Goal: Information Seeking & Learning: Learn about a topic

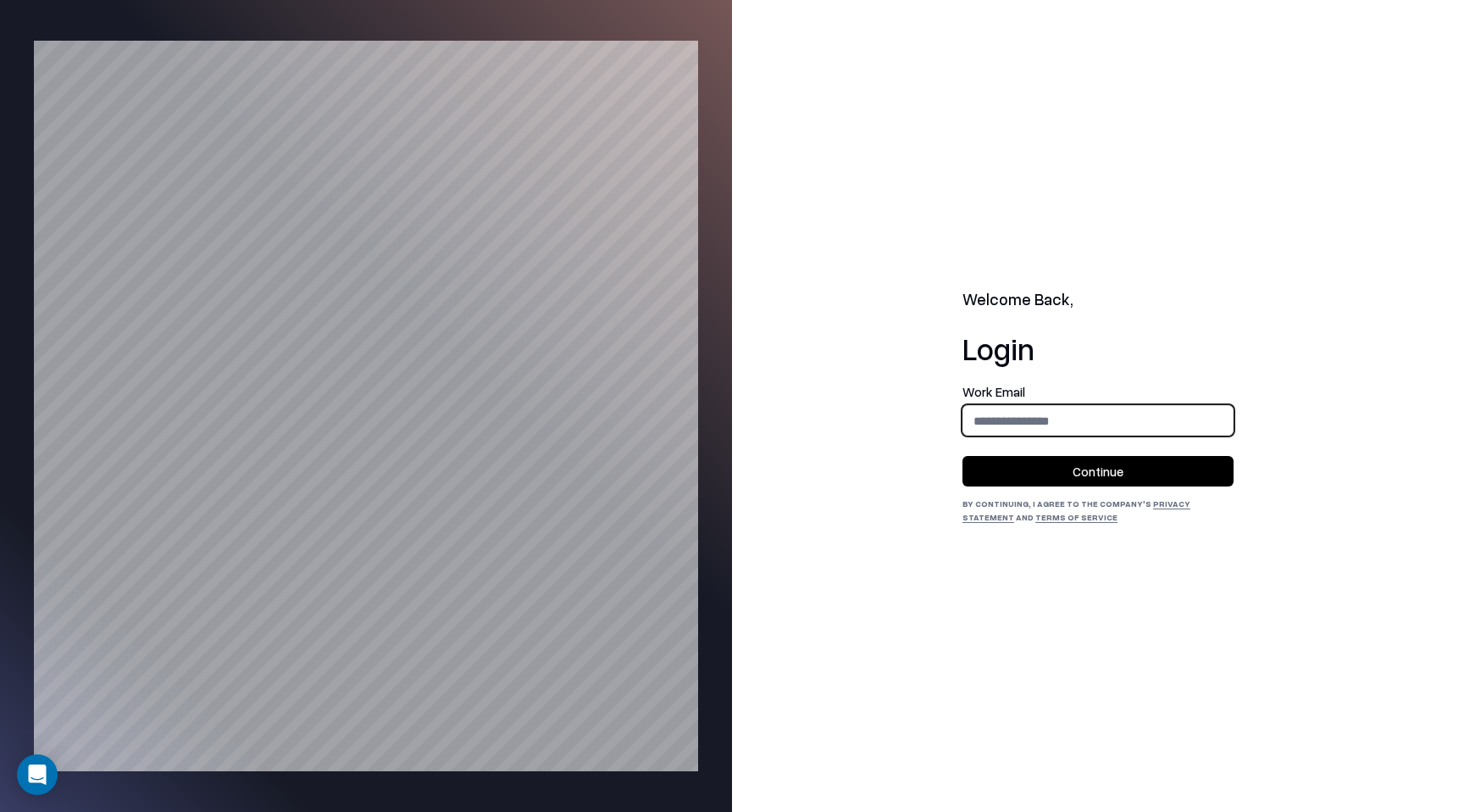
click at [1089, 431] on input "email" at bounding box center [1098, 420] width 269 height 31
type input "**********"
click at [1097, 471] on button "Continue" at bounding box center [1098, 471] width 271 height 30
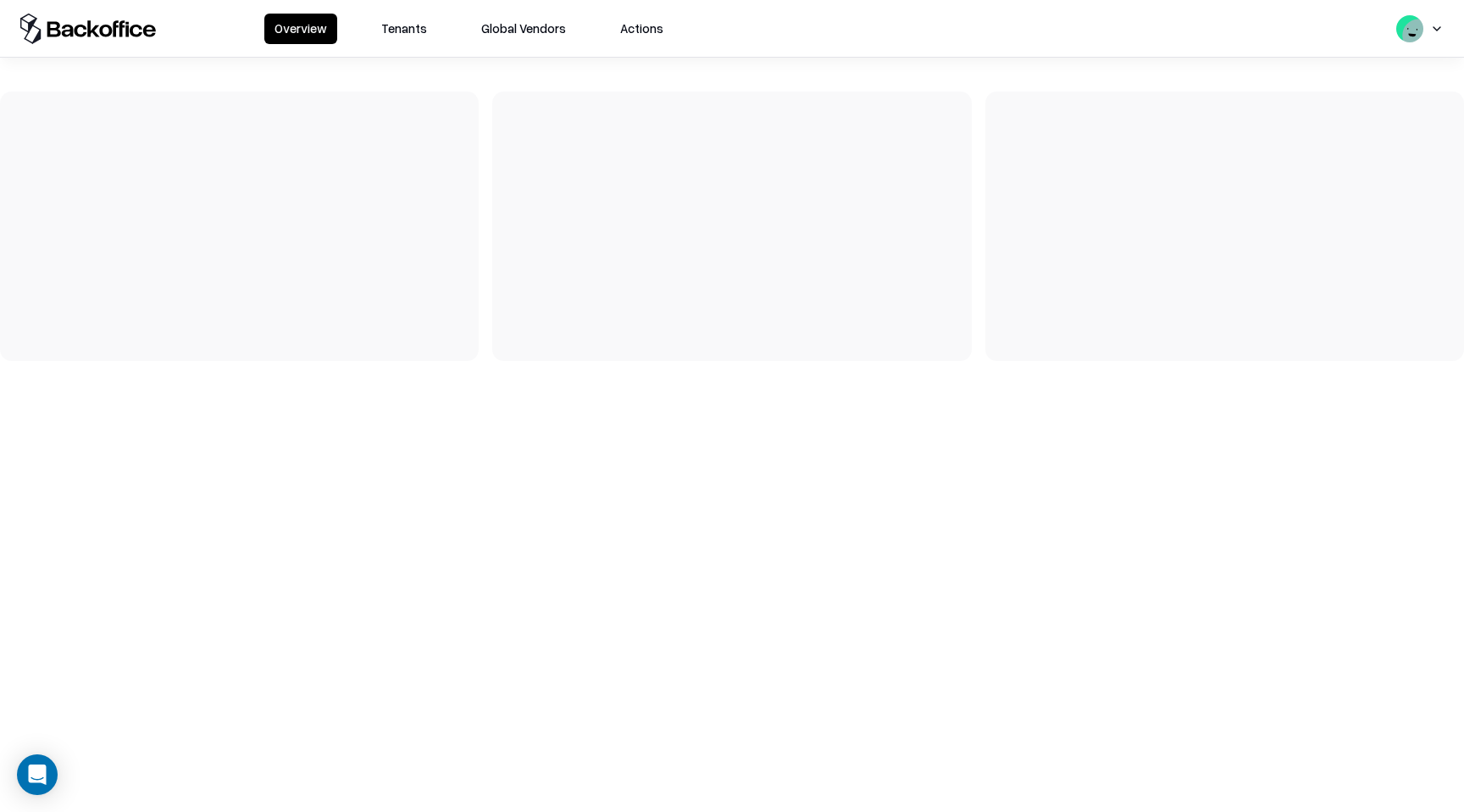
click at [408, 29] on button "Tenants" at bounding box center [405, 28] width 66 height 30
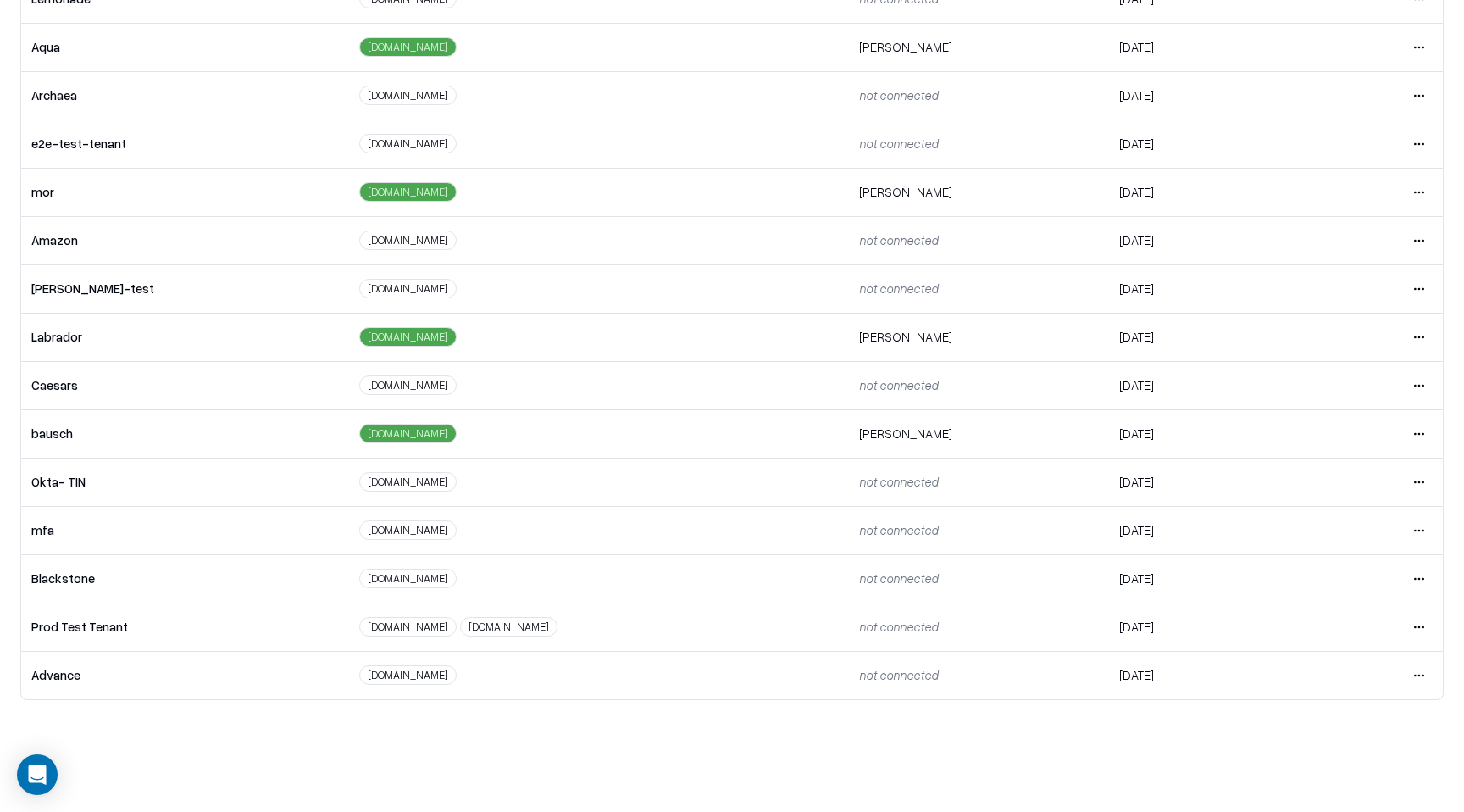
scroll to position [98, 0]
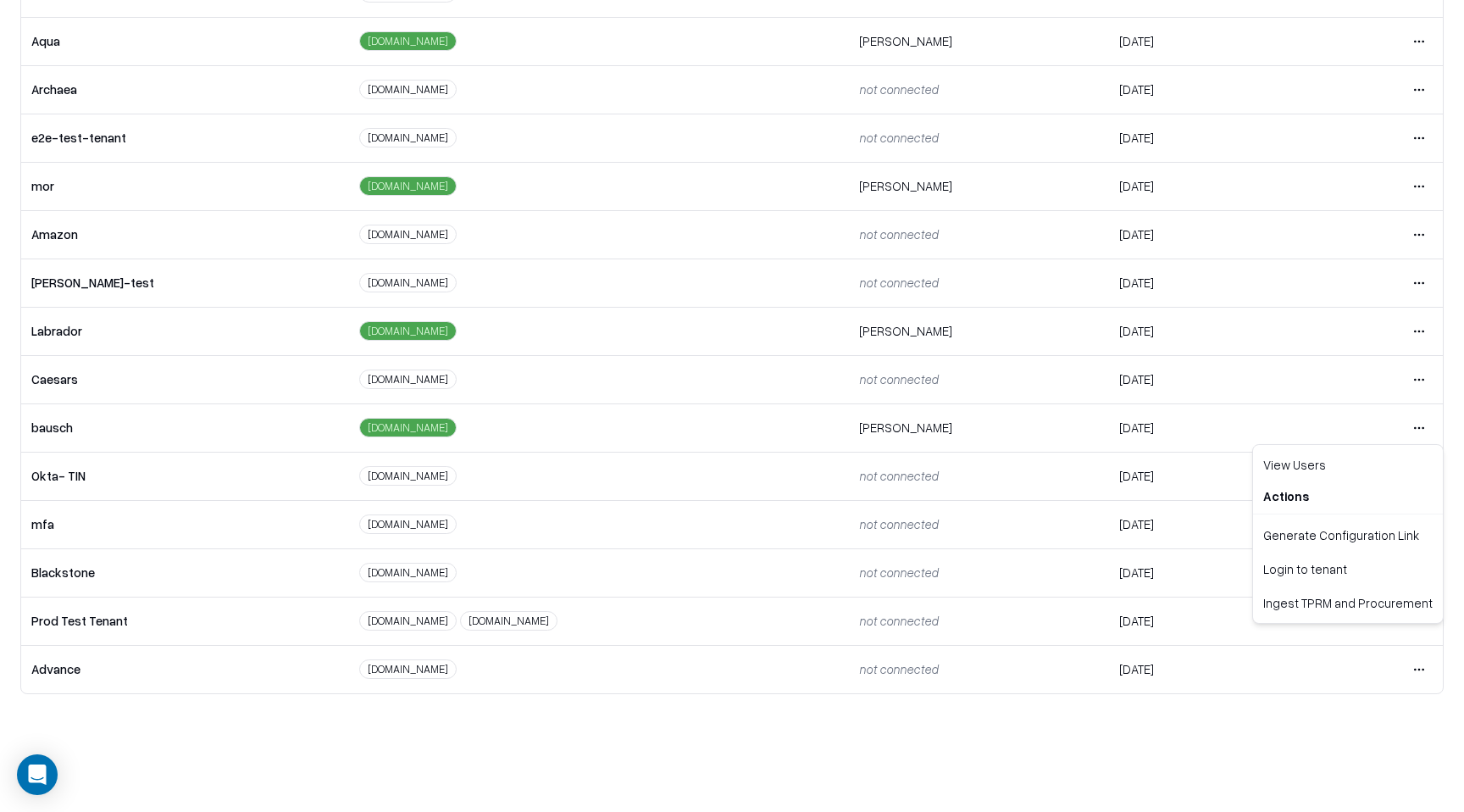
click at [1418, 431] on html "Overview Tenants Global Vendors Actions Tenants Add Tenant Tenant name Domain A…" at bounding box center [732, 307] width 1464 height 812
click at [1365, 571] on div "Login to tenant" at bounding box center [1348, 568] width 183 height 34
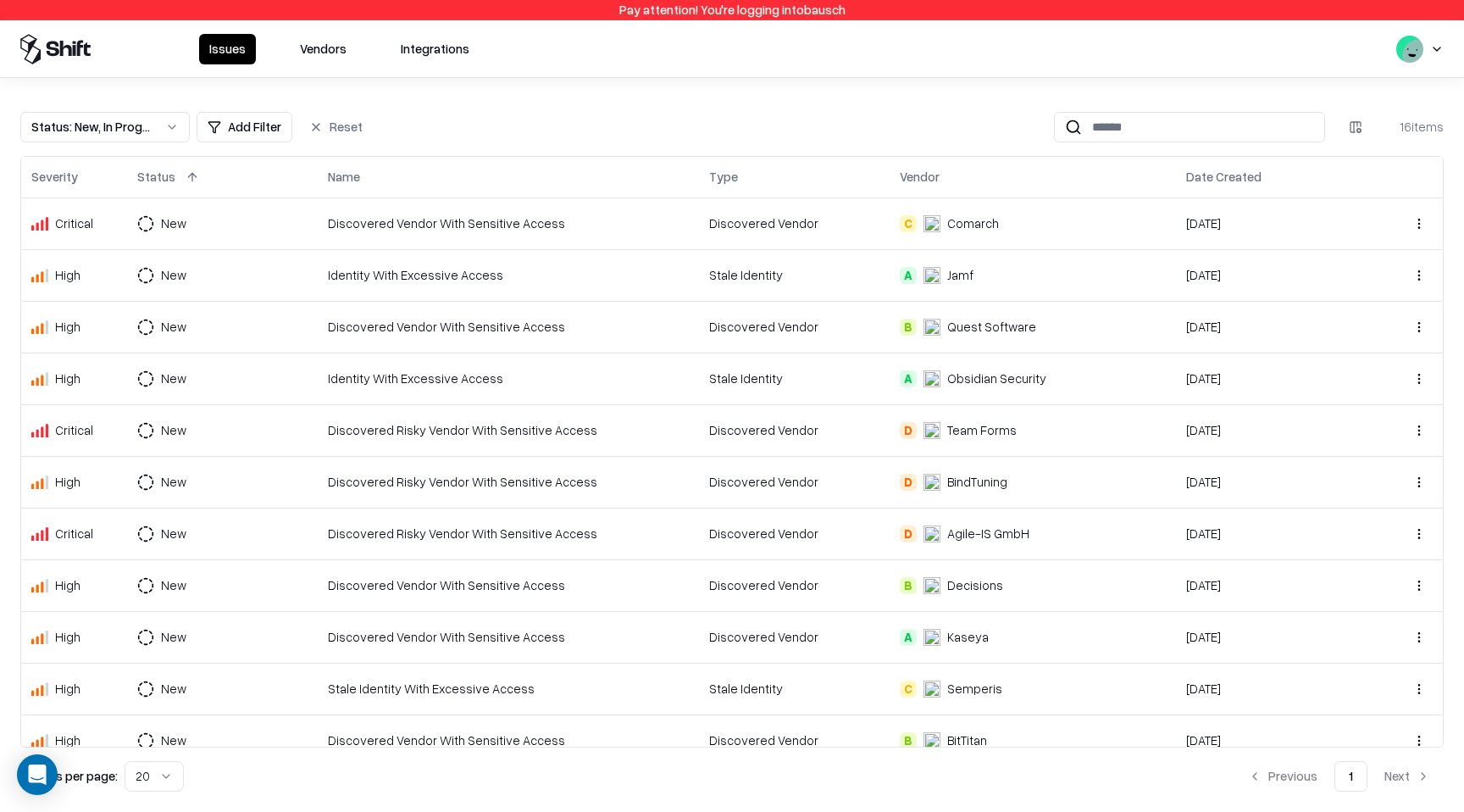
click at [335, 49] on button "Vendors" at bounding box center [323, 49] width 67 height 30
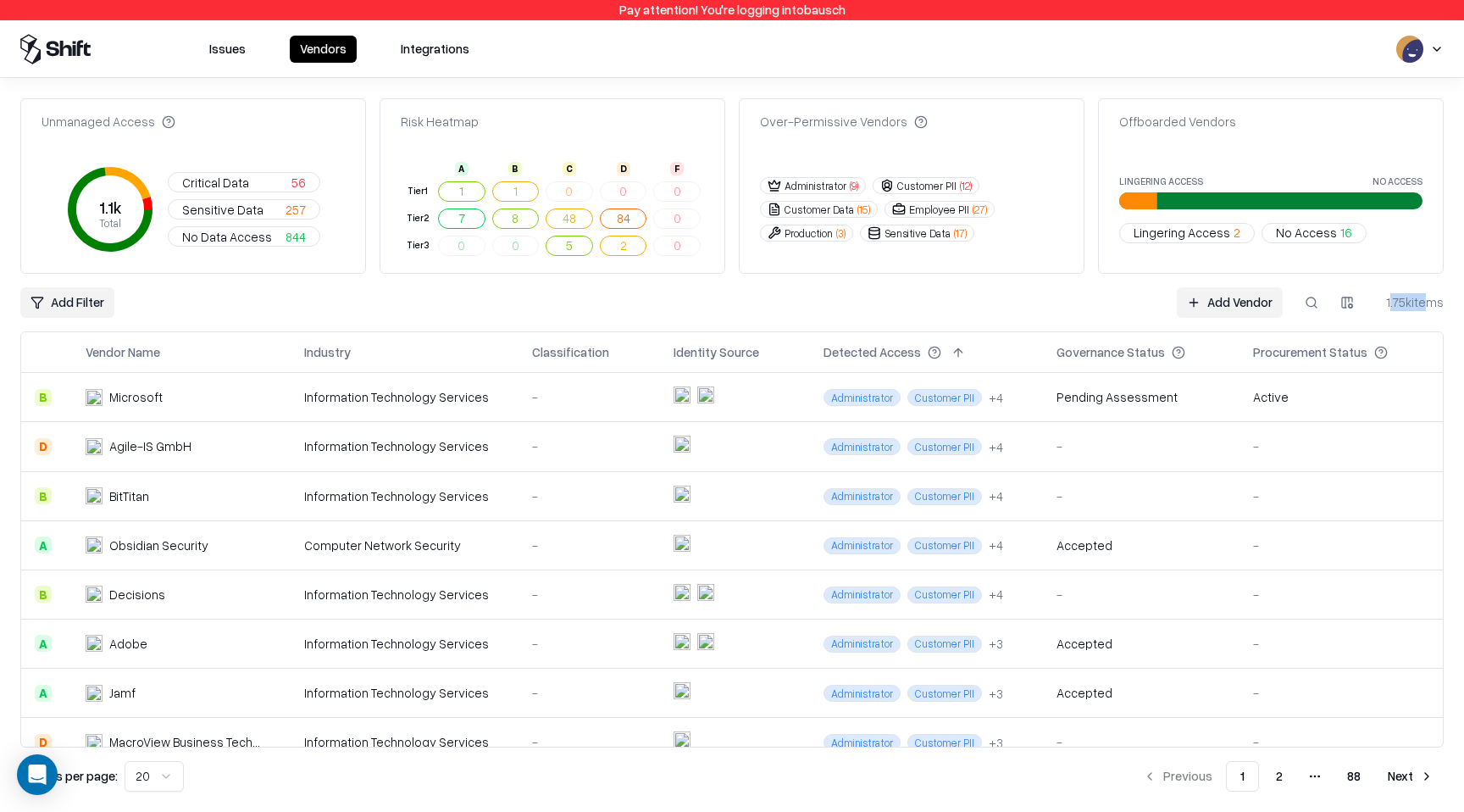
drag, startPoint x: 1391, startPoint y: 304, endPoint x: 1421, endPoint y: 304, distance: 30.0
click at [1421, 304] on div "1.75k items" at bounding box center [1410, 301] width 68 height 18
click at [852, 179] on span "( 9 )" at bounding box center [854, 186] width 9 height 15
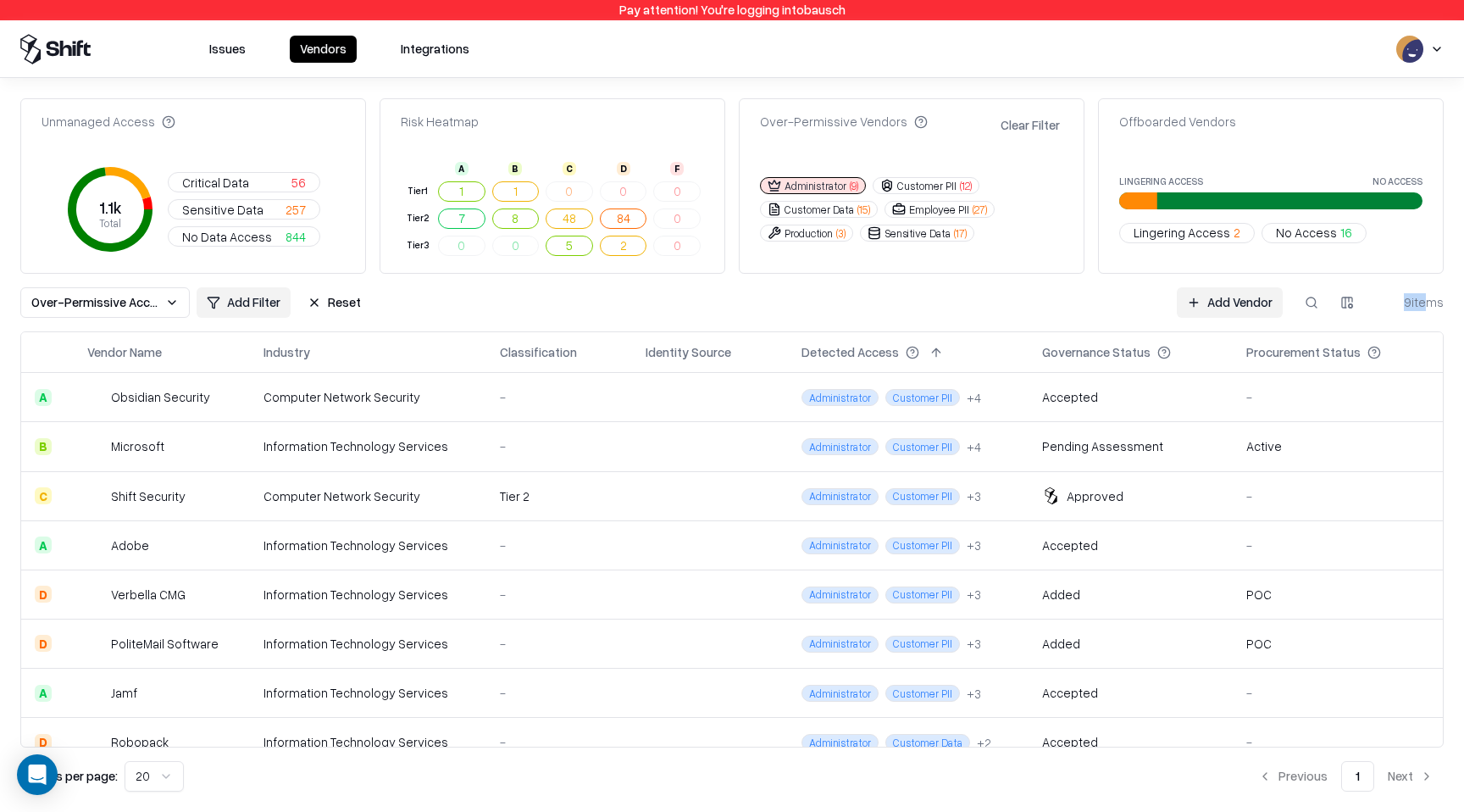
click at [928, 184] on button "Customer PII ( 12 )" at bounding box center [926, 185] width 107 height 17
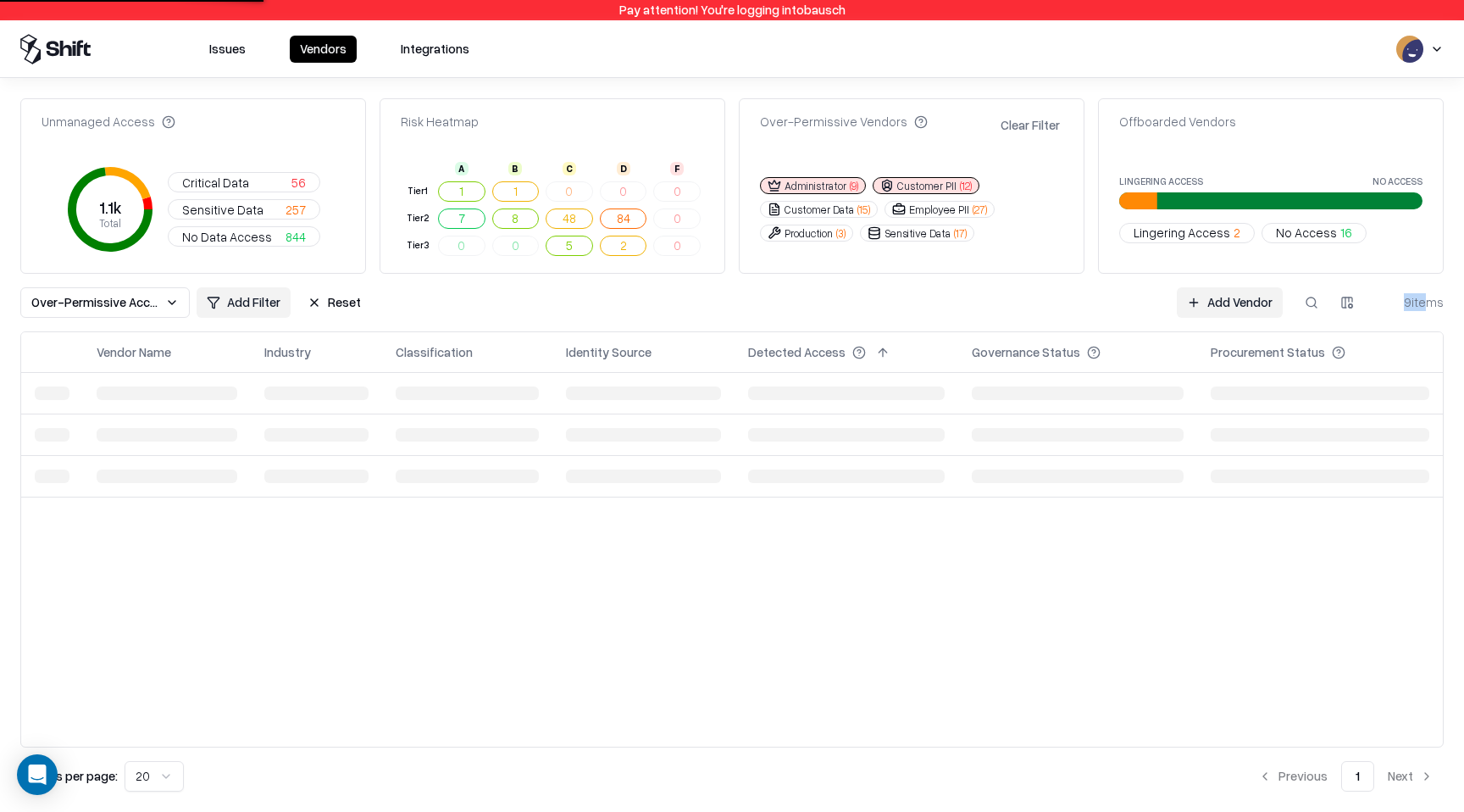
click at [839, 188] on button "Administrator ( 9 )" at bounding box center [812, 185] width 106 height 17
click at [931, 188] on button "Customer PII ( 12 )" at bounding box center [926, 185] width 107 height 17
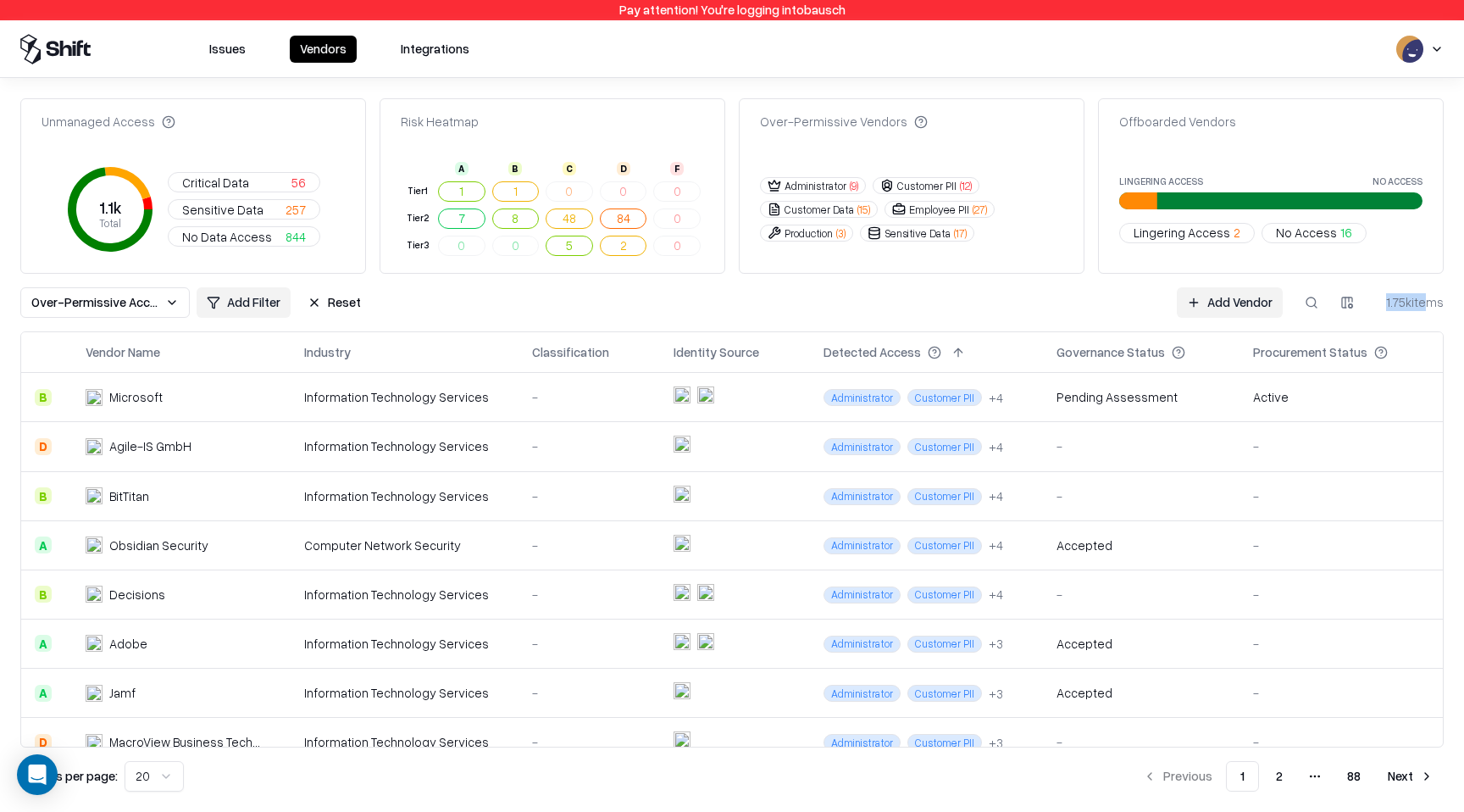
click at [1228, 292] on link "Add Vendor" at bounding box center [1230, 301] width 106 height 30
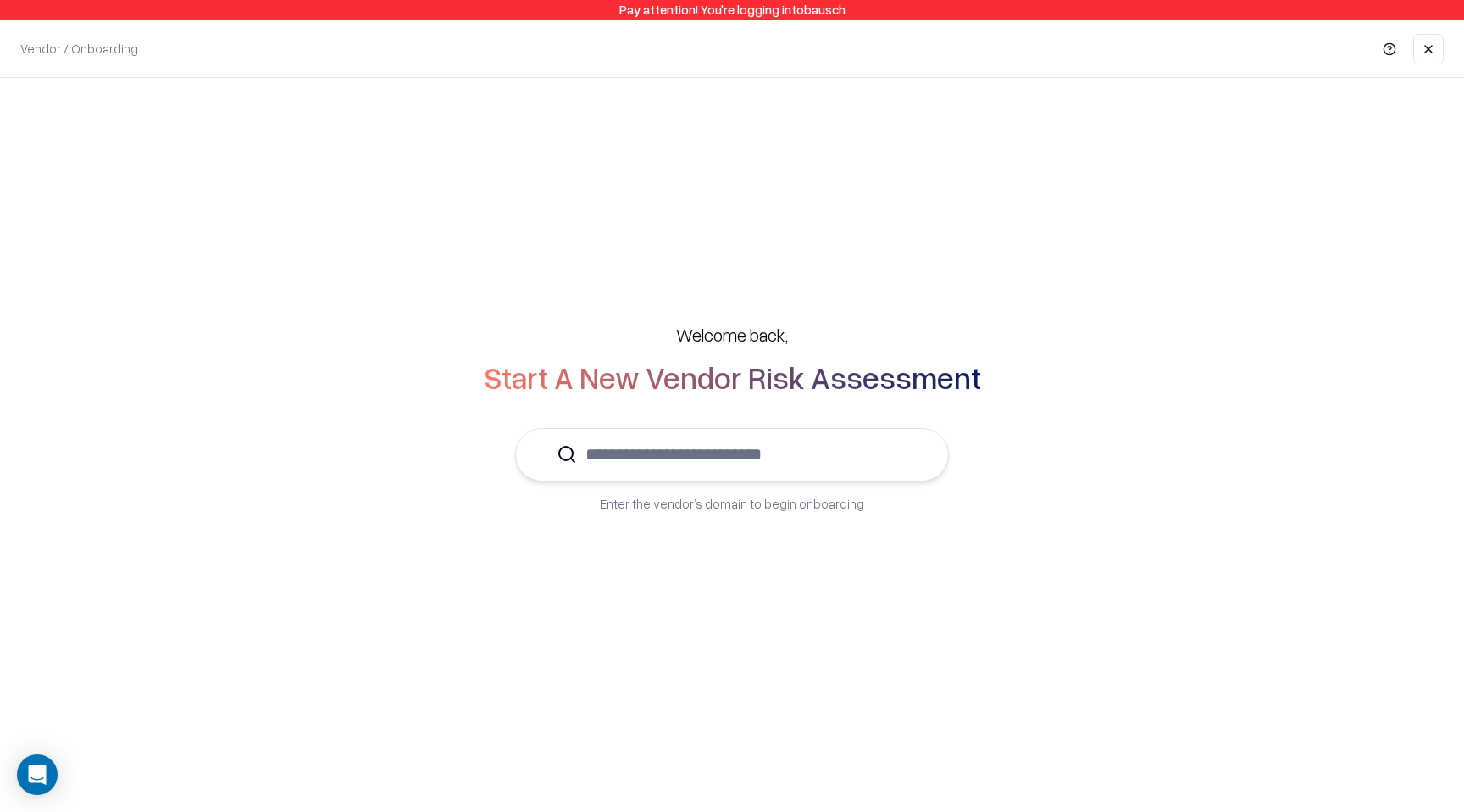
click at [763, 453] on input "text" at bounding box center [742, 454] width 331 height 52
click at [746, 459] on input "text" at bounding box center [742, 454] width 331 height 52
click at [1422, 57] on link at bounding box center [1428, 49] width 30 height 30
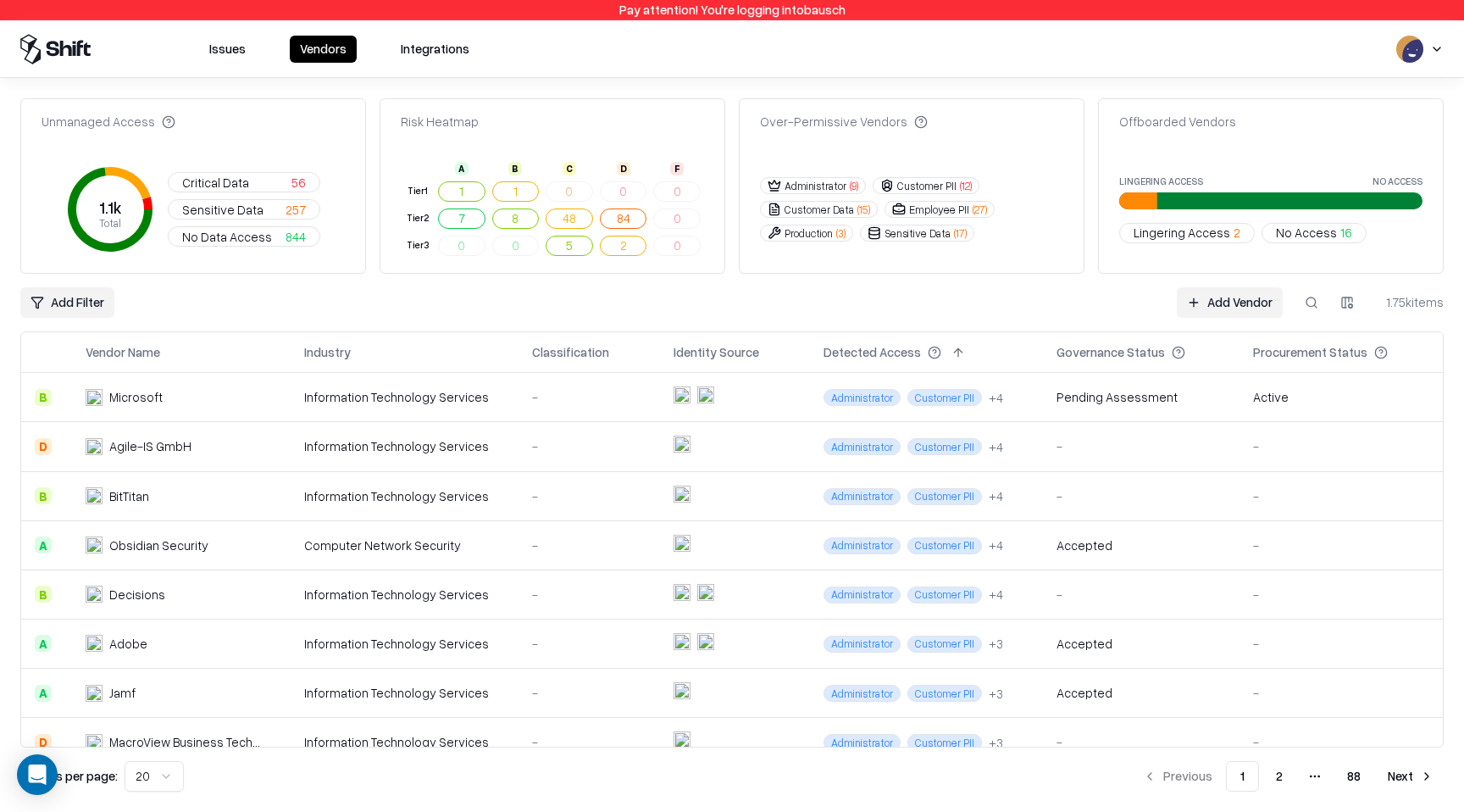
click at [1309, 304] on button at bounding box center [1311, 301] width 30 height 30
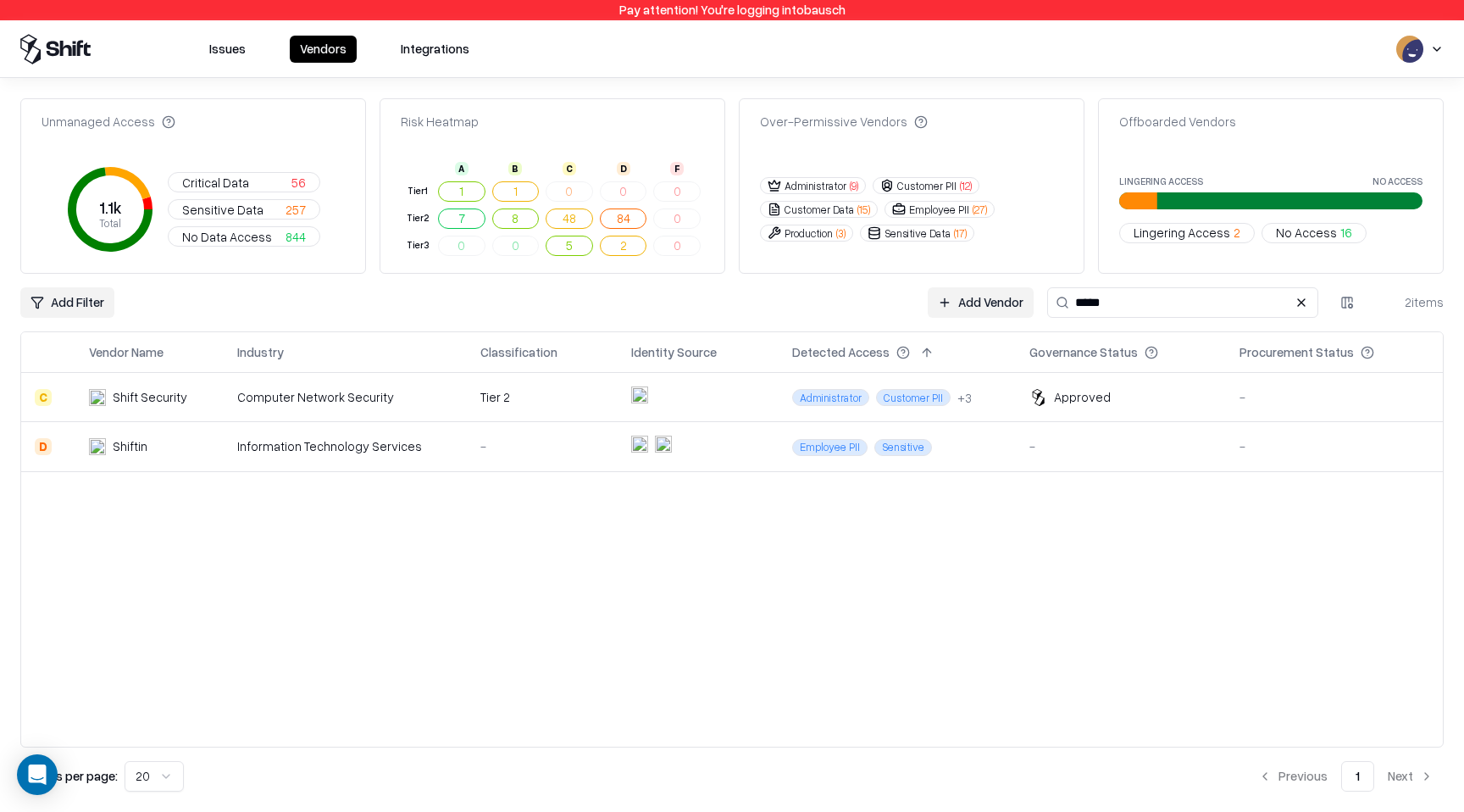
type input "*****"
click at [356, 386] on td "Computer Network Security" at bounding box center [345, 397] width 243 height 50
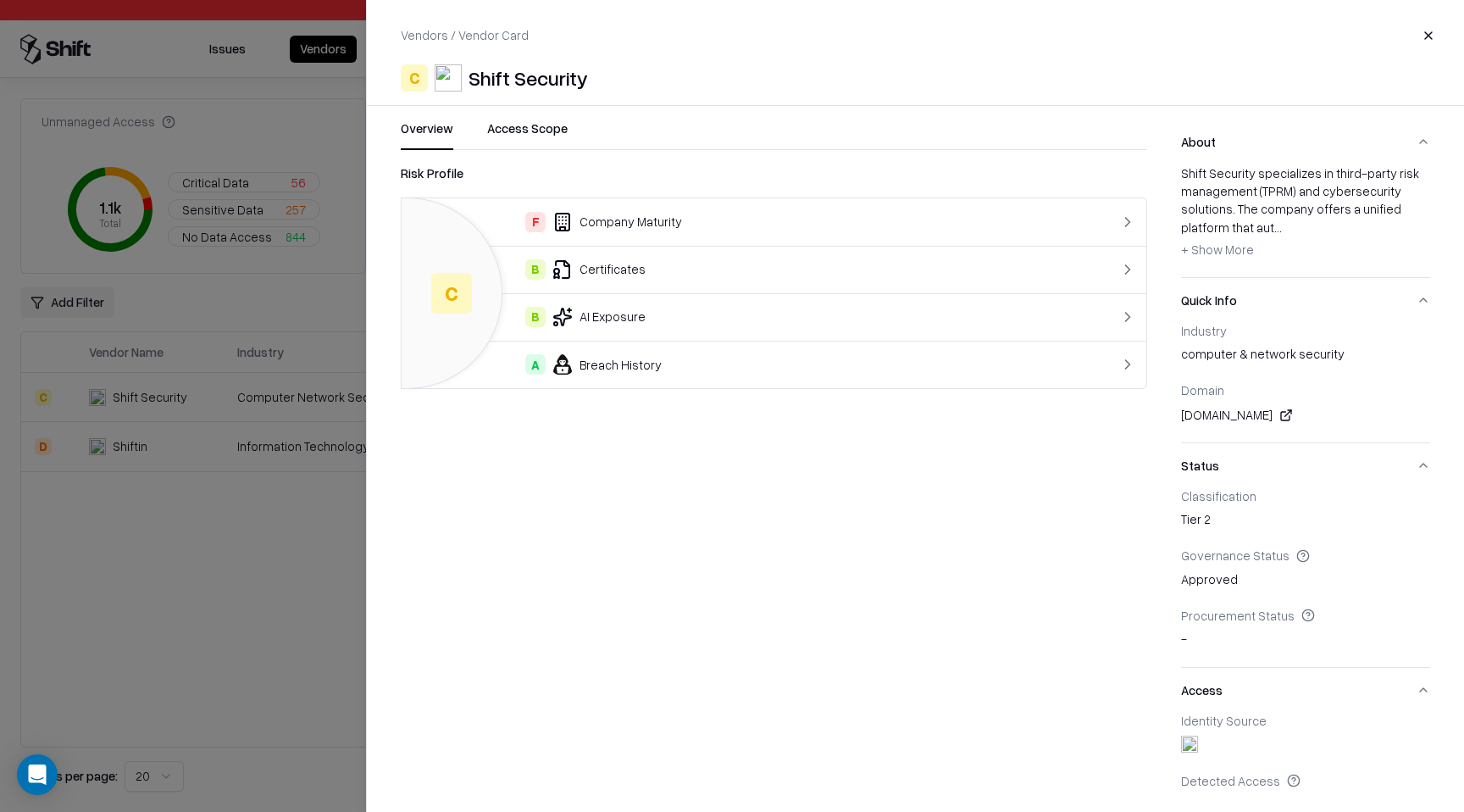
click at [550, 129] on button "Access Scope" at bounding box center [527, 134] width 81 height 30
click at [450, 126] on button "Overview" at bounding box center [427, 134] width 53 height 30
click at [1428, 43] on button "Close" at bounding box center [1428, 35] width 30 height 30
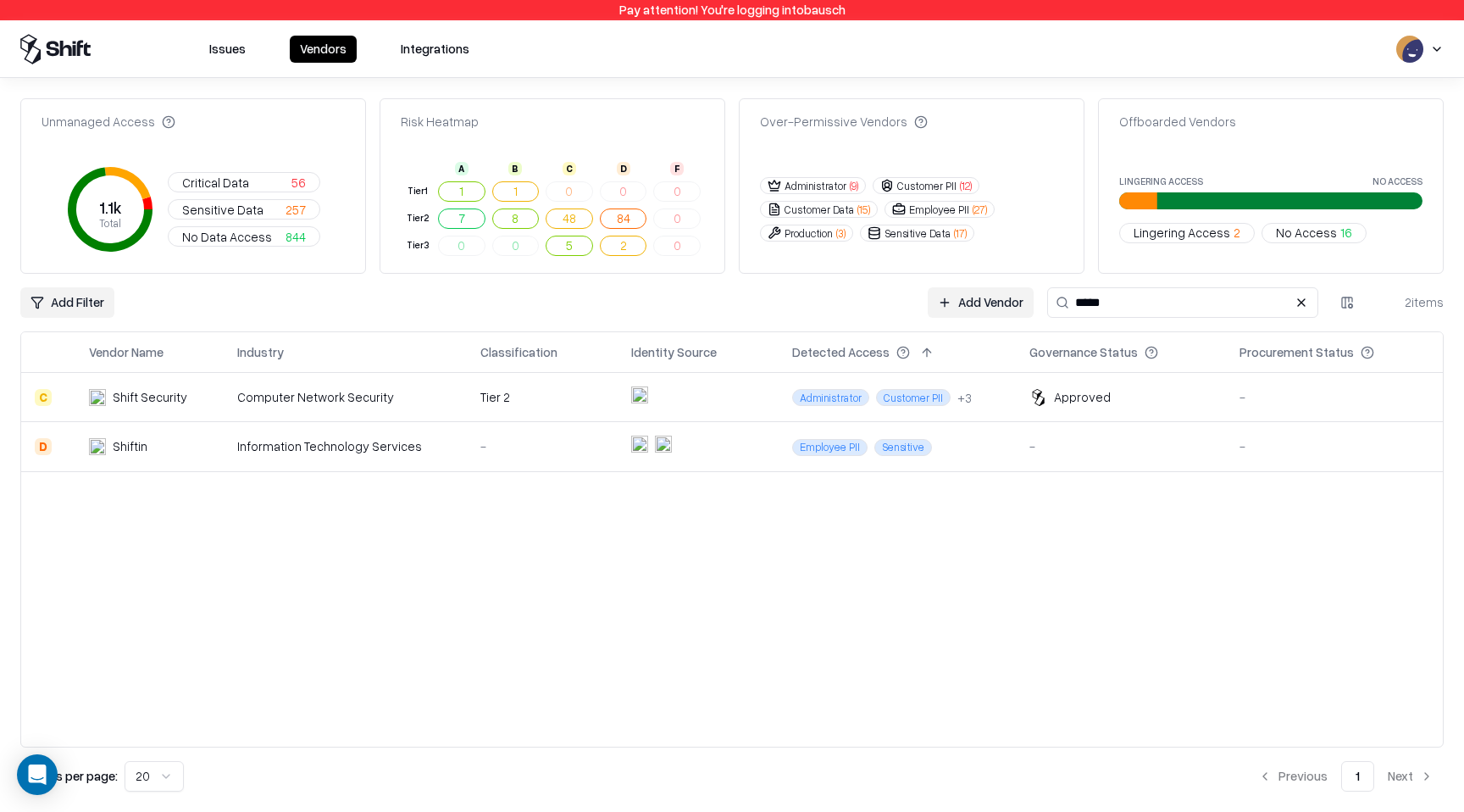
click at [1002, 306] on link "Add Vendor" at bounding box center [981, 301] width 106 height 30
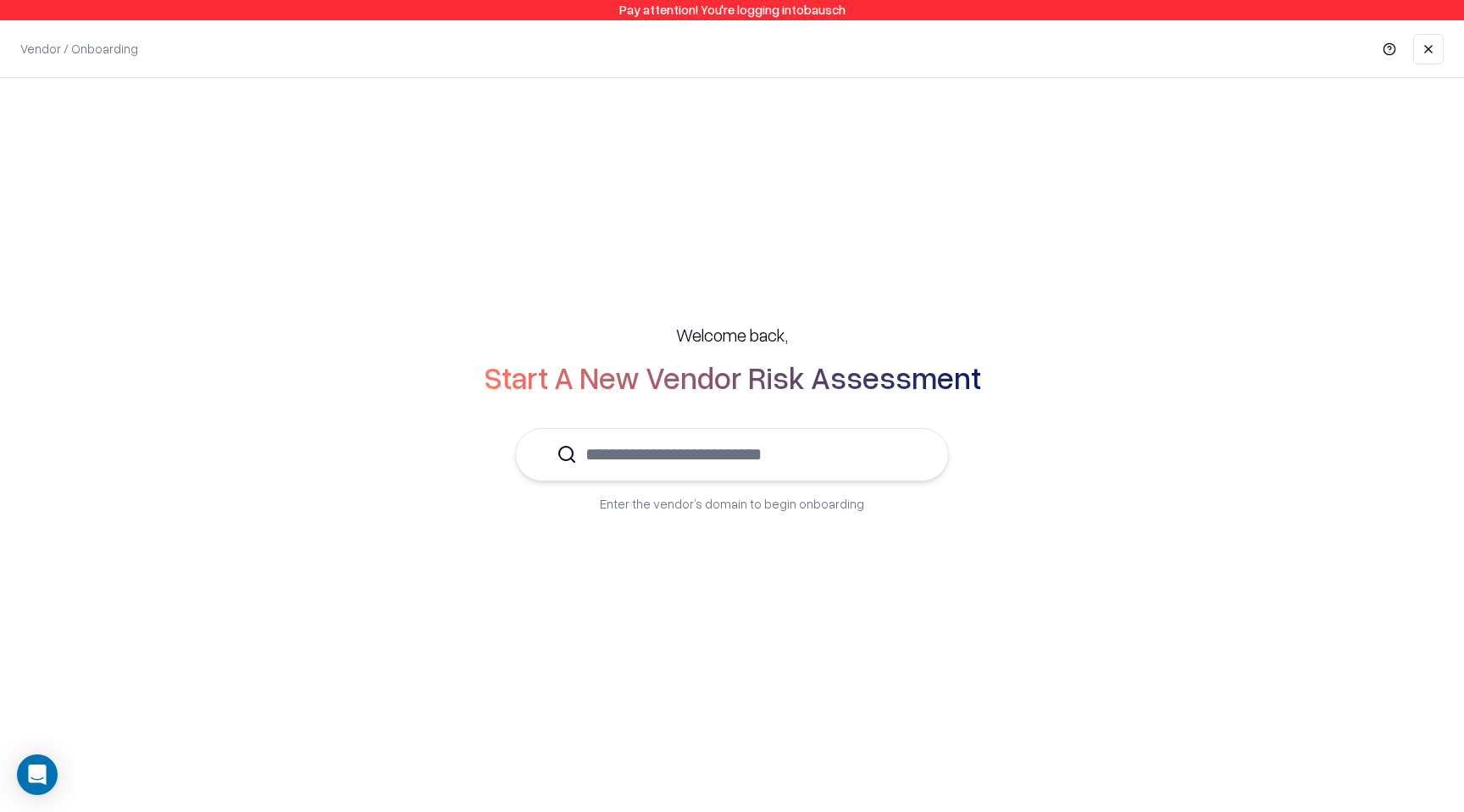
click at [761, 461] on input "text" at bounding box center [742, 454] width 331 height 52
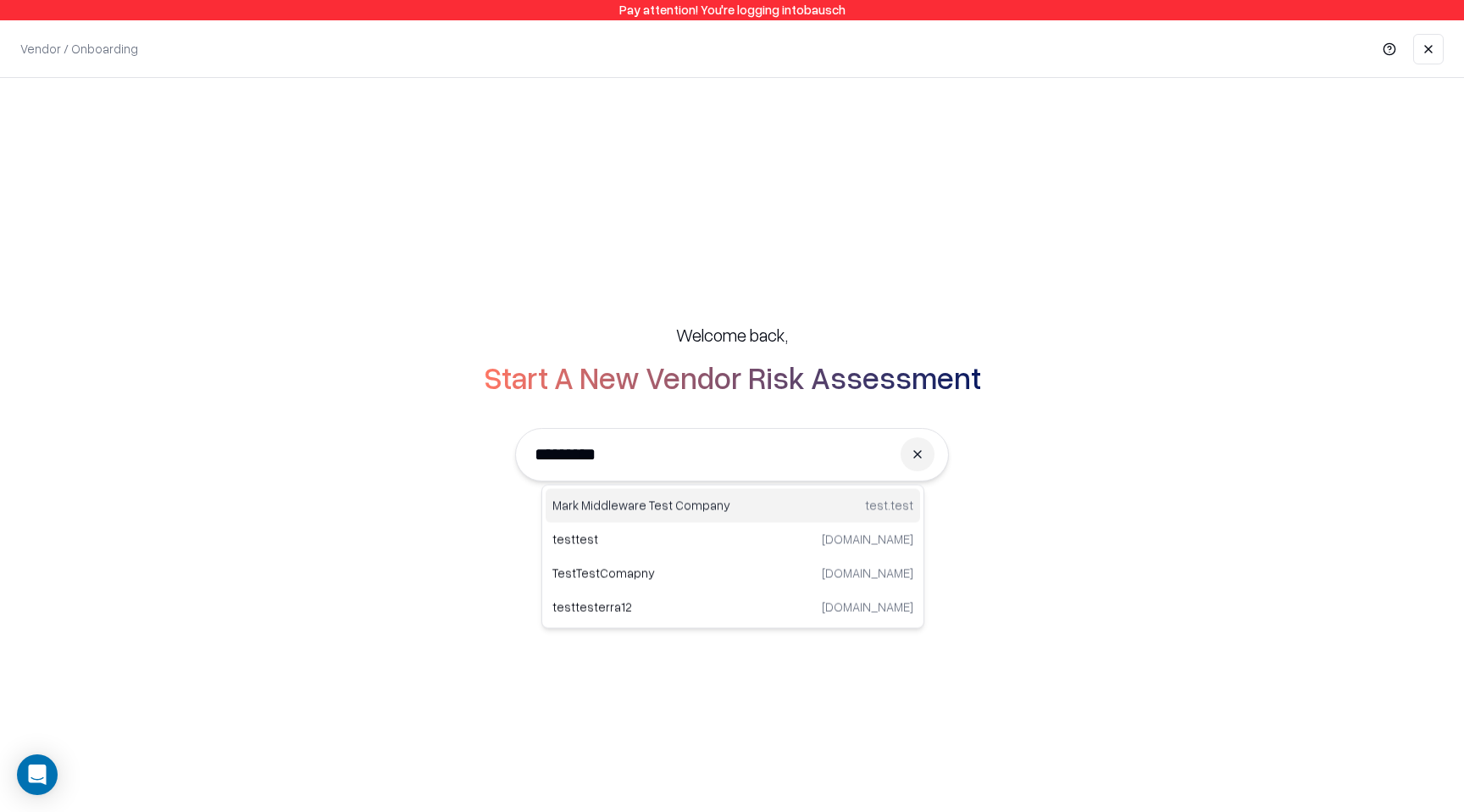
click at [745, 501] on div "Mark Middleware Test Company test.test" at bounding box center [732, 506] width 375 height 34
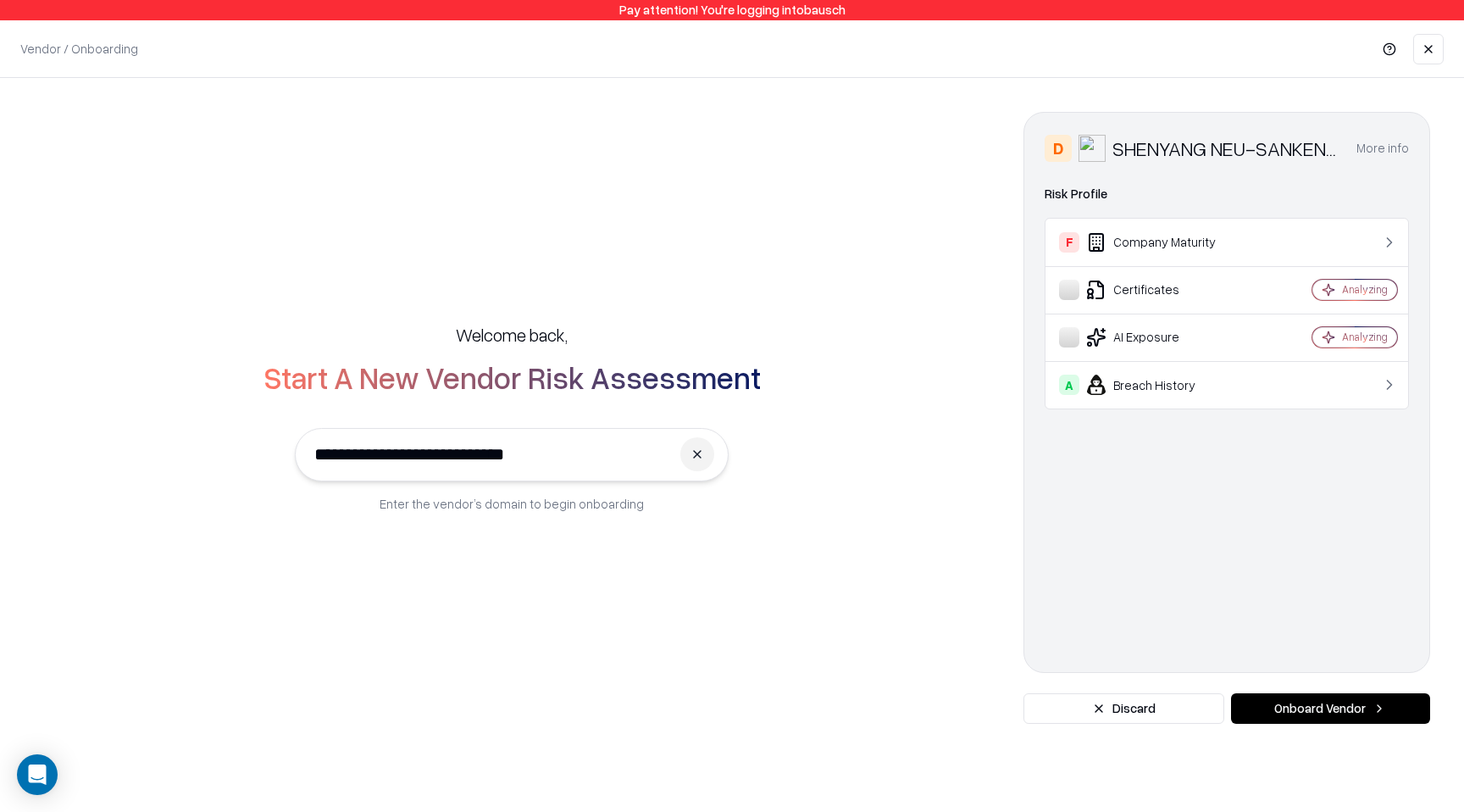
type input "**********"
click at [1438, 59] on link at bounding box center [1428, 49] width 30 height 30
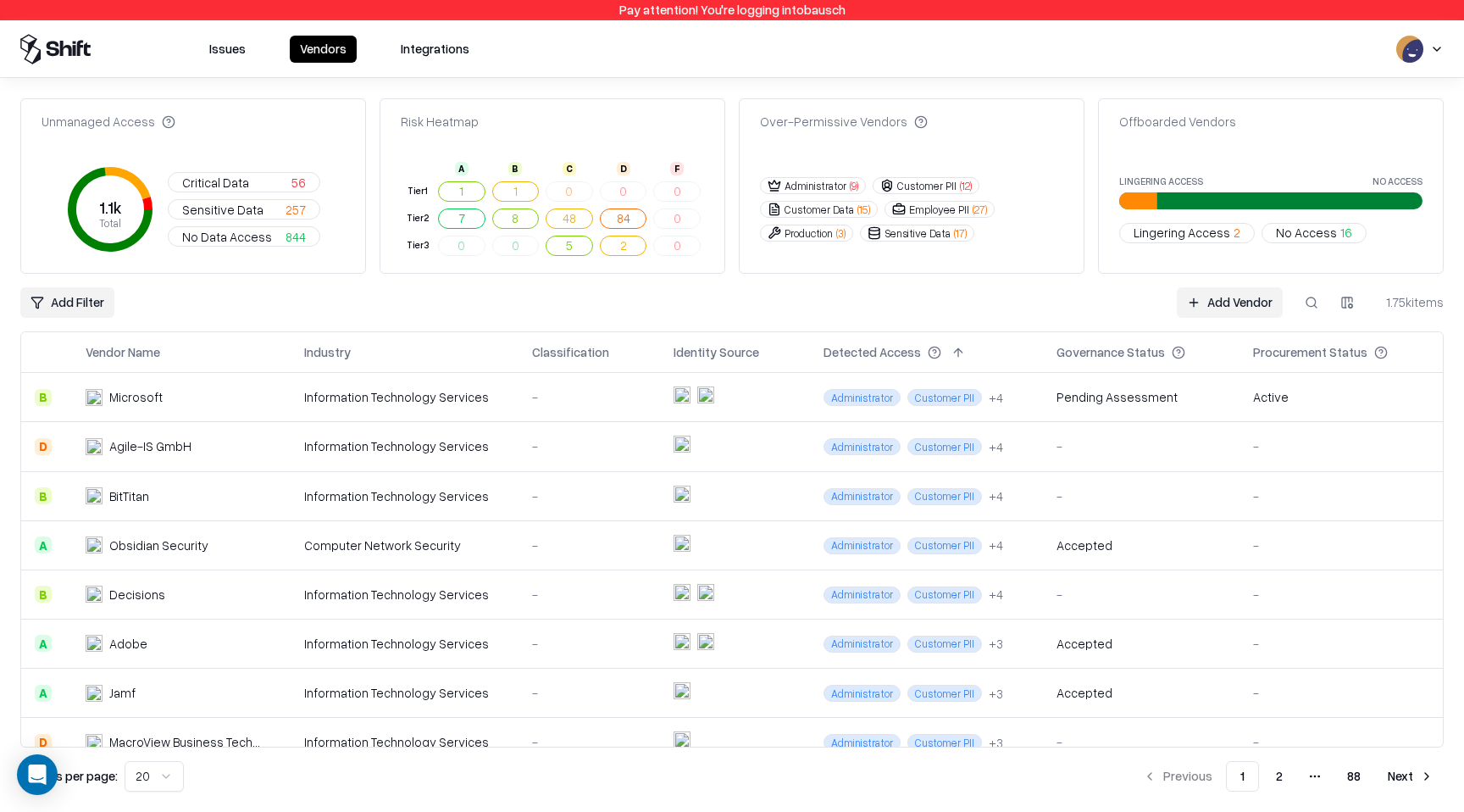
click at [218, 53] on button "Issues" at bounding box center [228, 50] width 56 height 27
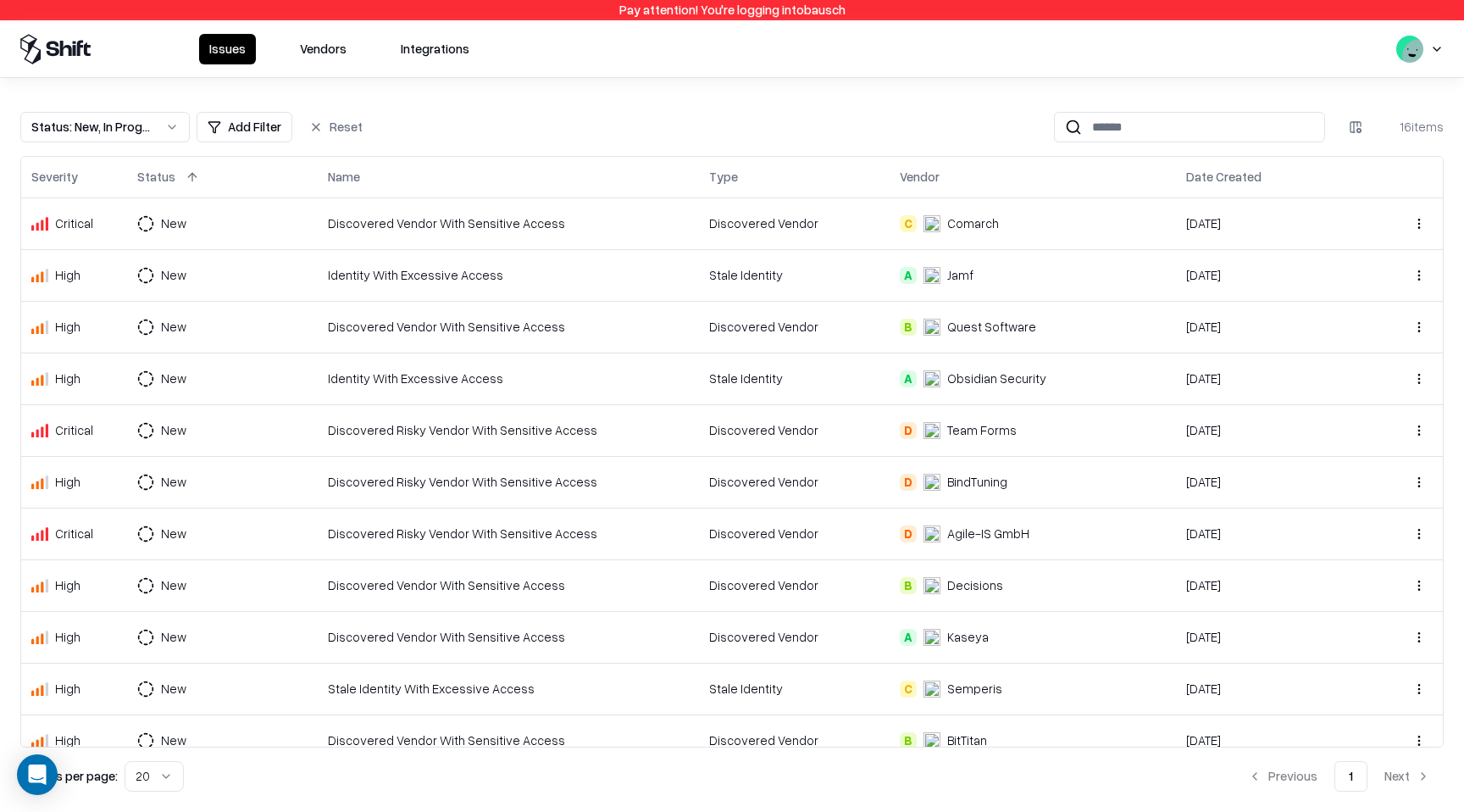
click at [466, 217] on div "Discovered Vendor With Sensitive Access" at bounding box center [508, 223] width 361 height 18
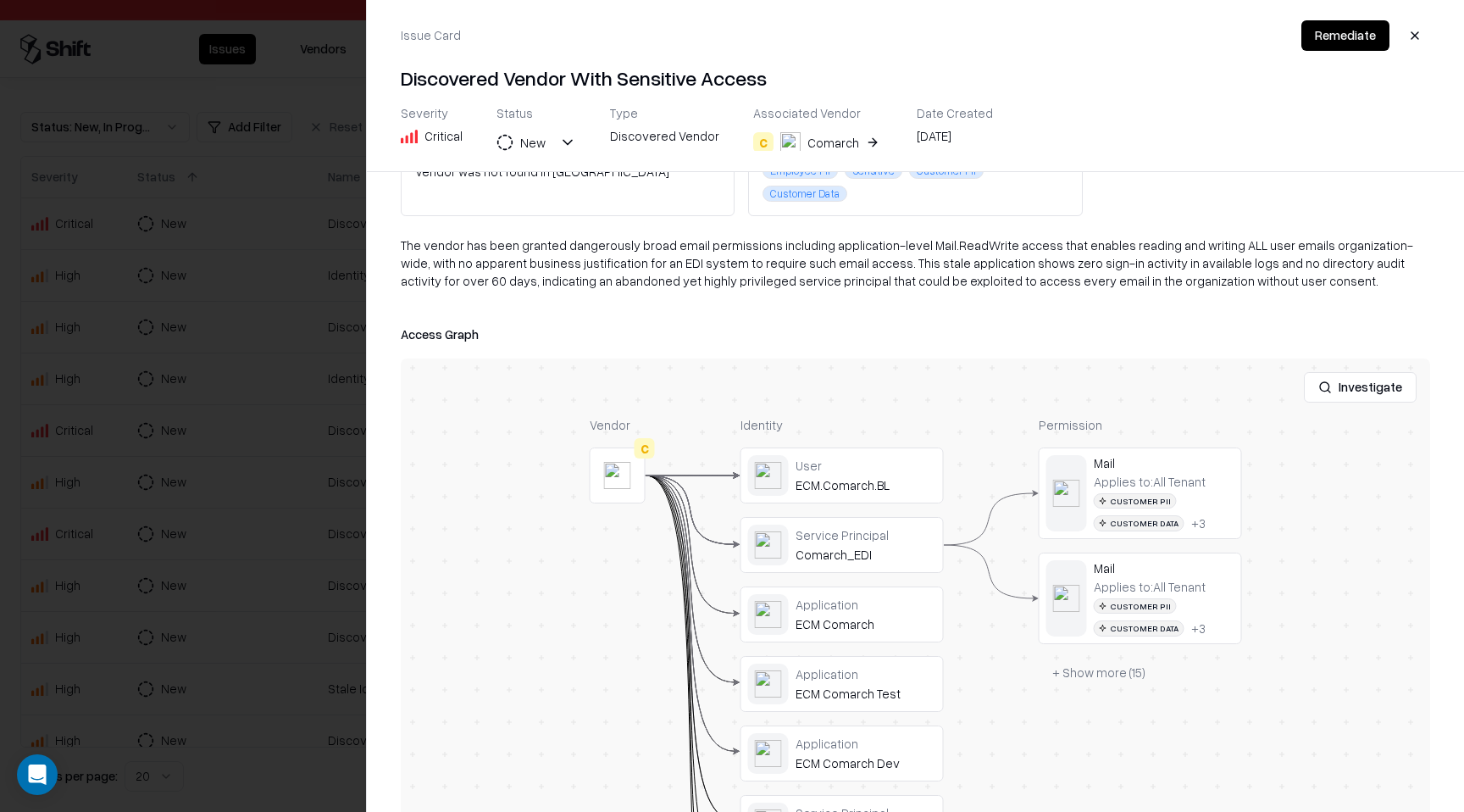
scroll to position [148, 0]
click at [0, 0] on div at bounding box center [0, 0] width 0 height 0
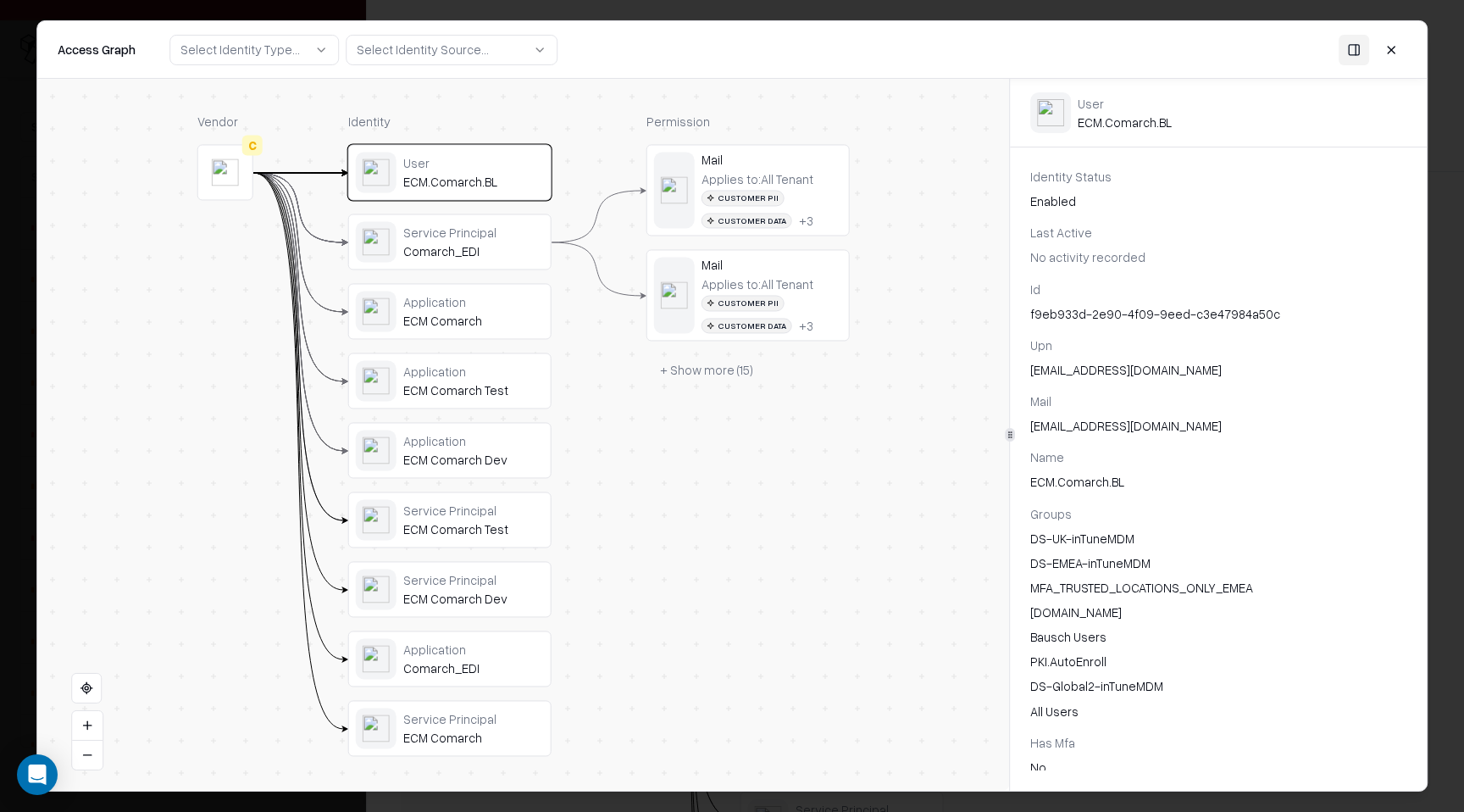
click at [472, 231] on div "Service Principal" at bounding box center [474, 232] width 141 height 16
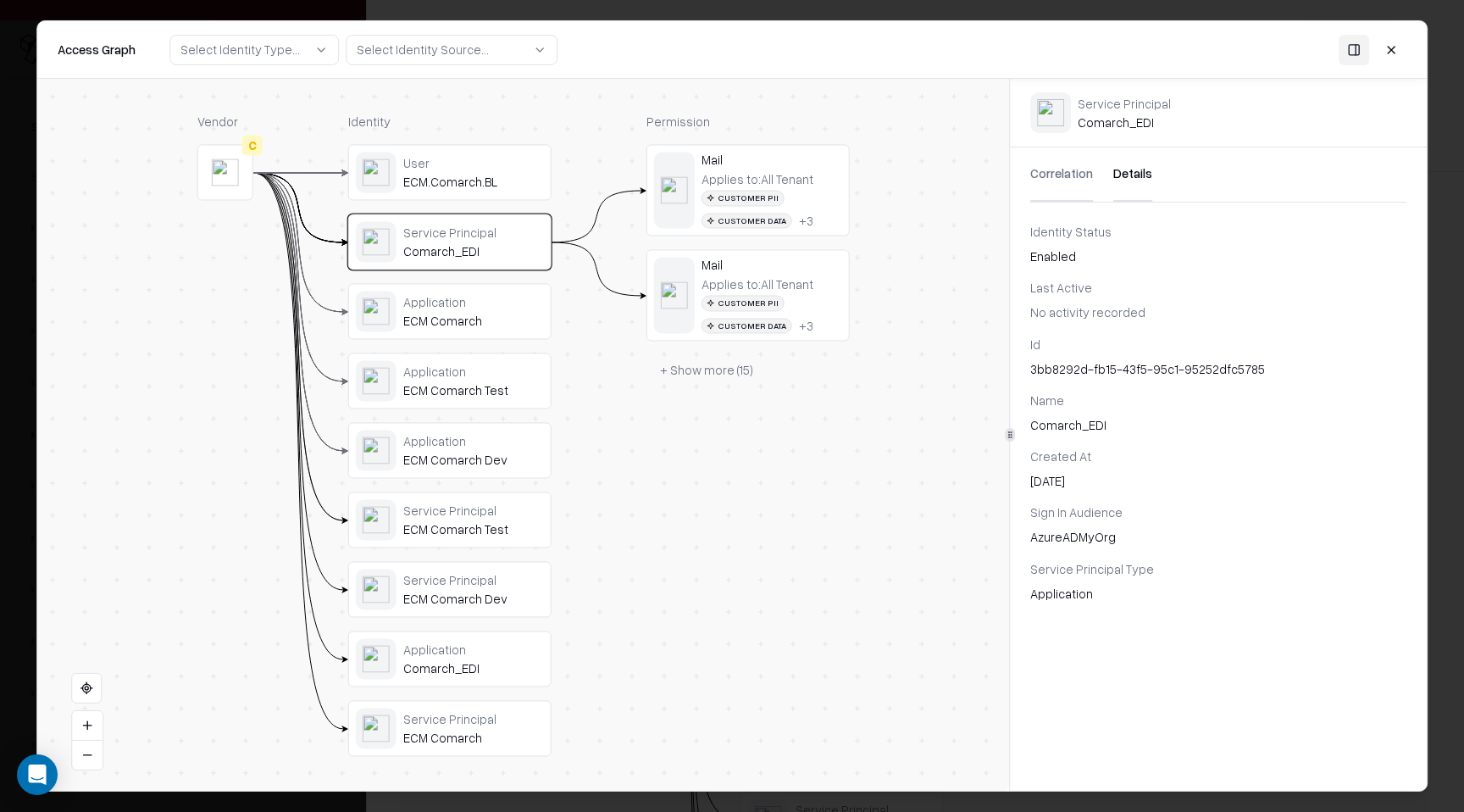
click at [1065, 176] on button "Correlation" at bounding box center [1061, 175] width 62 height 54
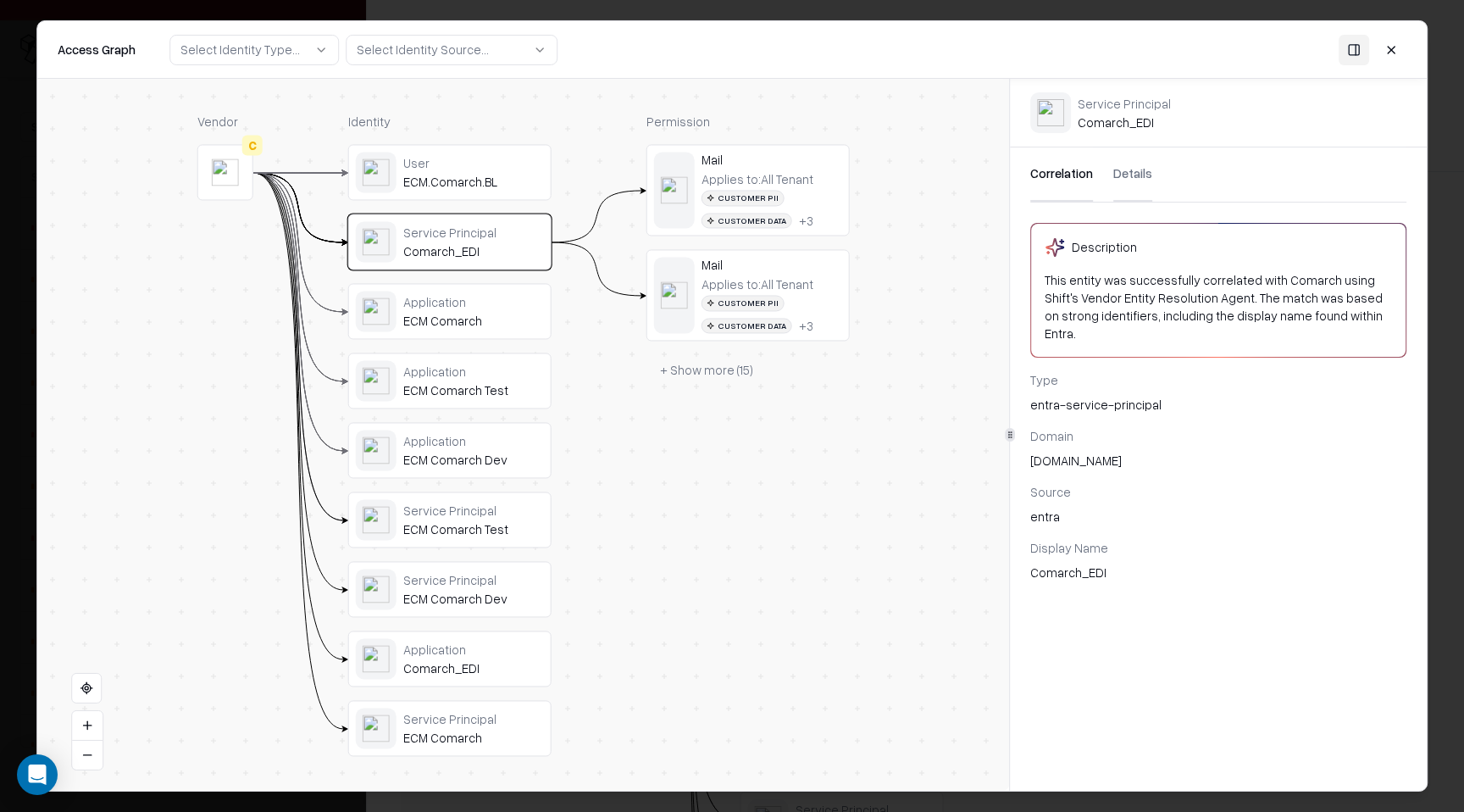
click at [1045, 427] on div "Domain" at bounding box center [1218, 436] width 376 height 18
click at [1064, 563] on div "Comarch_EDI" at bounding box center [1218, 572] width 376 height 18
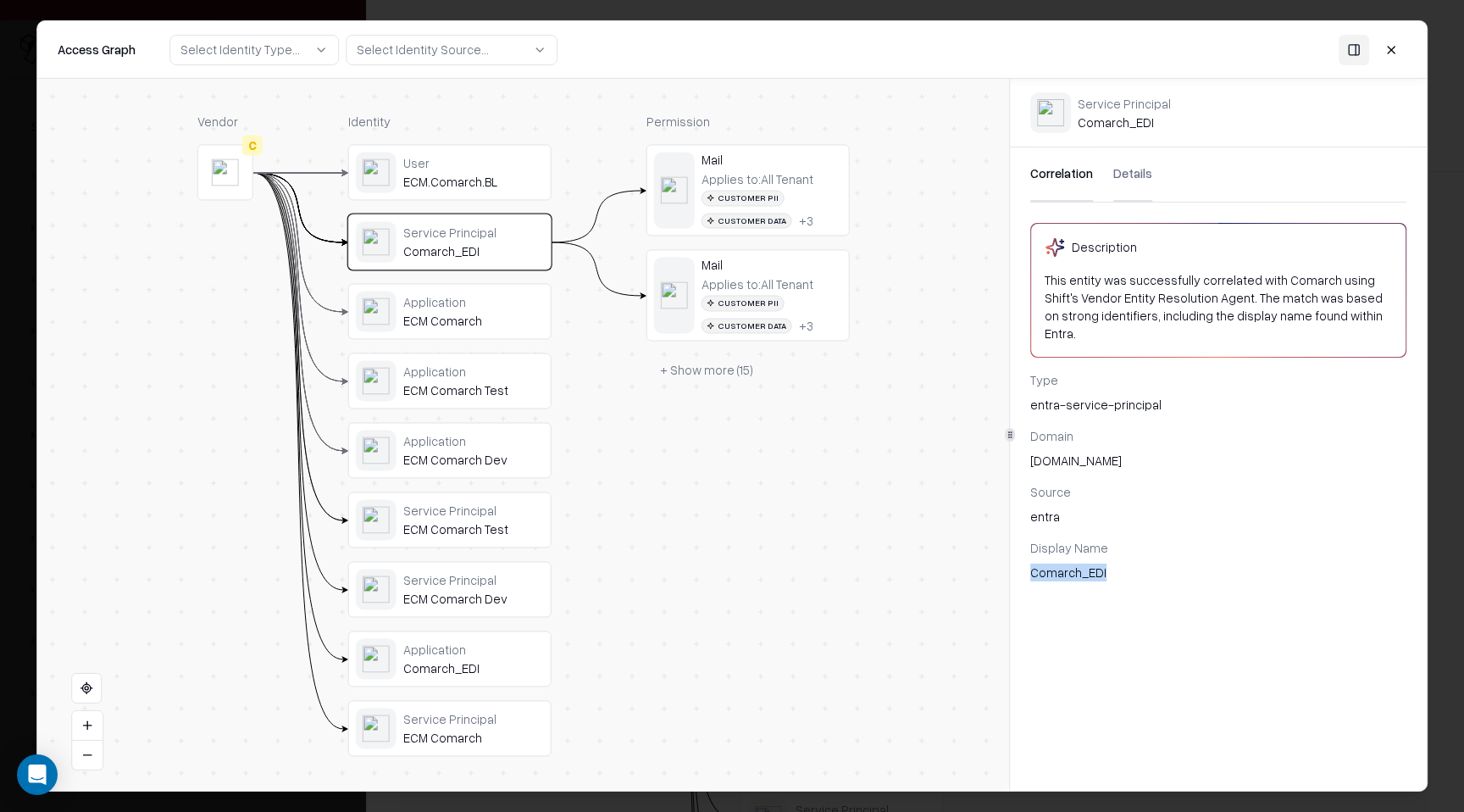
click at [1064, 563] on div "Comarch_EDI" at bounding box center [1218, 572] width 376 height 18
drag, startPoint x: 1100, startPoint y: 381, endPoint x: 1114, endPoint y: 525, distance: 144.7
click at [1114, 526] on div "Type entra-service-principal Domain [DOMAIN_NAME] Source entra Display Name Com…" at bounding box center [1219, 476] width 417 height 211
click at [1143, 508] on div "entra" at bounding box center [1218, 516] width 376 height 18
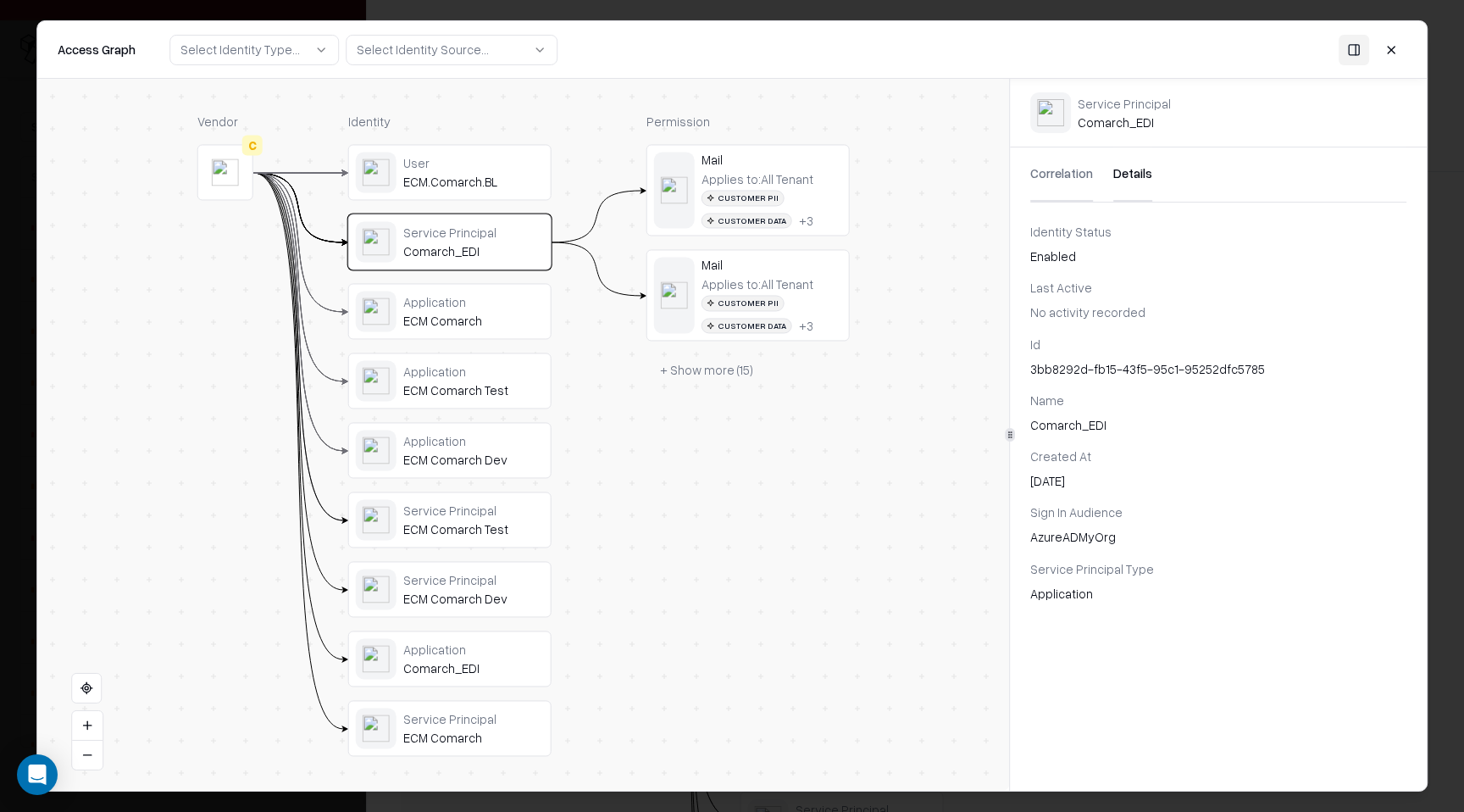
click at [1136, 181] on button "Details" at bounding box center [1133, 175] width 39 height 54
click at [1395, 50] on button at bounding box center [1391, 49] width 30 height 30
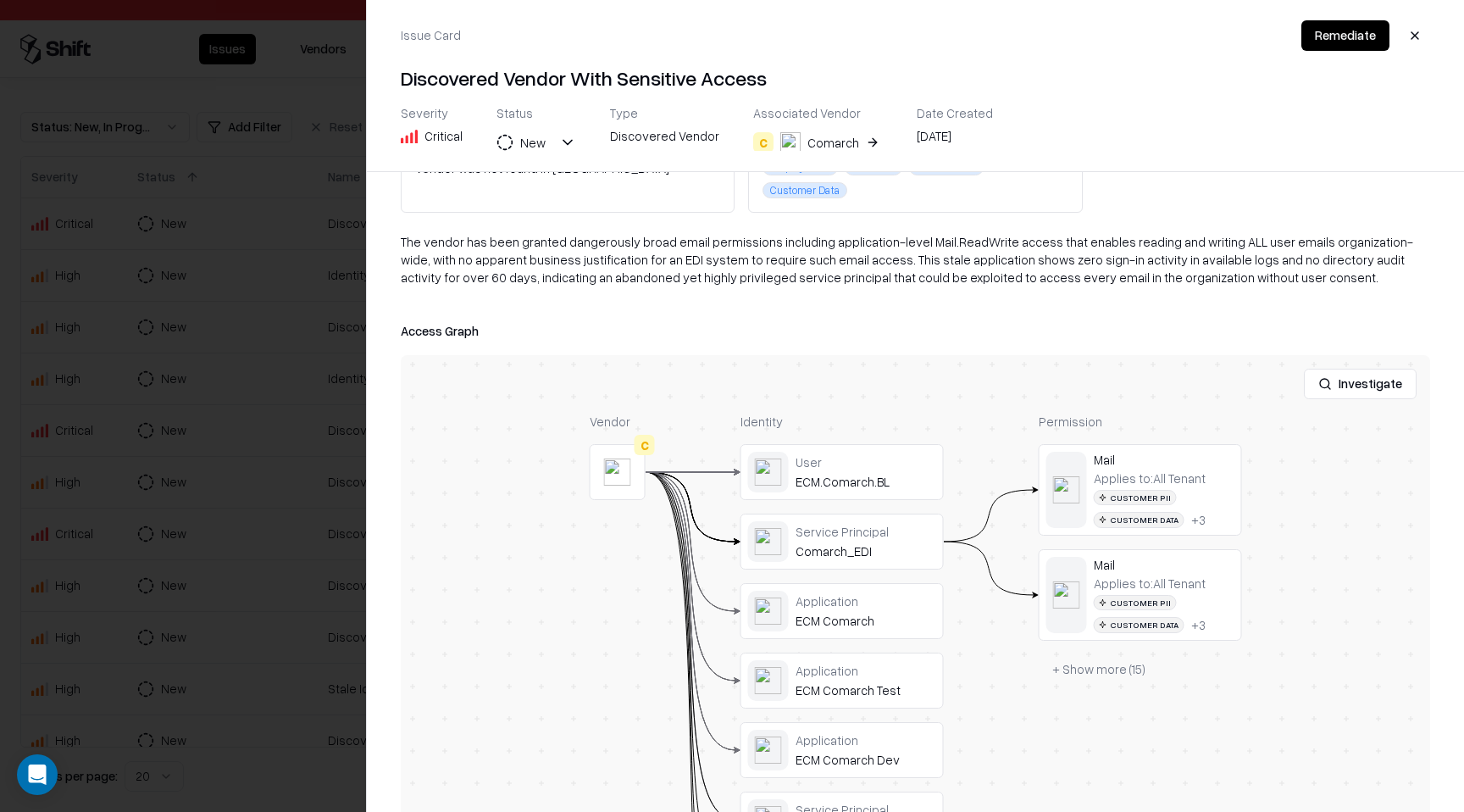
click at [1415, 39] on button "button" at bounding box center [1414, 35] width 30 height 30
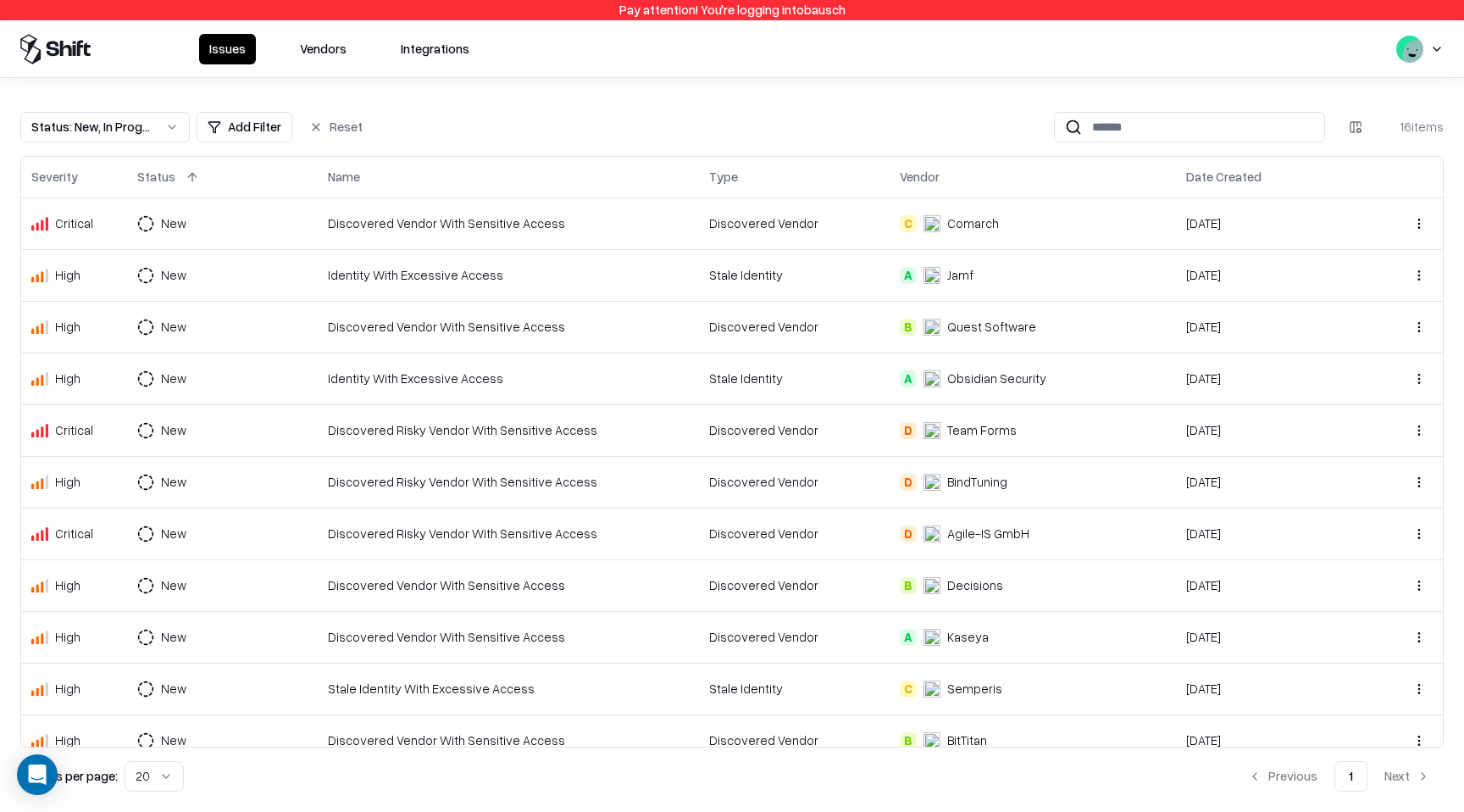
click at [334, 55] on button "Vendors" at bounding box center [323, 49] width 67 height 30
click at [337, 53] on button "Vendors" at bounding box center [323, 49] width 67 height 30
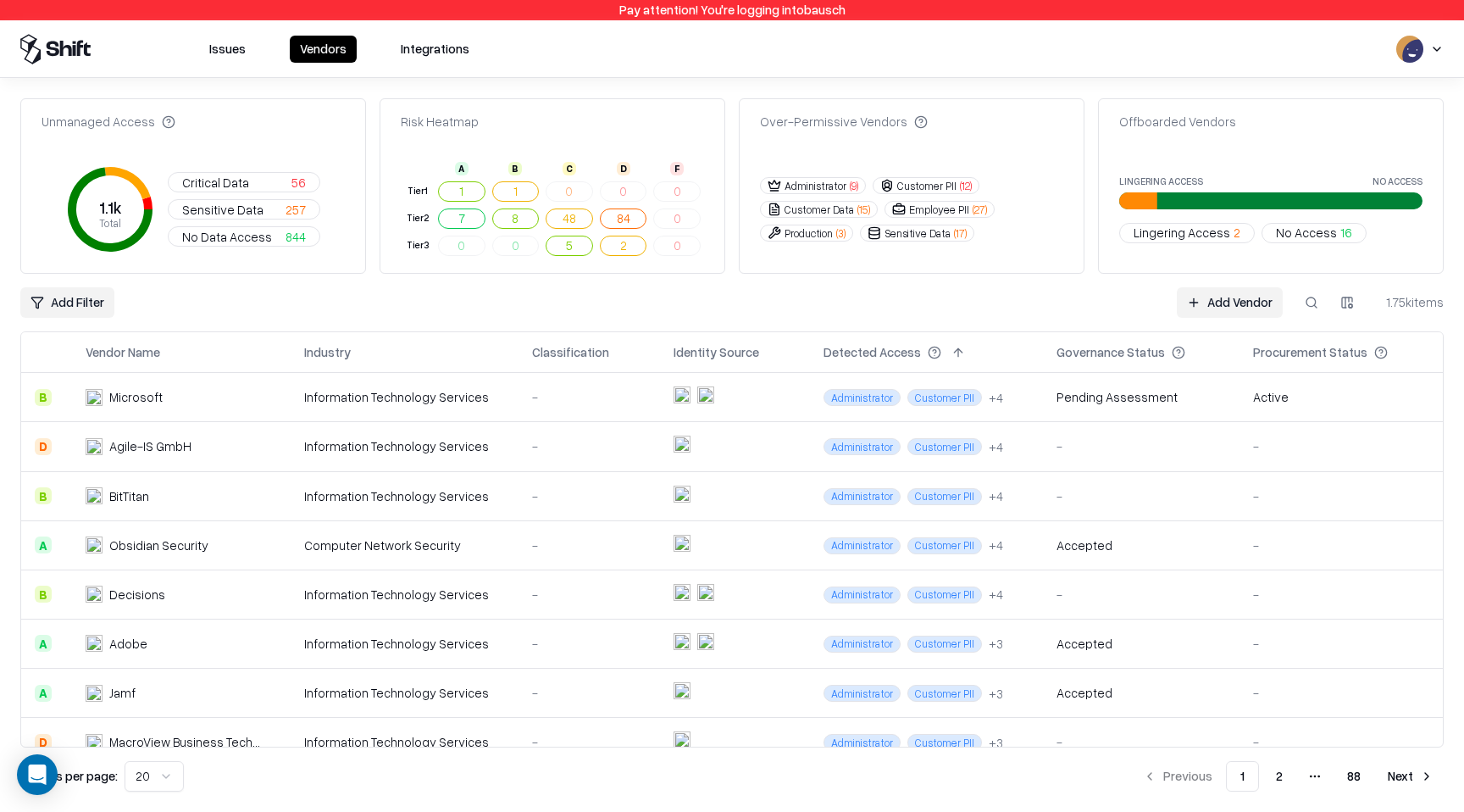
click at [1319, 294] on button at bounding box center [1311, 301] width 30 height 30
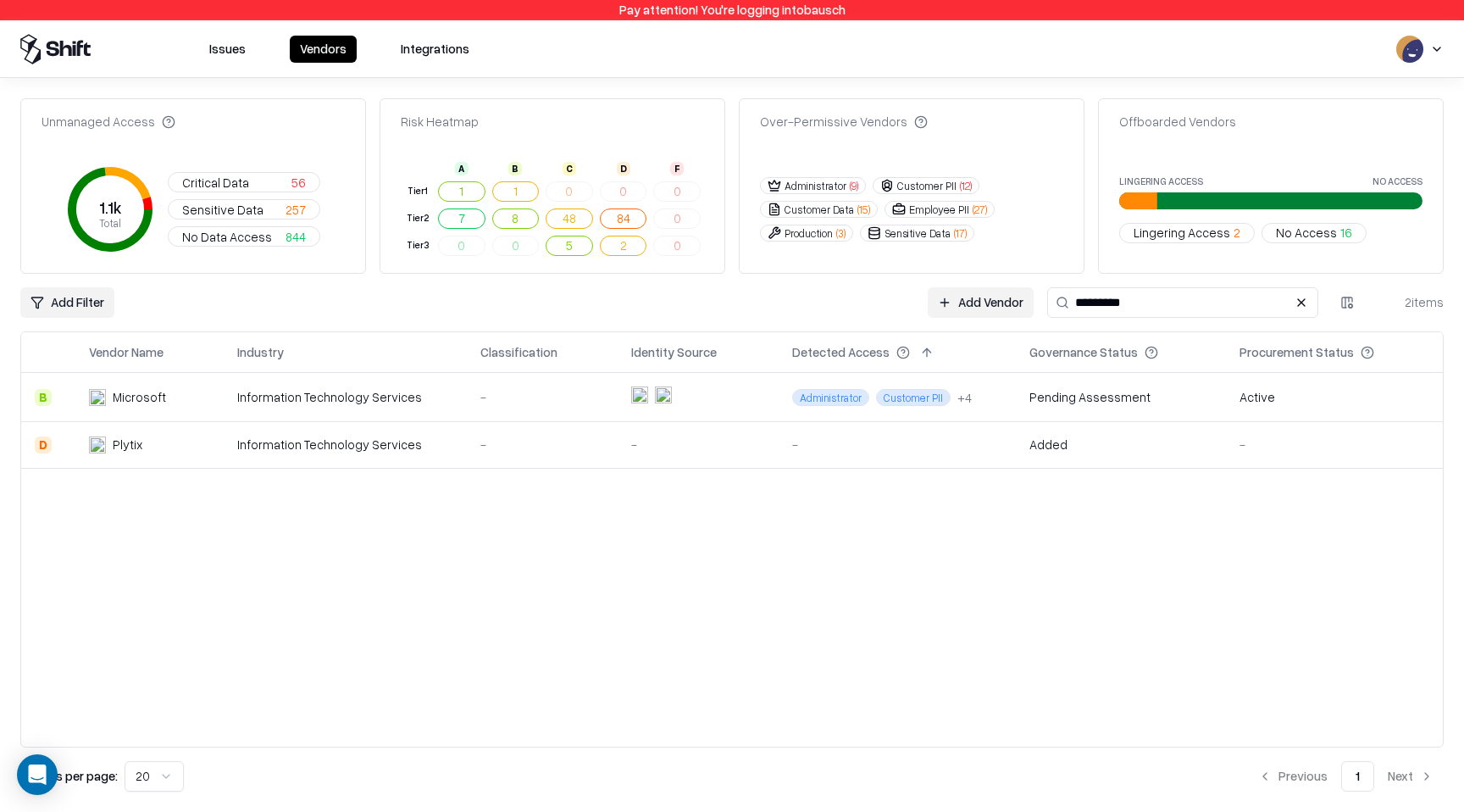
type input "*********"
click at [728, 397] on td at bounding box center [698, 397] width 161 height 50
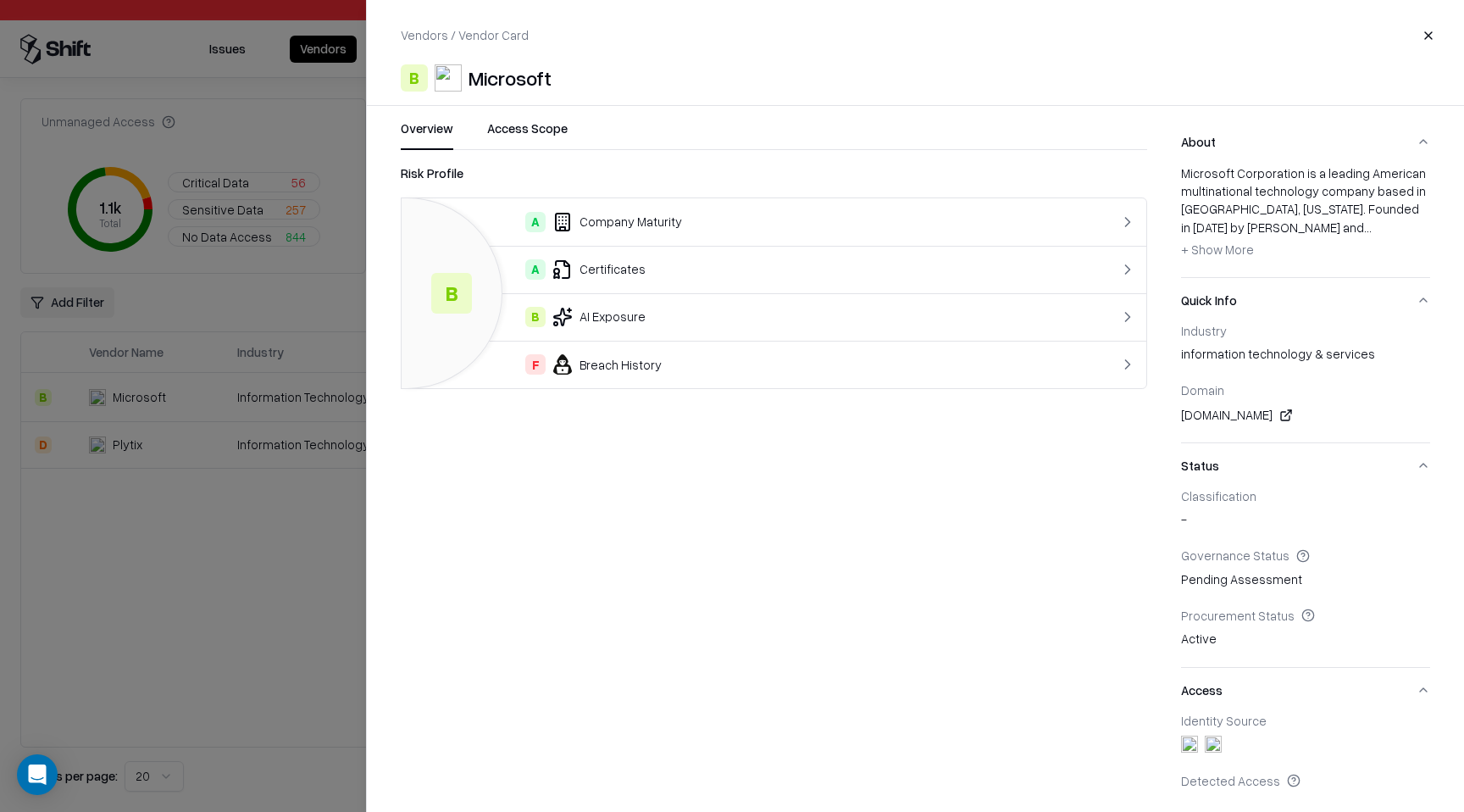
click at [544, 128] on button "Access Scope" at bounding box center [527, 134] width 81 height 30
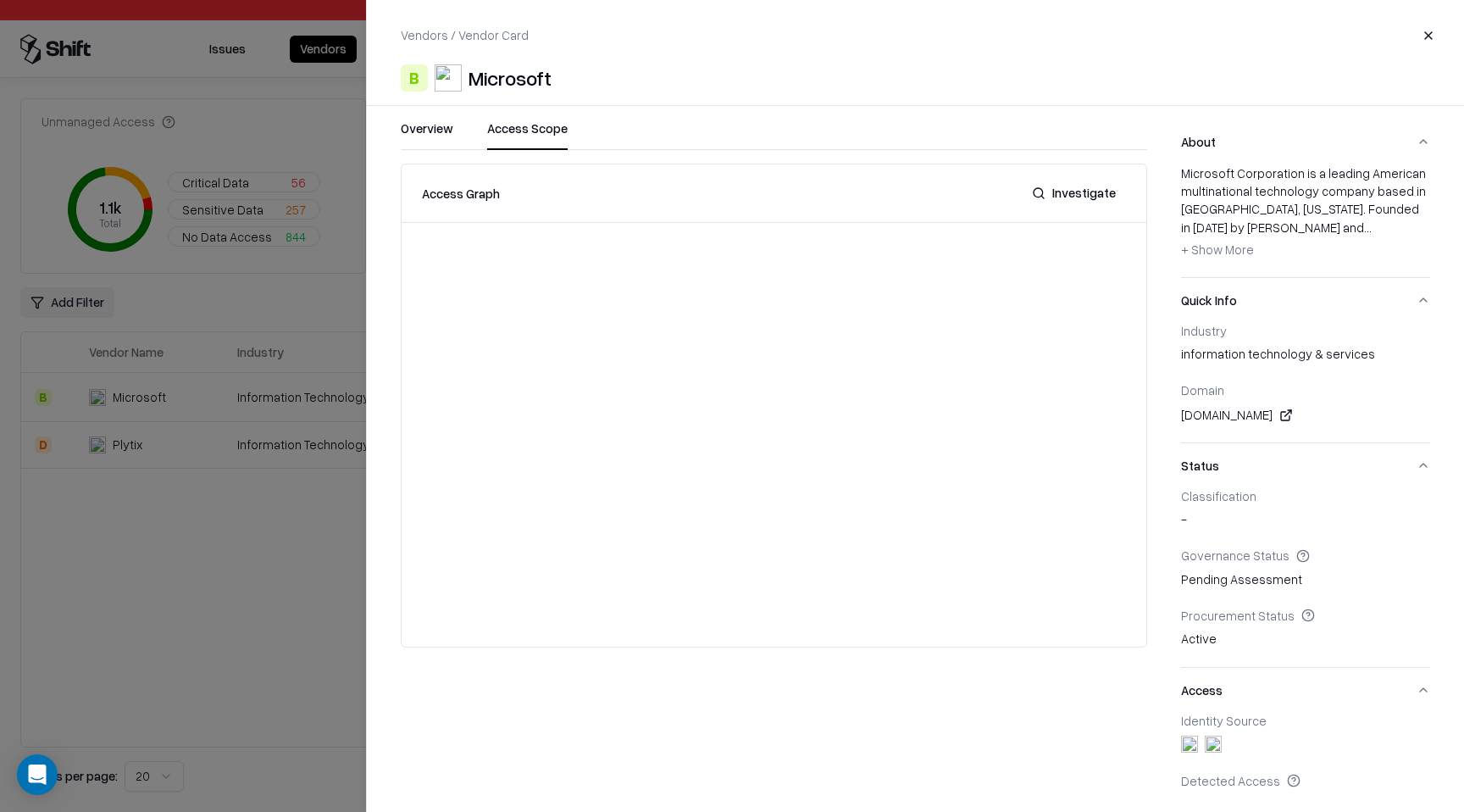
click at [536, 135] on button "Access Scope" at bounding box center [527, 134] width 81 height 30
click at [1437, 42] on button "Close" at bounding box center [1428, 35] width 30 height 30
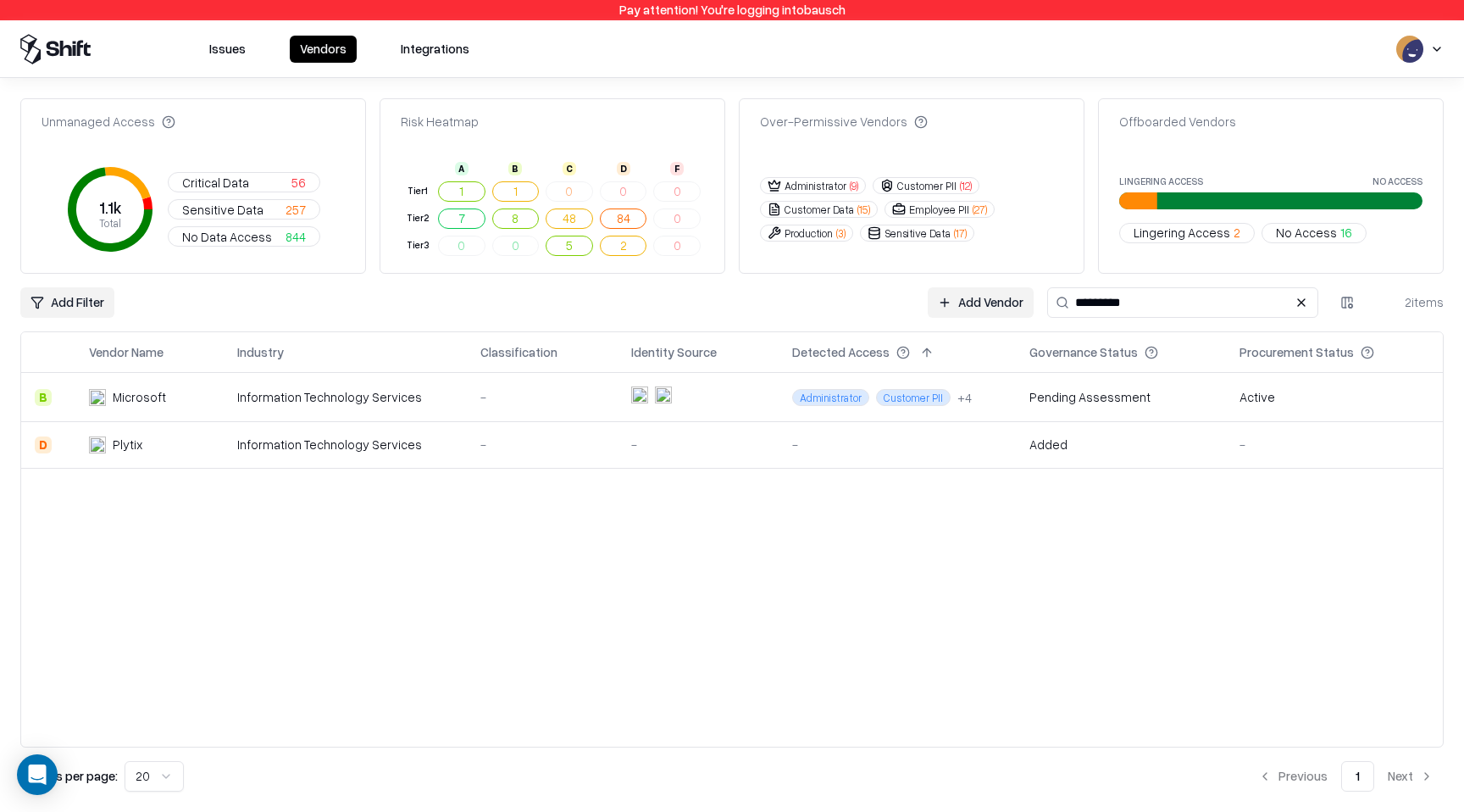
click at [1019, 392] on td "Pending Assessment" at bounding box center [1122, 397] width 210 height 50
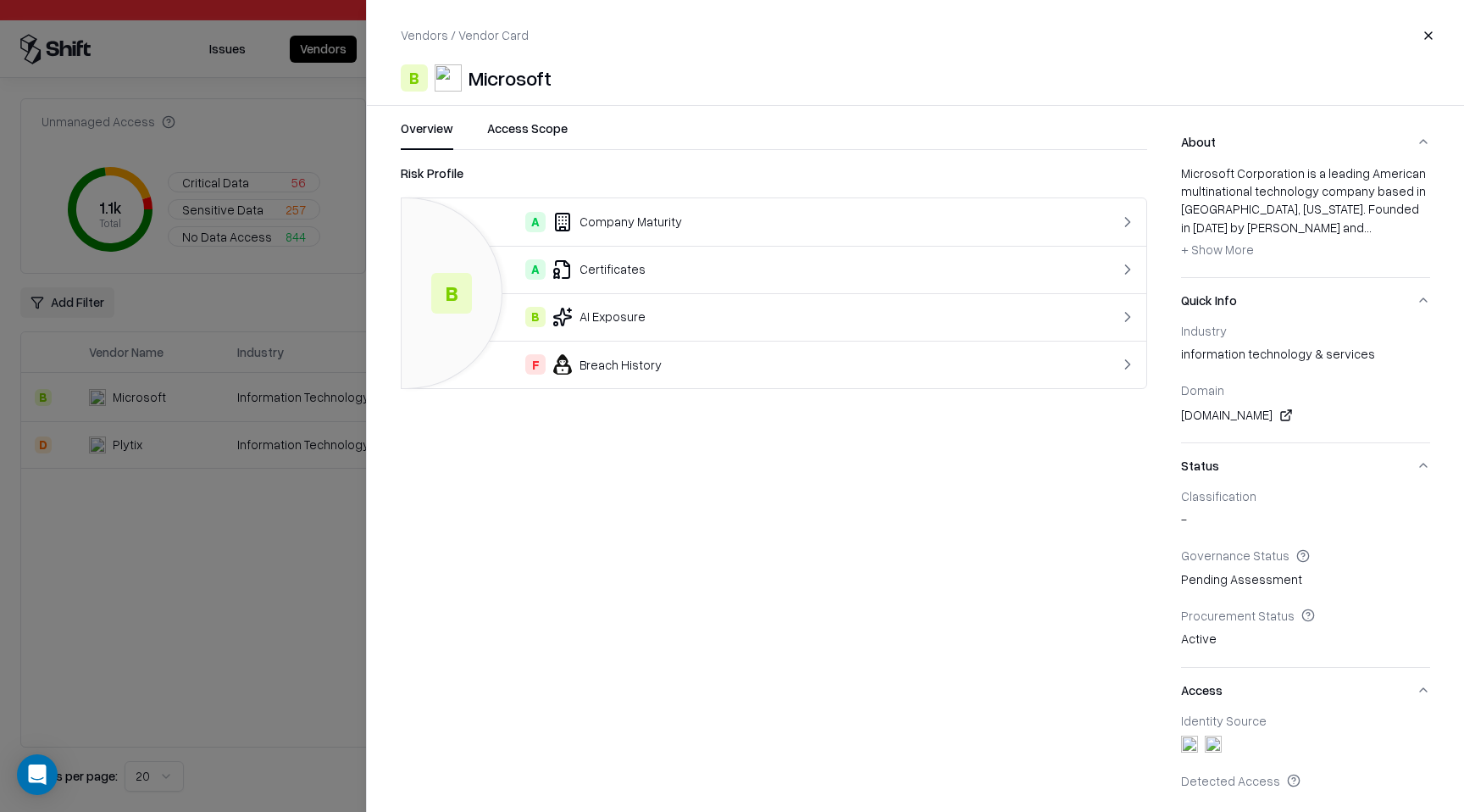
click at [547, 138] on button "Access Scope" at bounding box center [527, 134] width 81 height 30
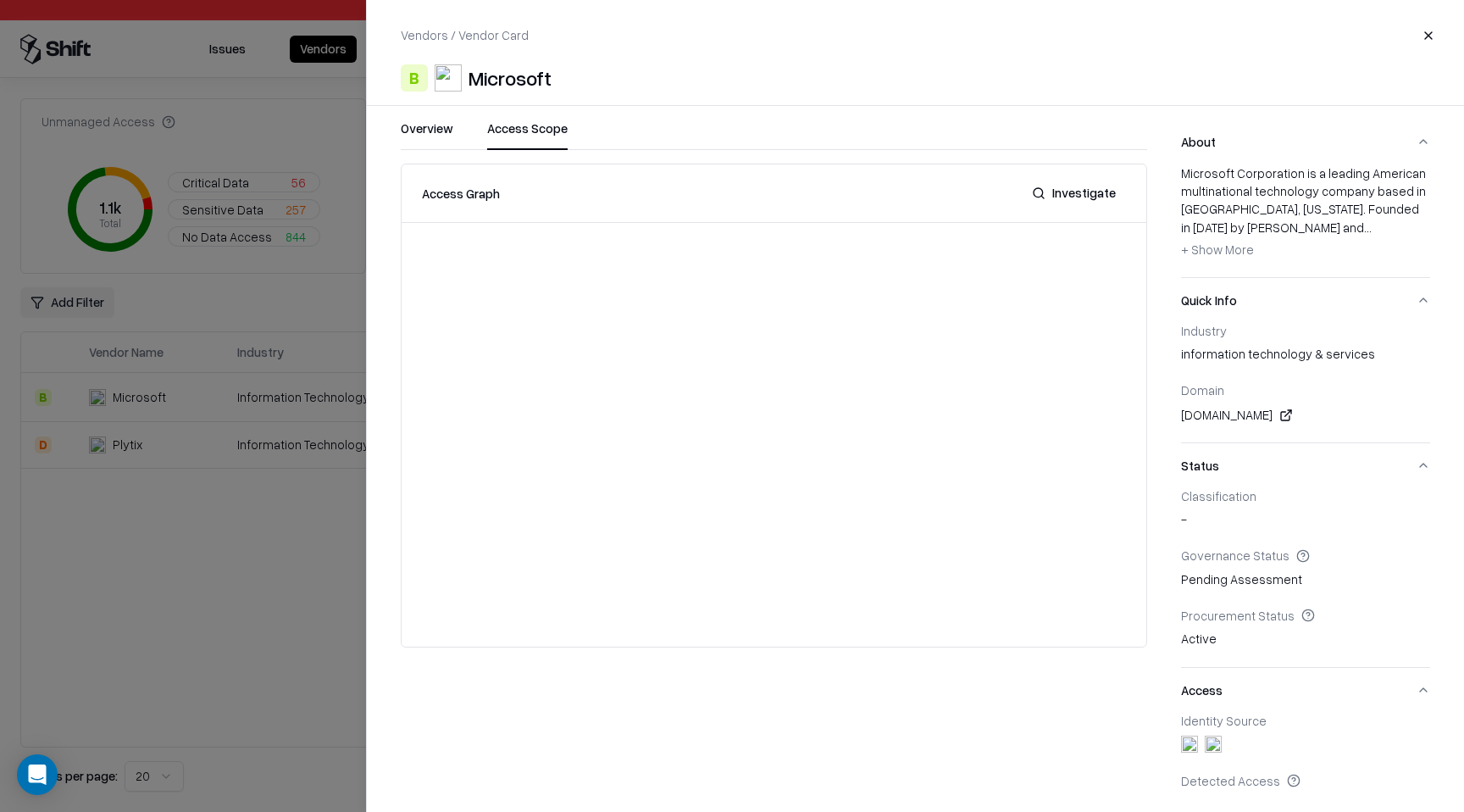
click at [1432, 36] on button "Close" at bounding box center [1428, 35] width 30 height 30
click at [1427, 33] on button "Close" at bounding box center [1428, 35] width 30 height 30
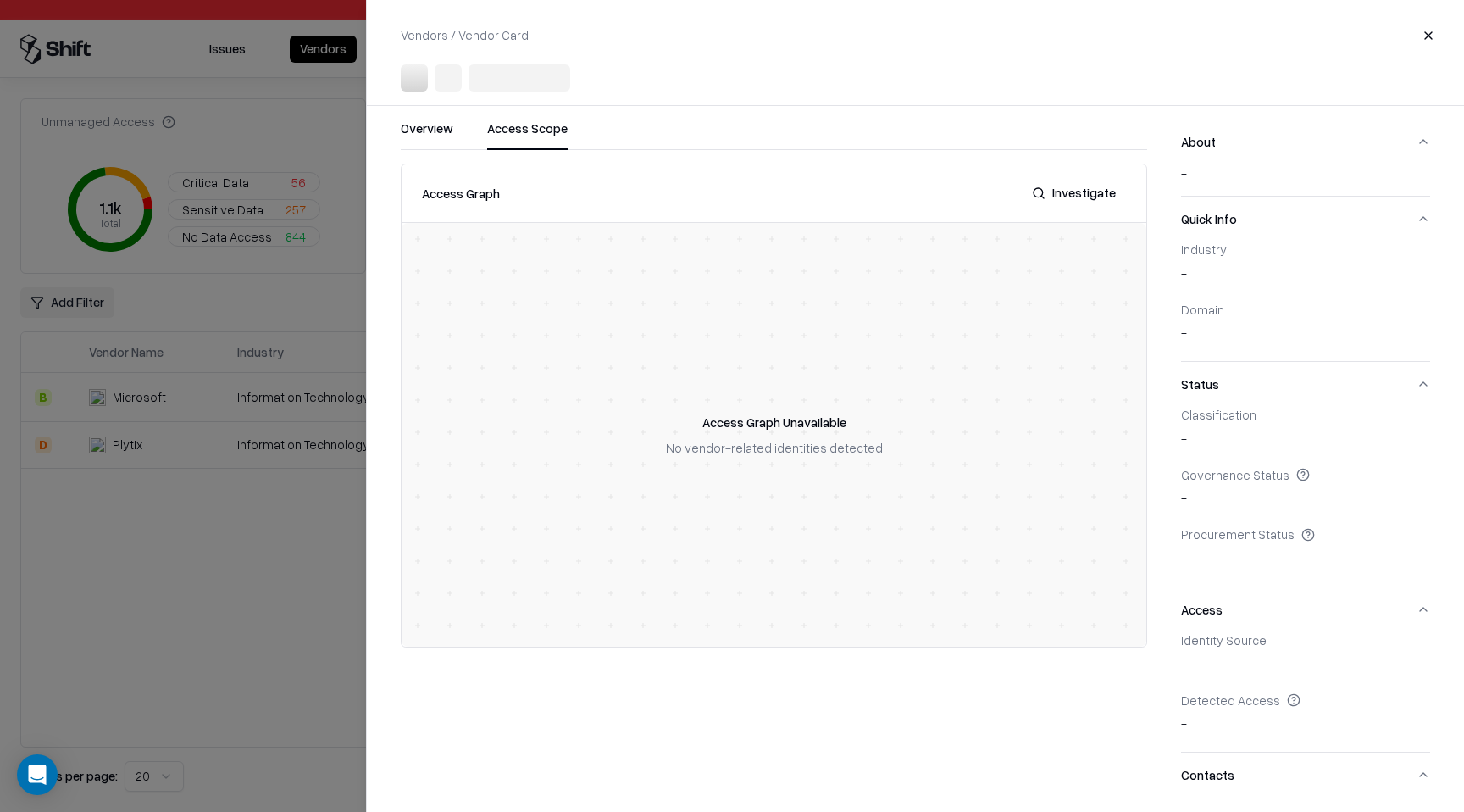
click at [333, 398] on div at bounding box center [732, 406] width 1464 height 812
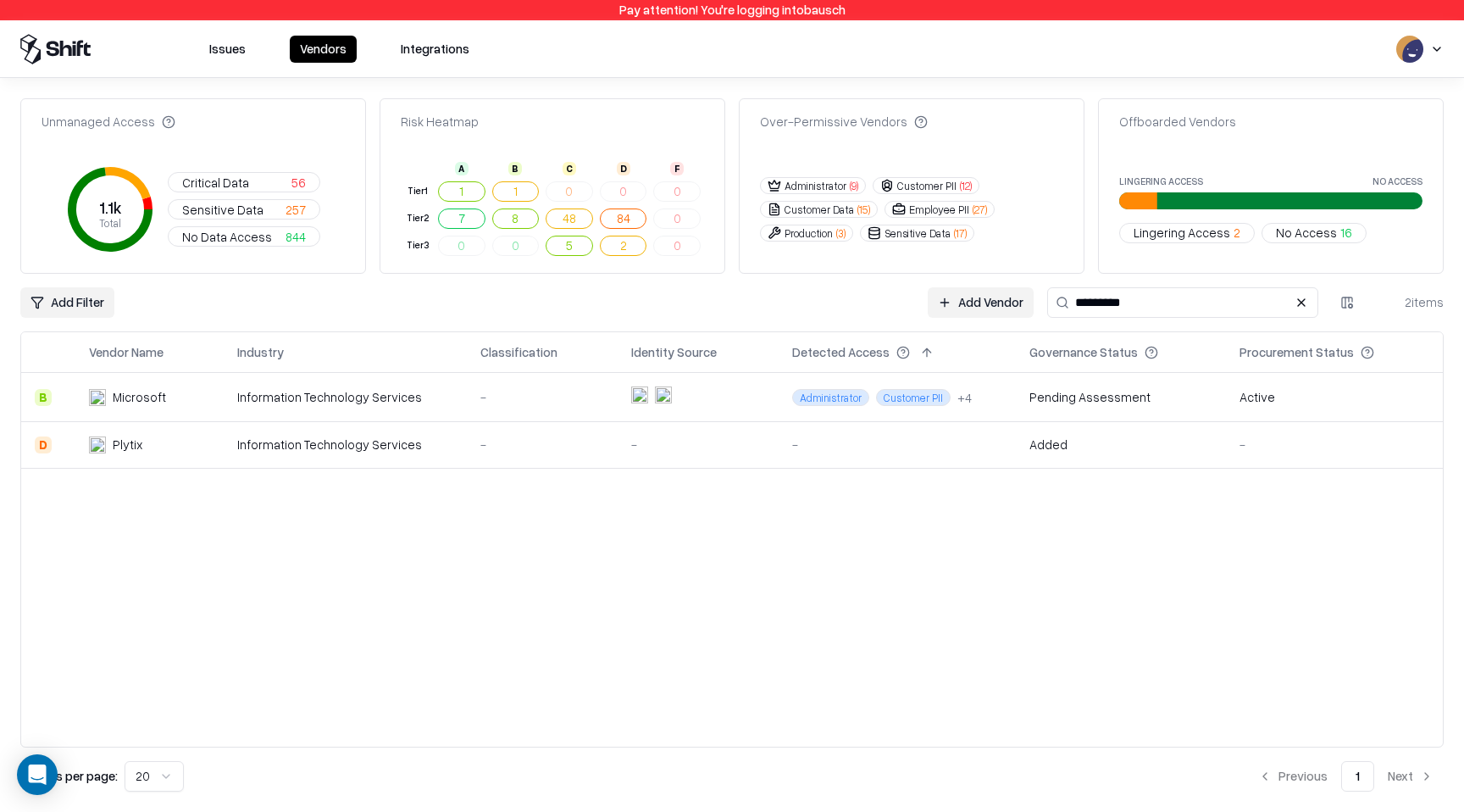
click at [1306, 300] on button at bounding box center [1302, 302] width 20 height 20
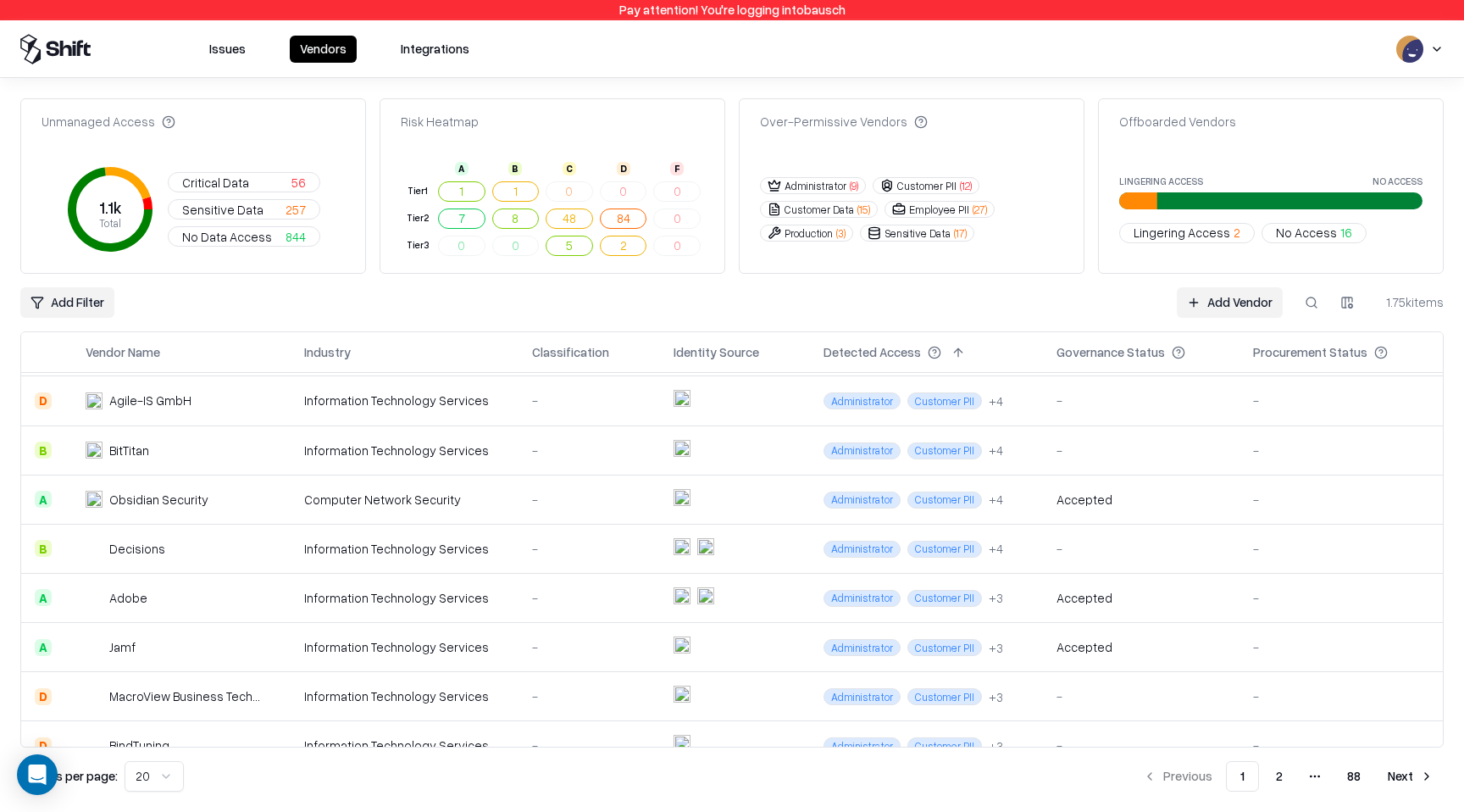
scroll to position [56, 0]
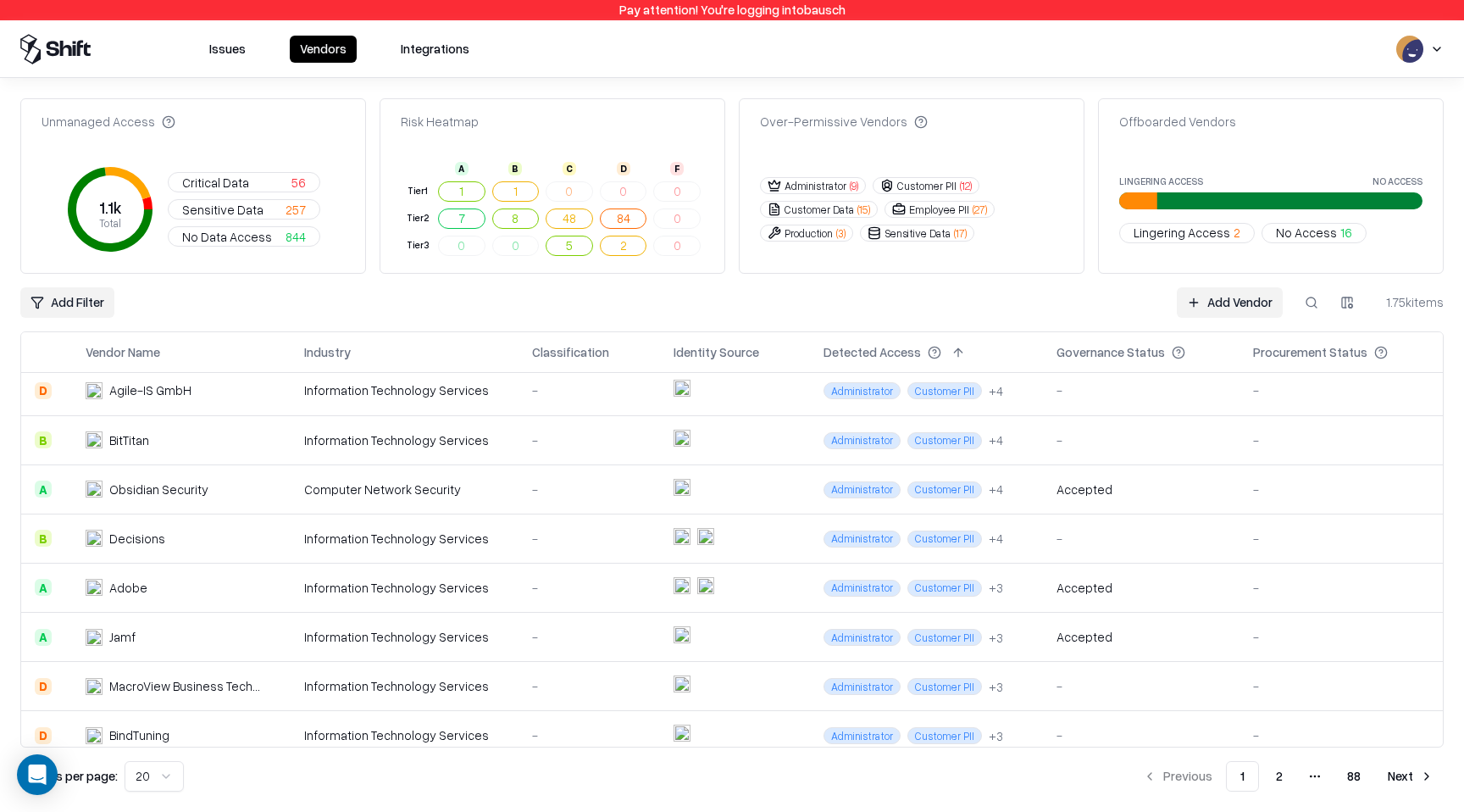
click at [596, 538] on div "-" at bounding box center [589, 539] width 115 height 18
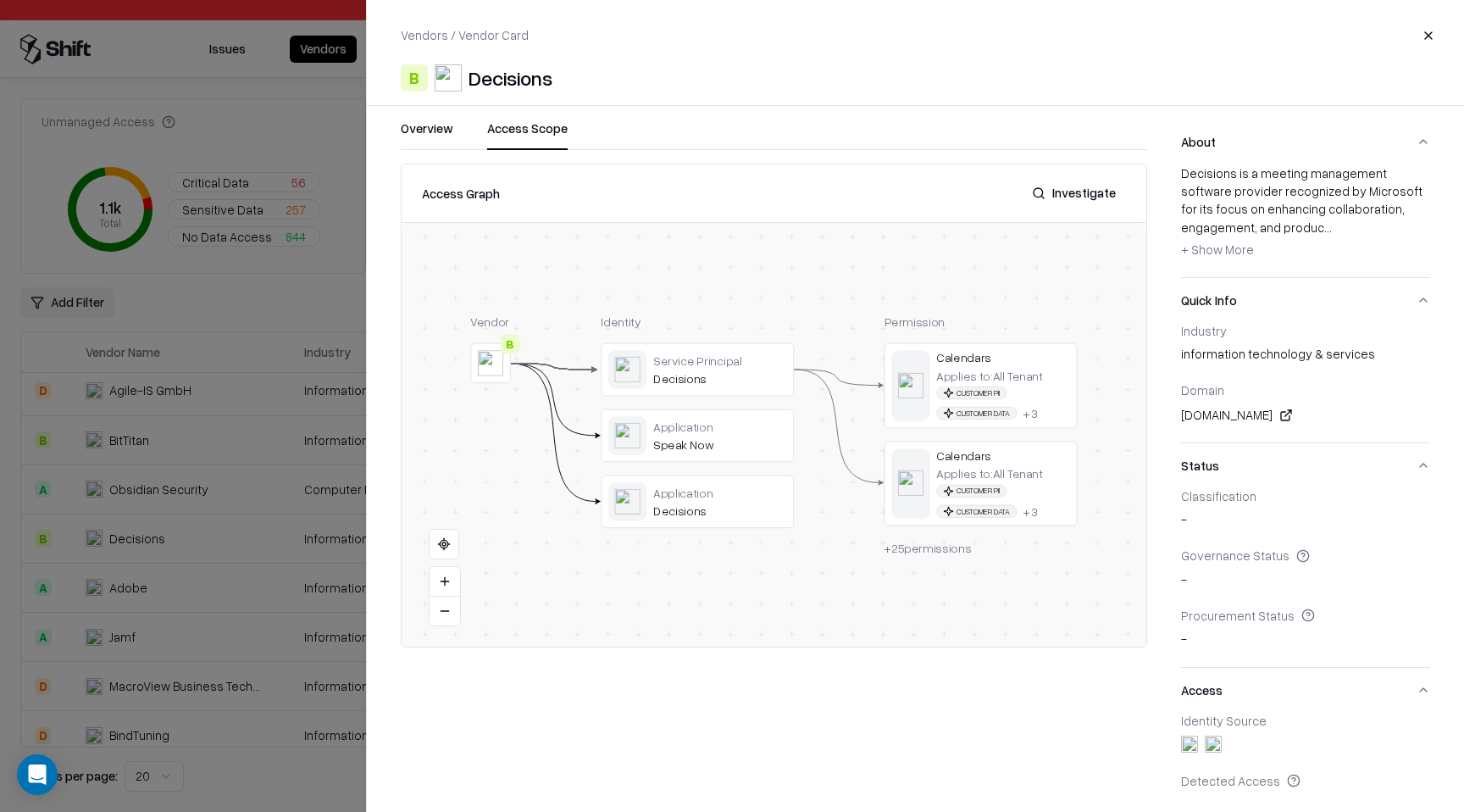
click at [552, 134] on button "Access Scope" at bounding box center [527, 134] width 81 height 30
click at [1430, 23] on button "Close" at bounding box center [1428, 35] width 30 height 30
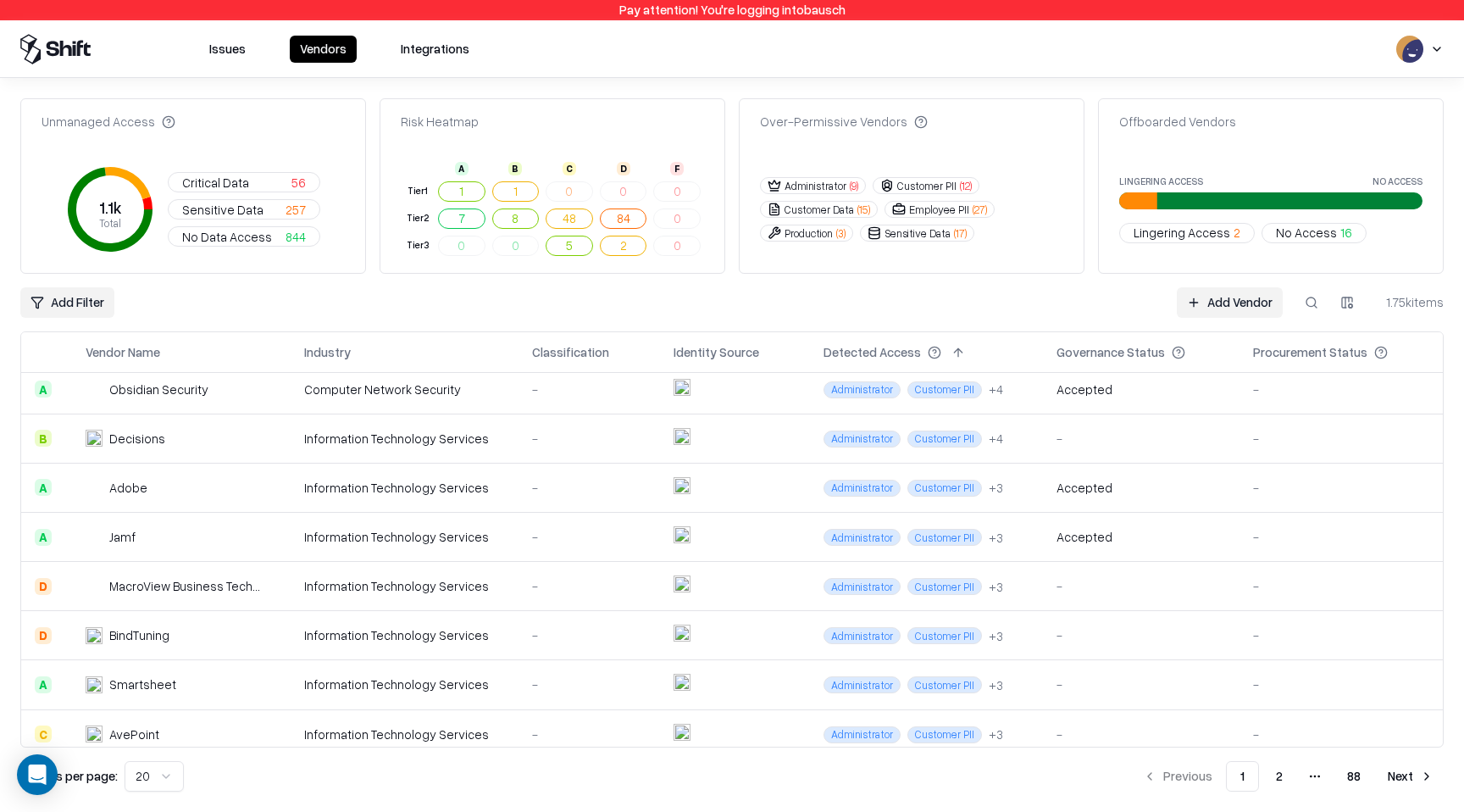
scroll to position [153, 0]
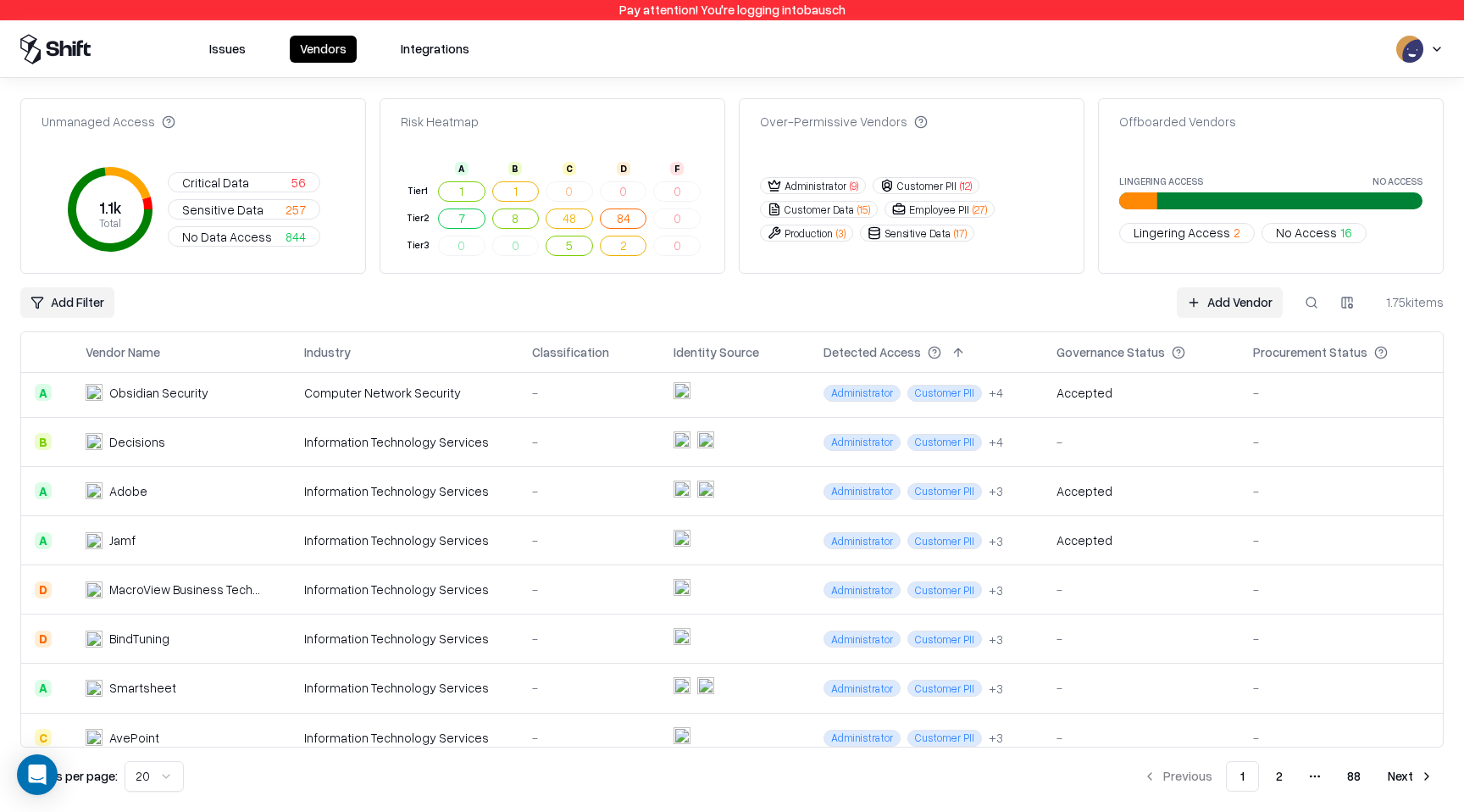
click at [232, 57] on button "Issues" at bounding box center [228, 50] width 56 height 27
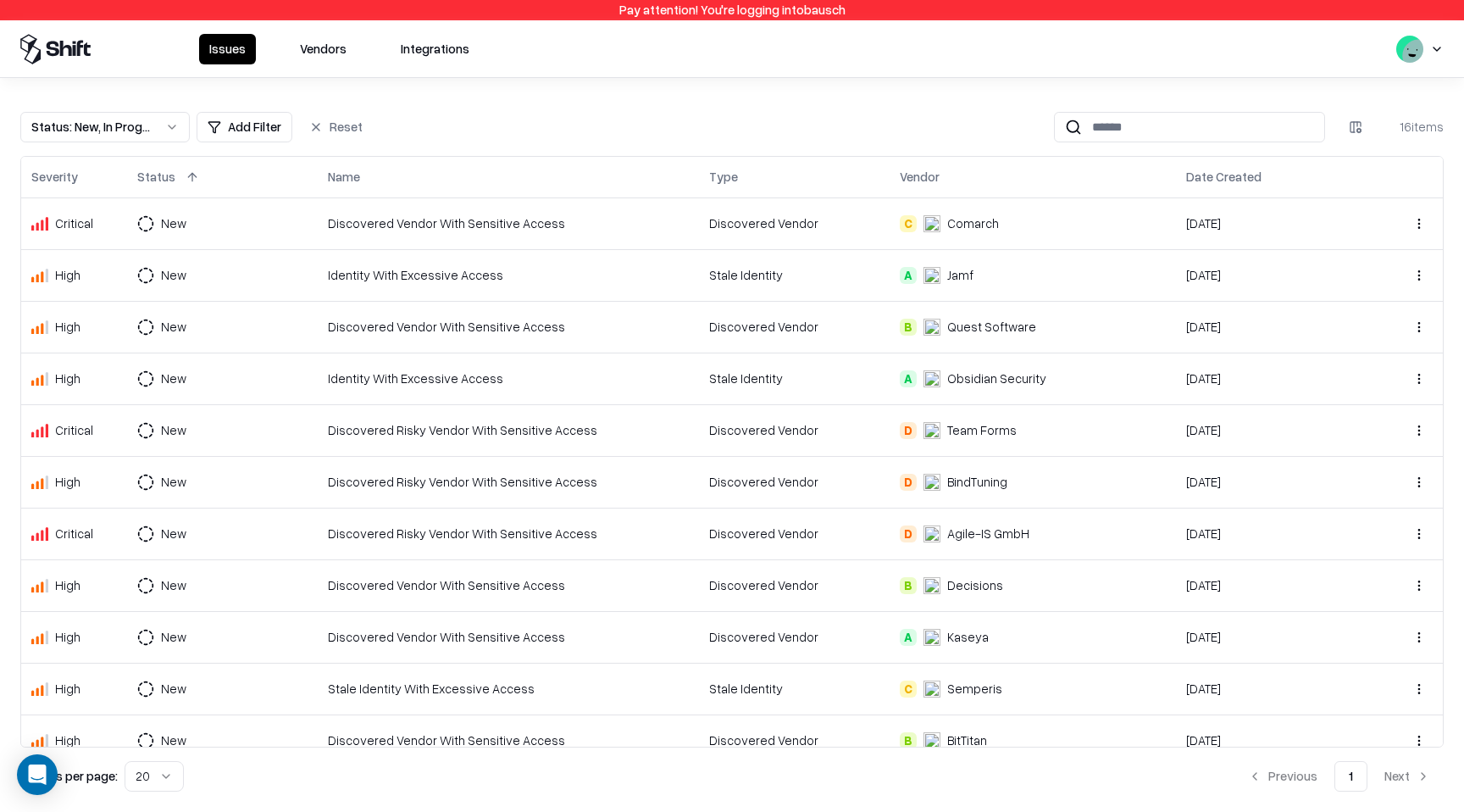
click at [326, 43] on button "Vendors" at bounding box center [323, 49] width 67 height 30
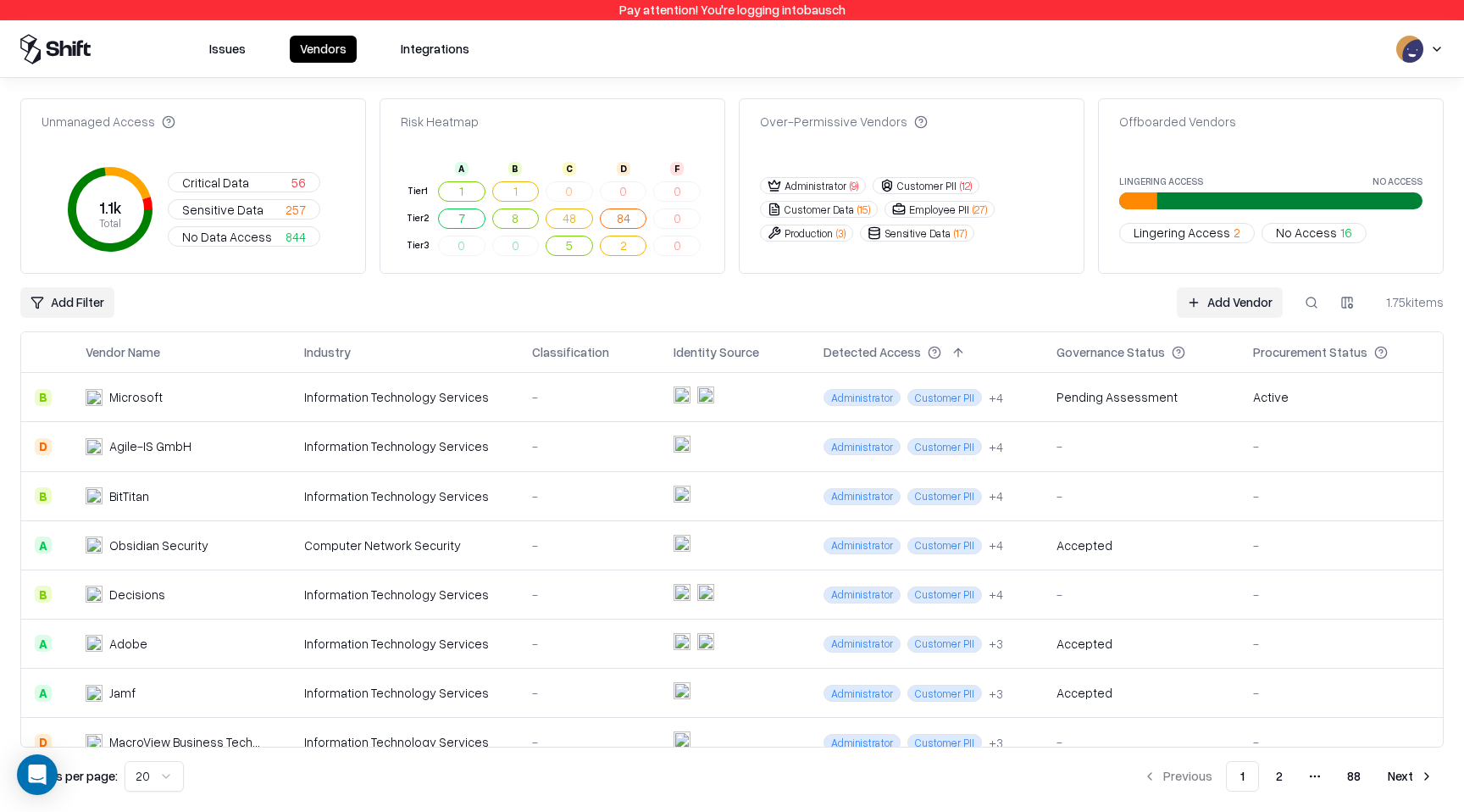
click at [1306, 309] on button at bounding box center [1311, 301] width 30 height 30
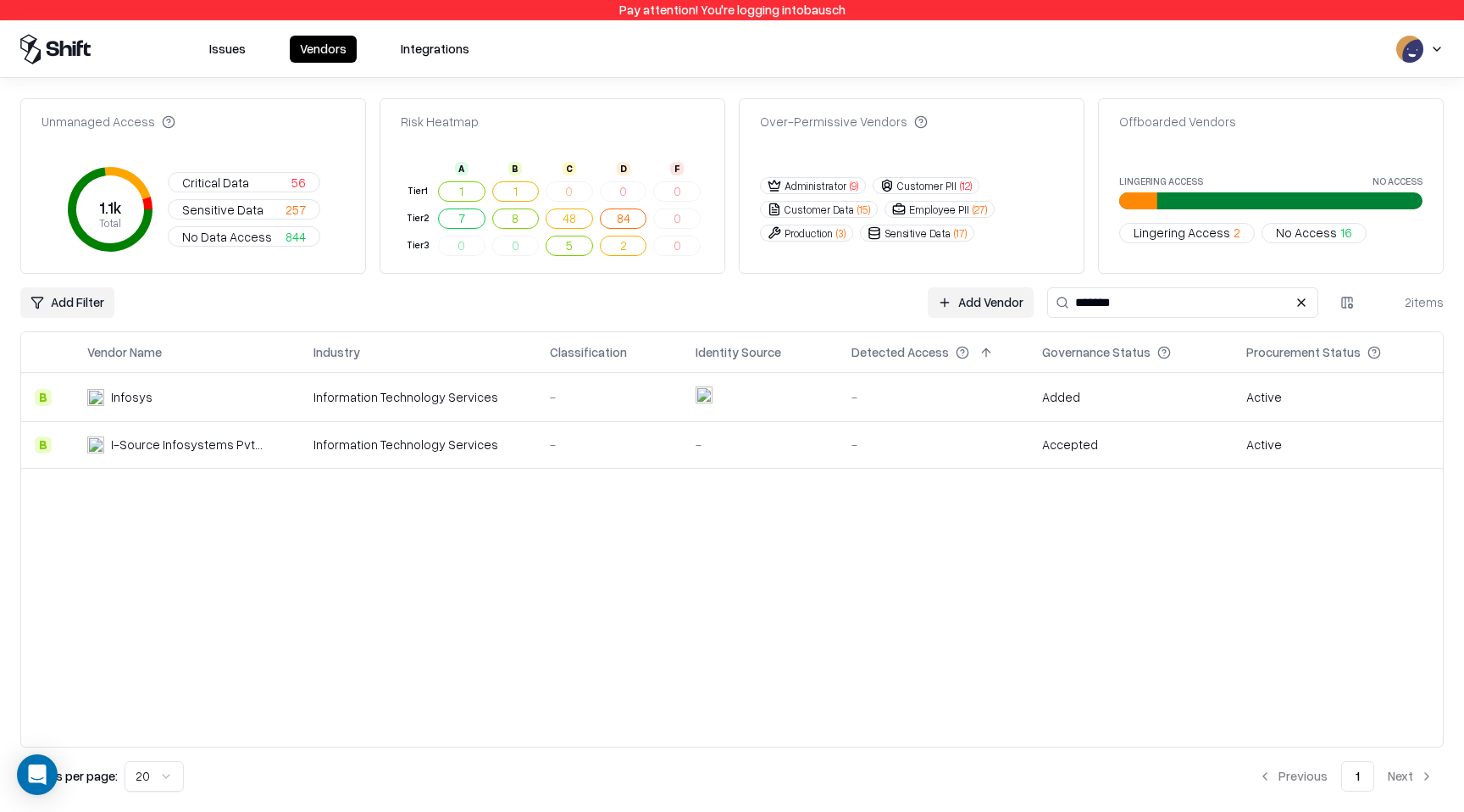
click at [642, 400] on div "-" at bounding box center [609, 397] width 119 height 18
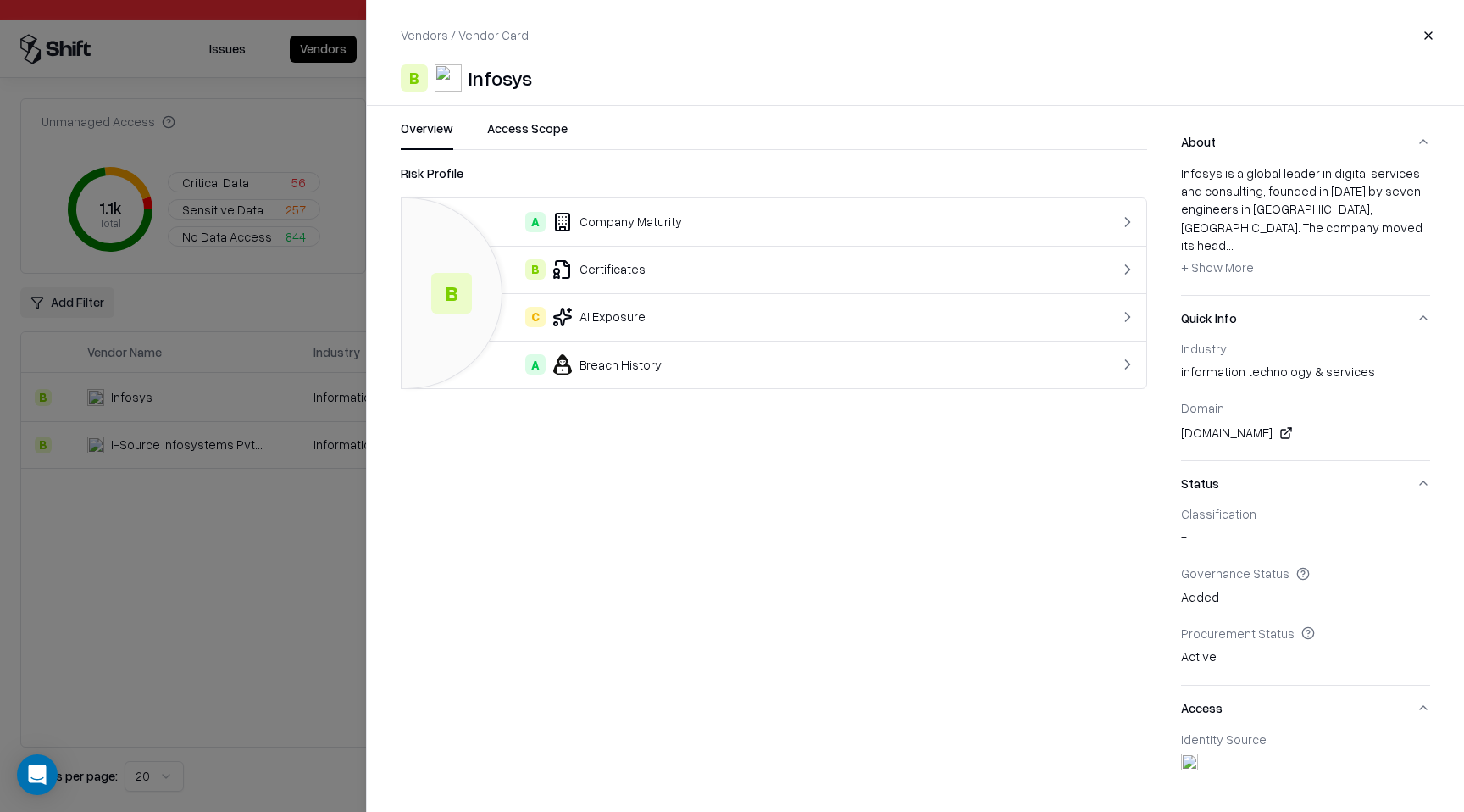
click at [550, 133] on button "Access Scope" at bounding box center [527, 134] width 81 height 30
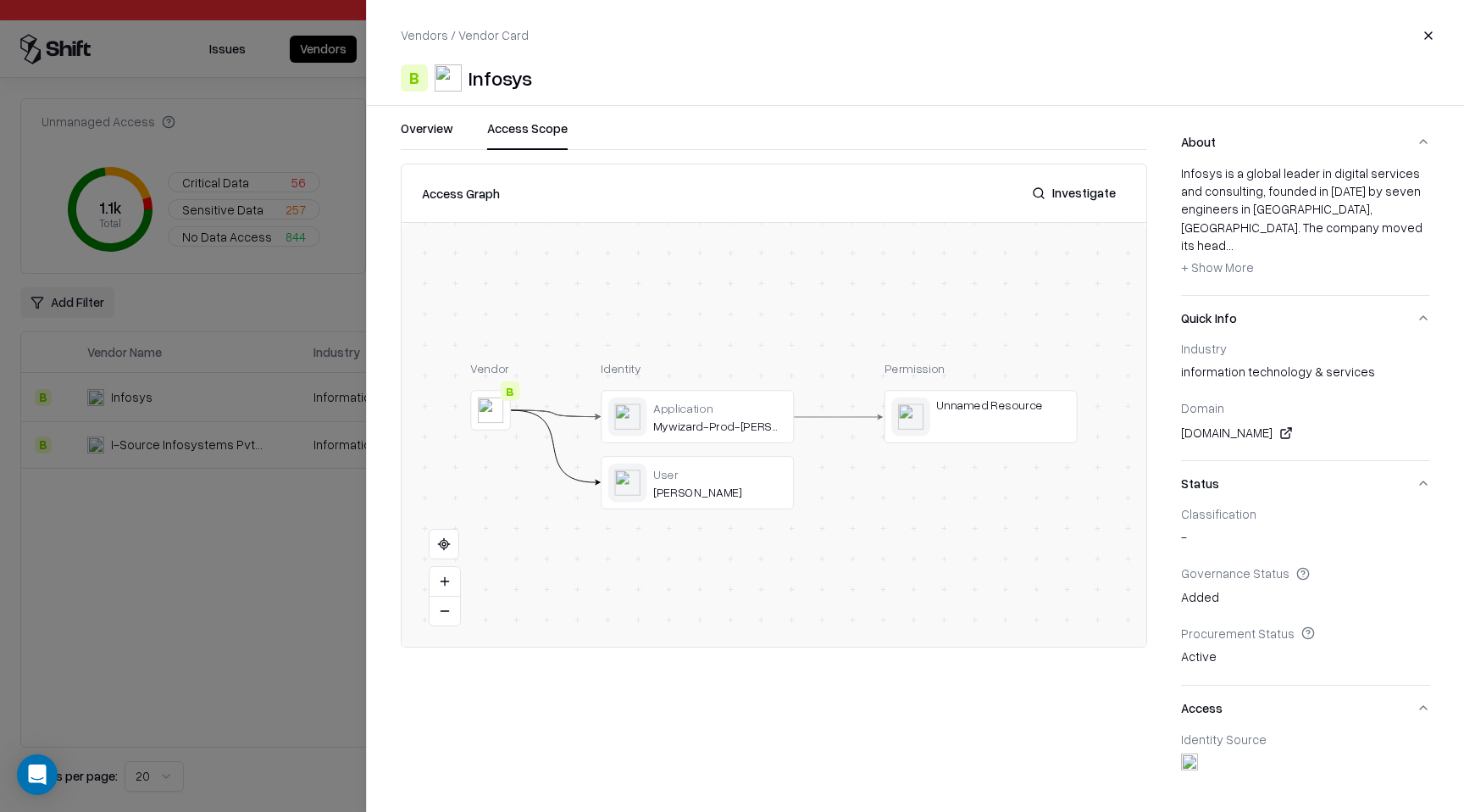
click at [1423, 36] on button "Close" at bounding box center [1428, 35] width 30 height 30
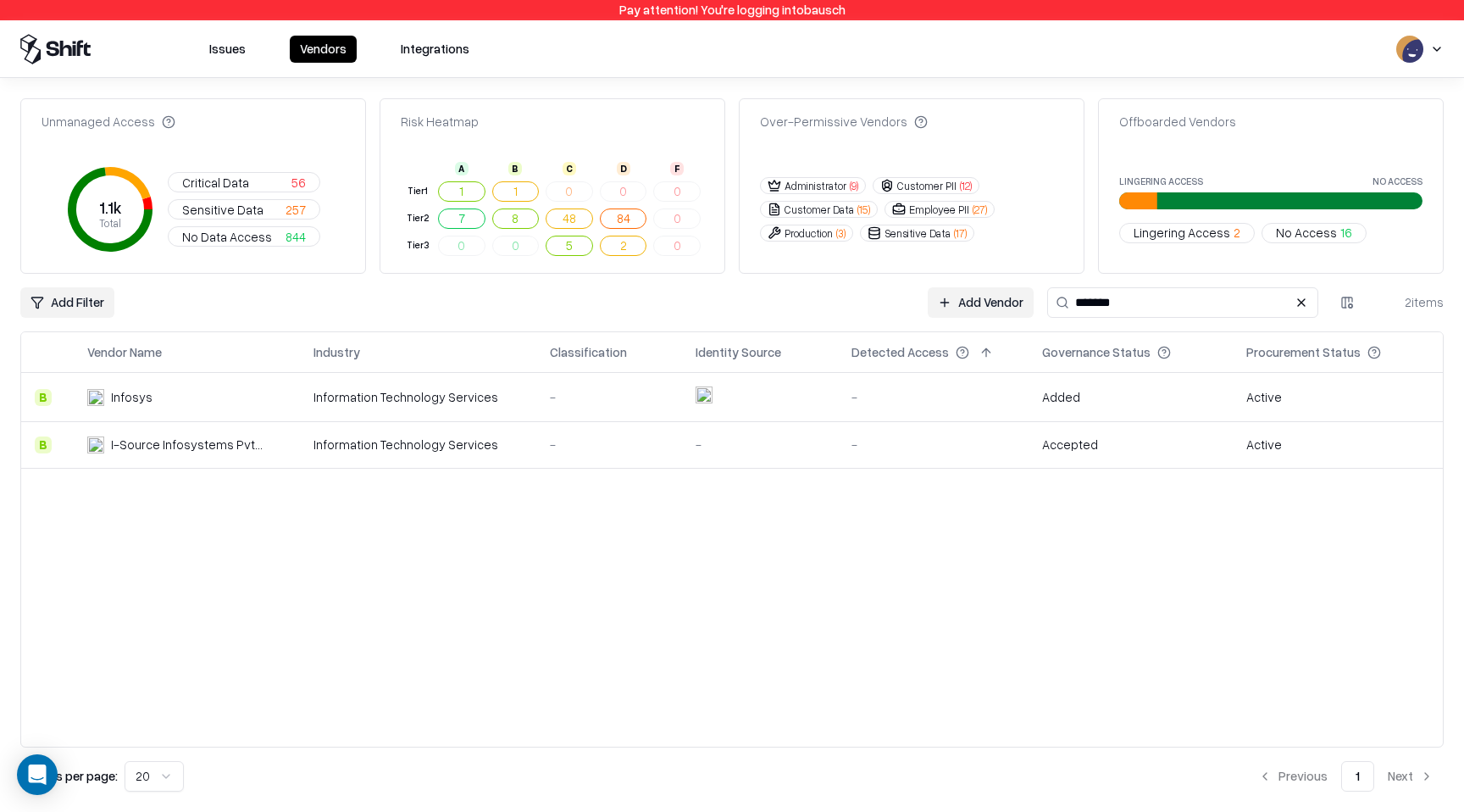
click at [1228, 305] on input "*******" at bounding box center [1183, 301] width 271 height 30
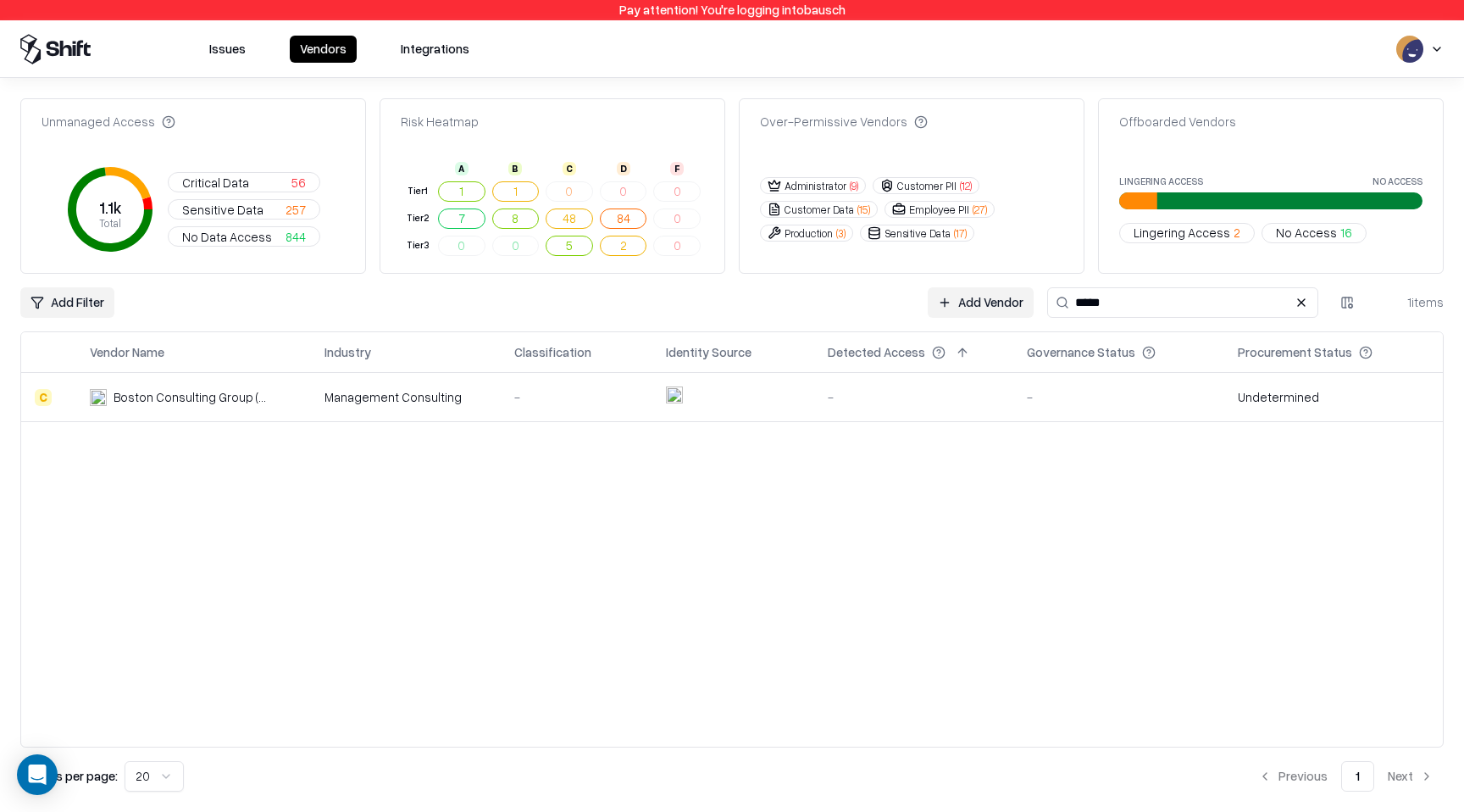
type input "*****"
click at [504, 402] on td "-" at bounding box center [577, 397] width 152 height 50
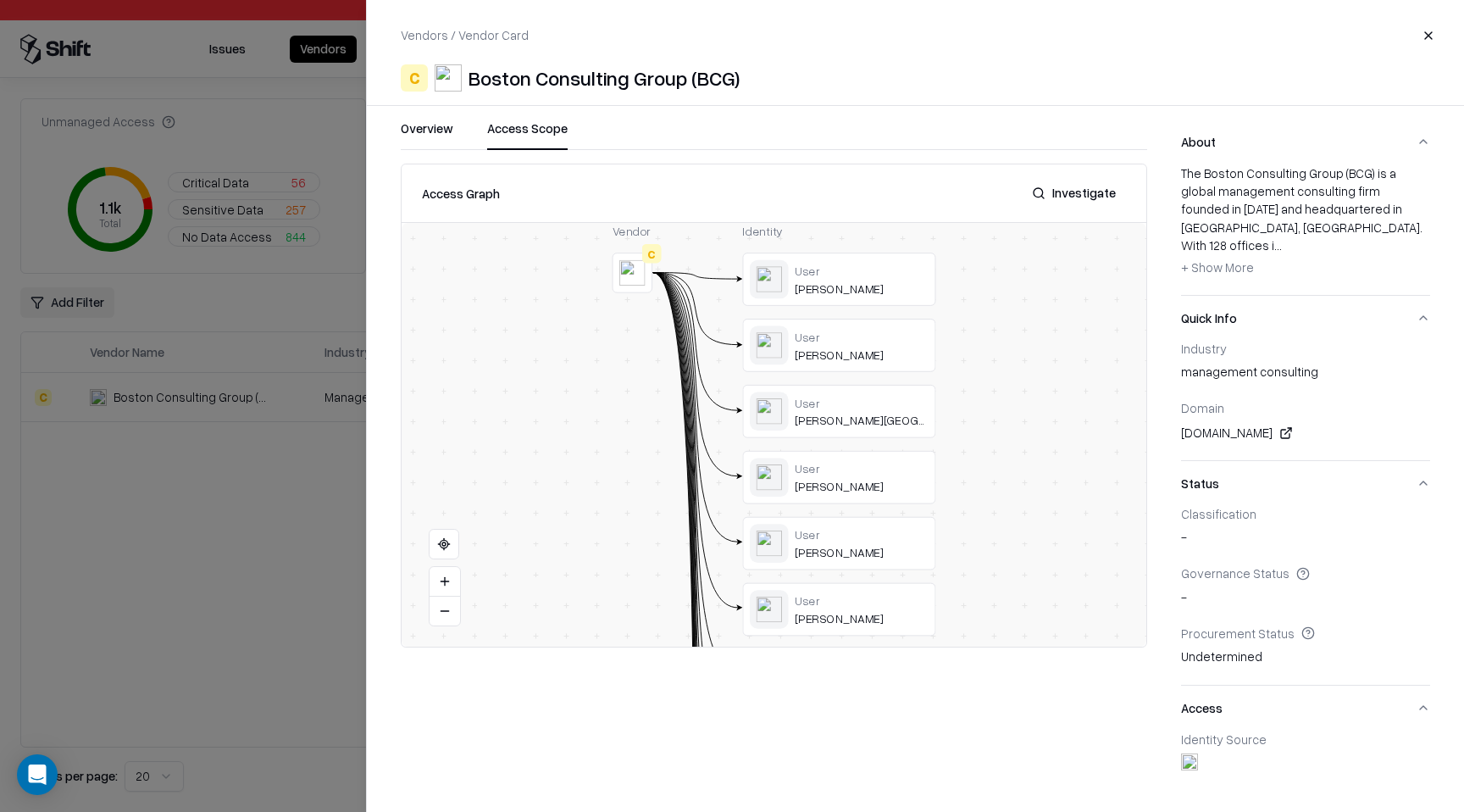
click at [542, 130] on button "Access Scope" at bounding box center [527, 134] width 81 height 30
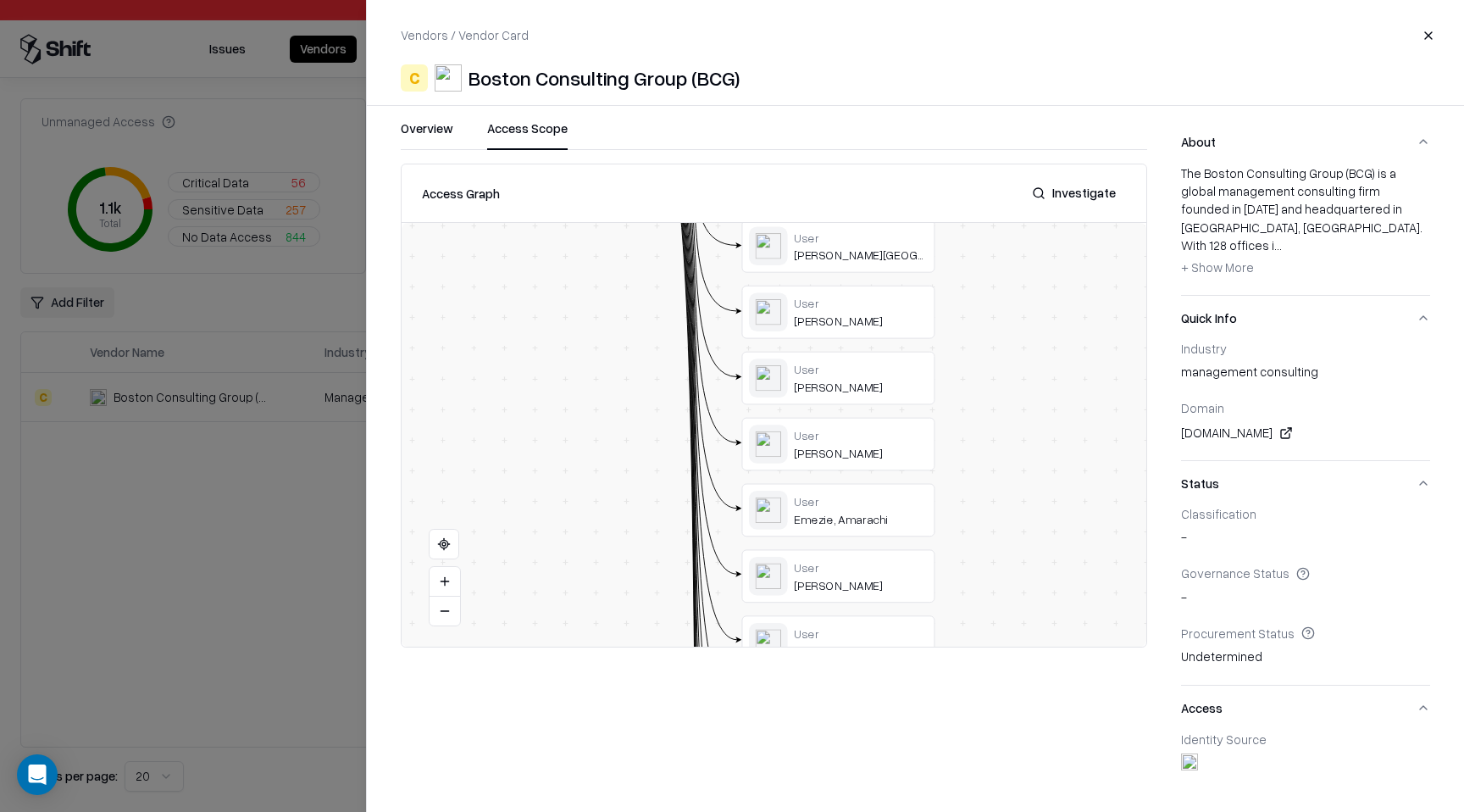
drag, startPoint x: 1043, startPoint y: 536, endPoint x: 1043, endPoint y: 371, distance: 165.0
click at [1043, 371] on div "Vendor C Identity User [PERSON_NAME] User [PERSON_NAME] User [PERSON_NAME] User…" at bounding box center [774, 435] width 745 height 424
drag, startPoint x: 1038, startPoint y: 530, endPoint x: 1023, endPoint y: 335, distance: 195.6
click at [1023, 337] on div "Vendor C Identity User [PERSON_NAME] User [PERSON_NAME] User [PERSON_NAME] User…" at bounding box center [774, 435] width 745 height 424
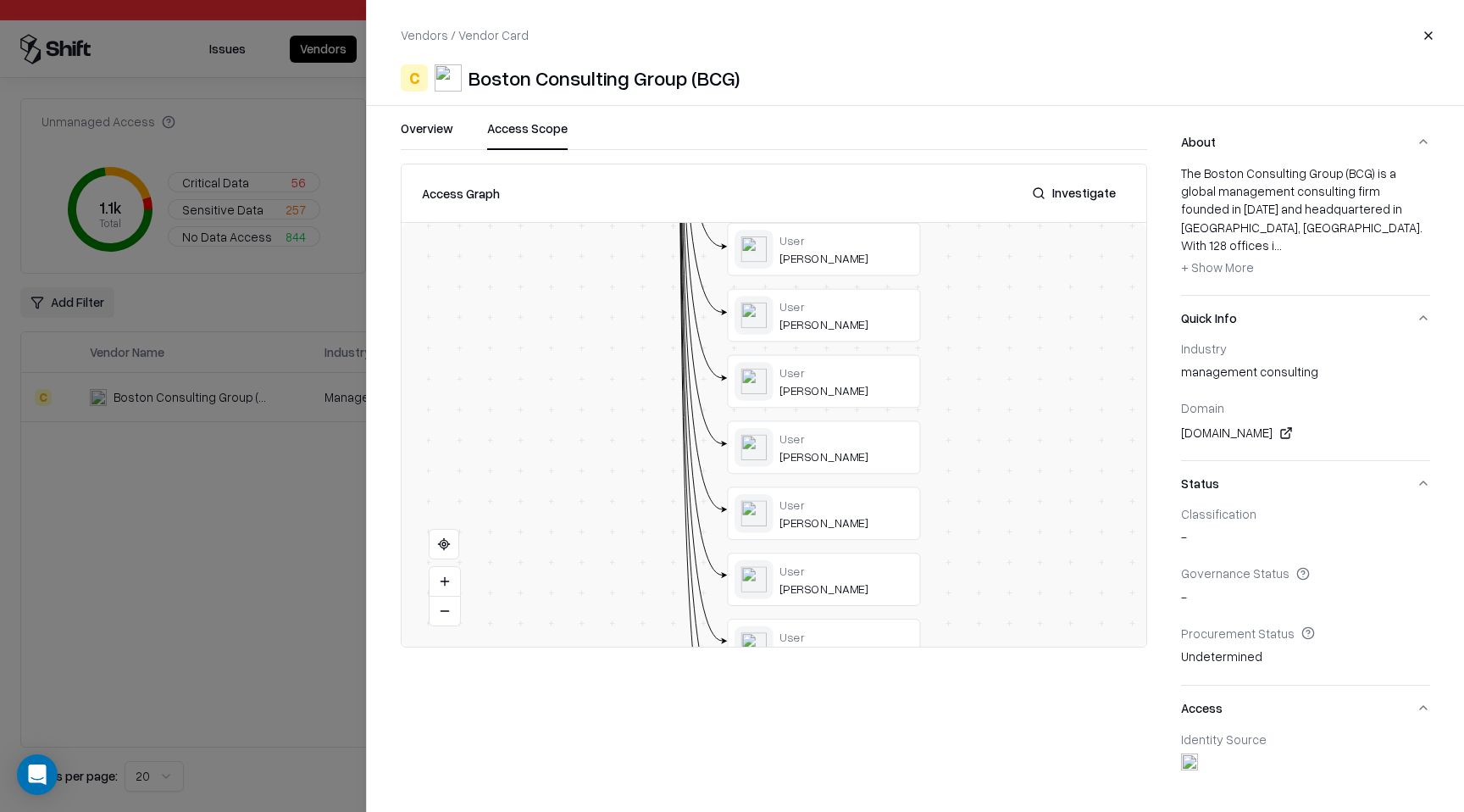
drag, startPoint x: 1031, startPoint y: 473, endPoint x: 1030, endPoint y: 278, distance: 195.0
click at [1030, 280] on div "Vendor C Identity User [PERSON_NAME] User [PERSON_NAME] User [PERSON_NAME] User…" at bounding box center [774, 435] width 745 height 424
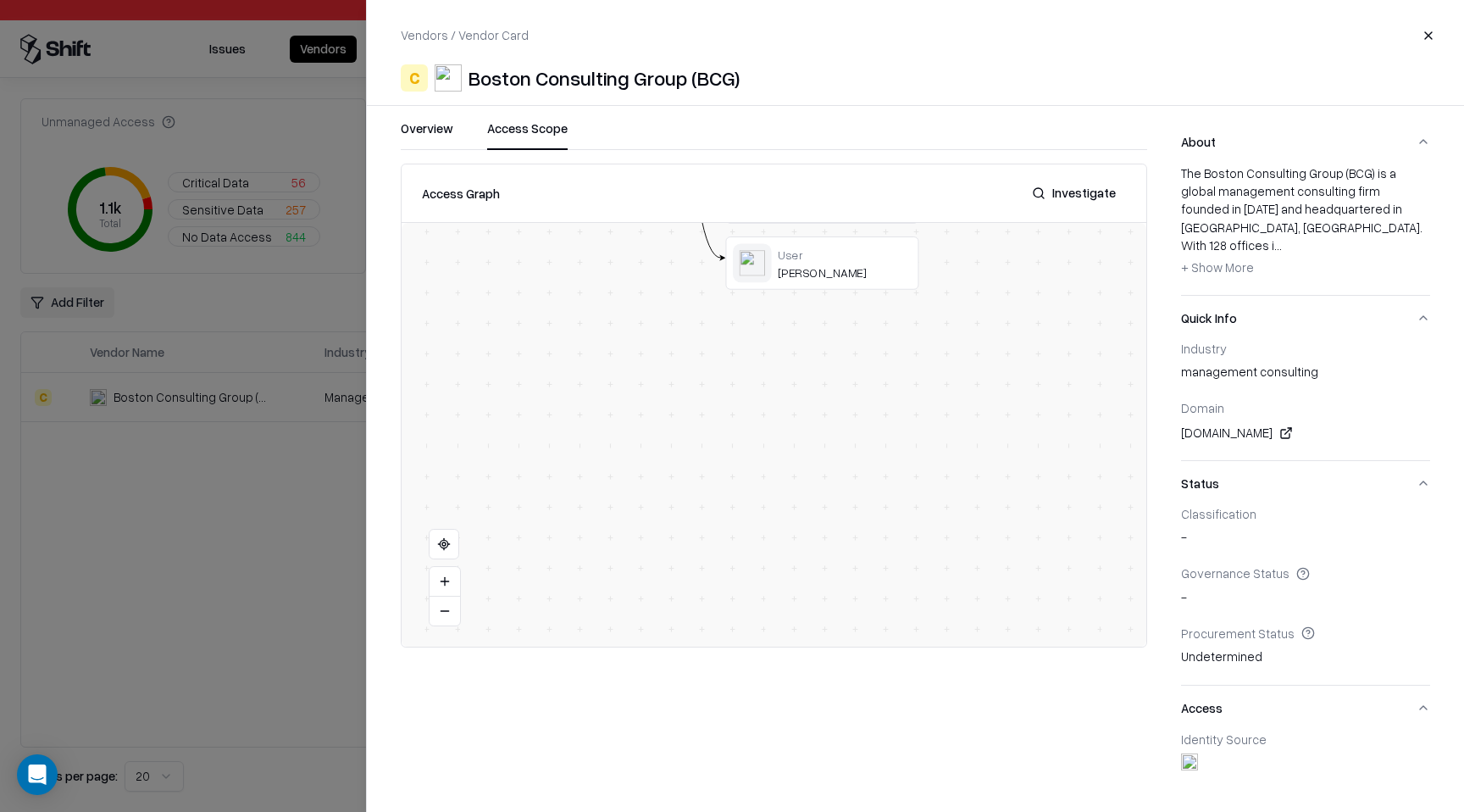
drag, startPoint x: 1022, startPoint y: 446, endPoint x: 1022, endPoint y: 614, distance: 168.0
click at [1022, 608] on div "Vendor C Identity User [PERSON_NAME] User [PERSON_NAME] User [PERSON_NAME] User…" at bounding box center [774, 435] width 745 height 424
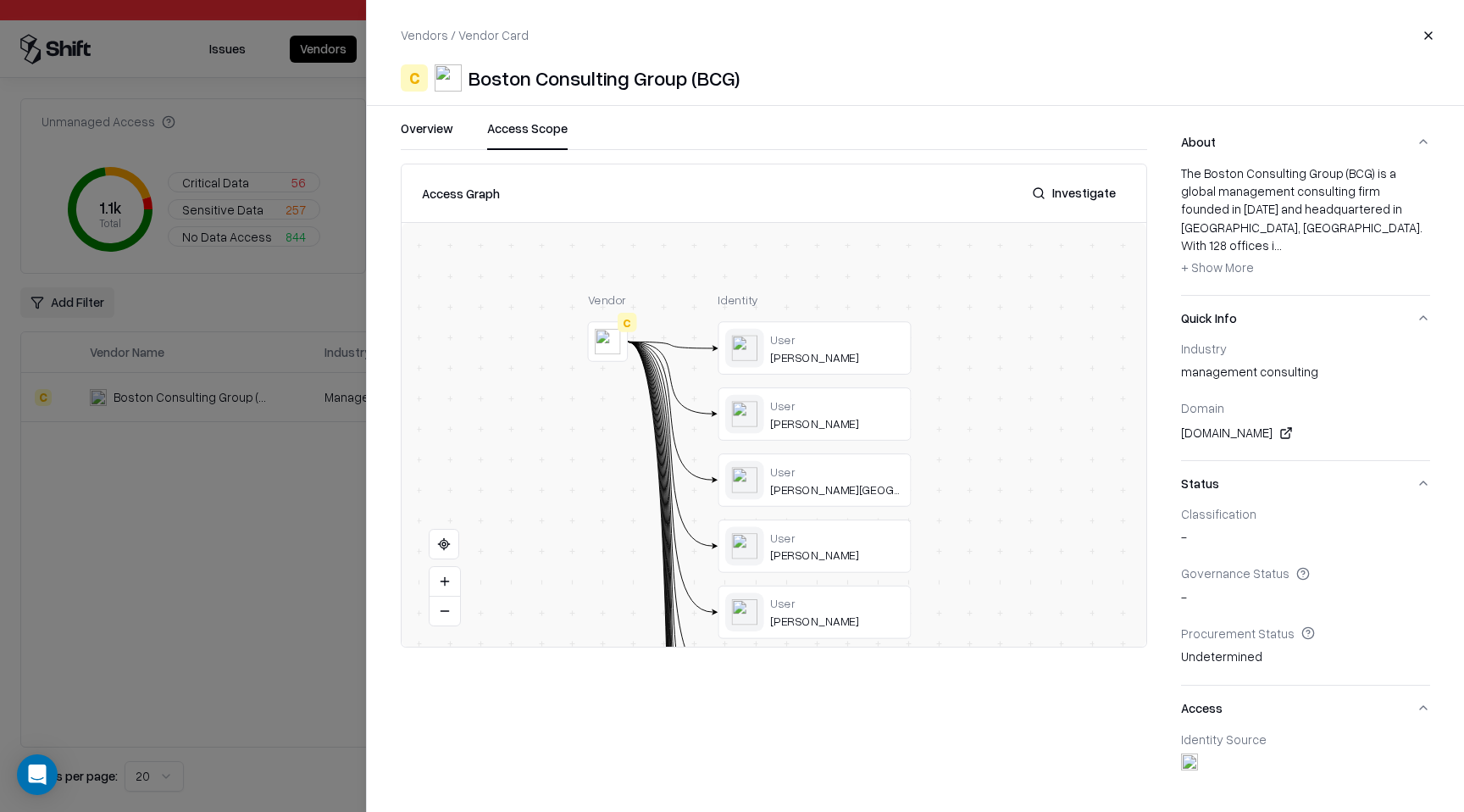
drag, startPoint x: 1041, startPoint y: 453, endPoint x: 1034, endPoint y: 381, distance: 72.3
click at [1034, 381] on div "Vendor C Identity User [PERSON_NAME] User [PERSON_NAME] User [PERSON_NAME] User…" at bounding box center [774, 435] width 745 height 424
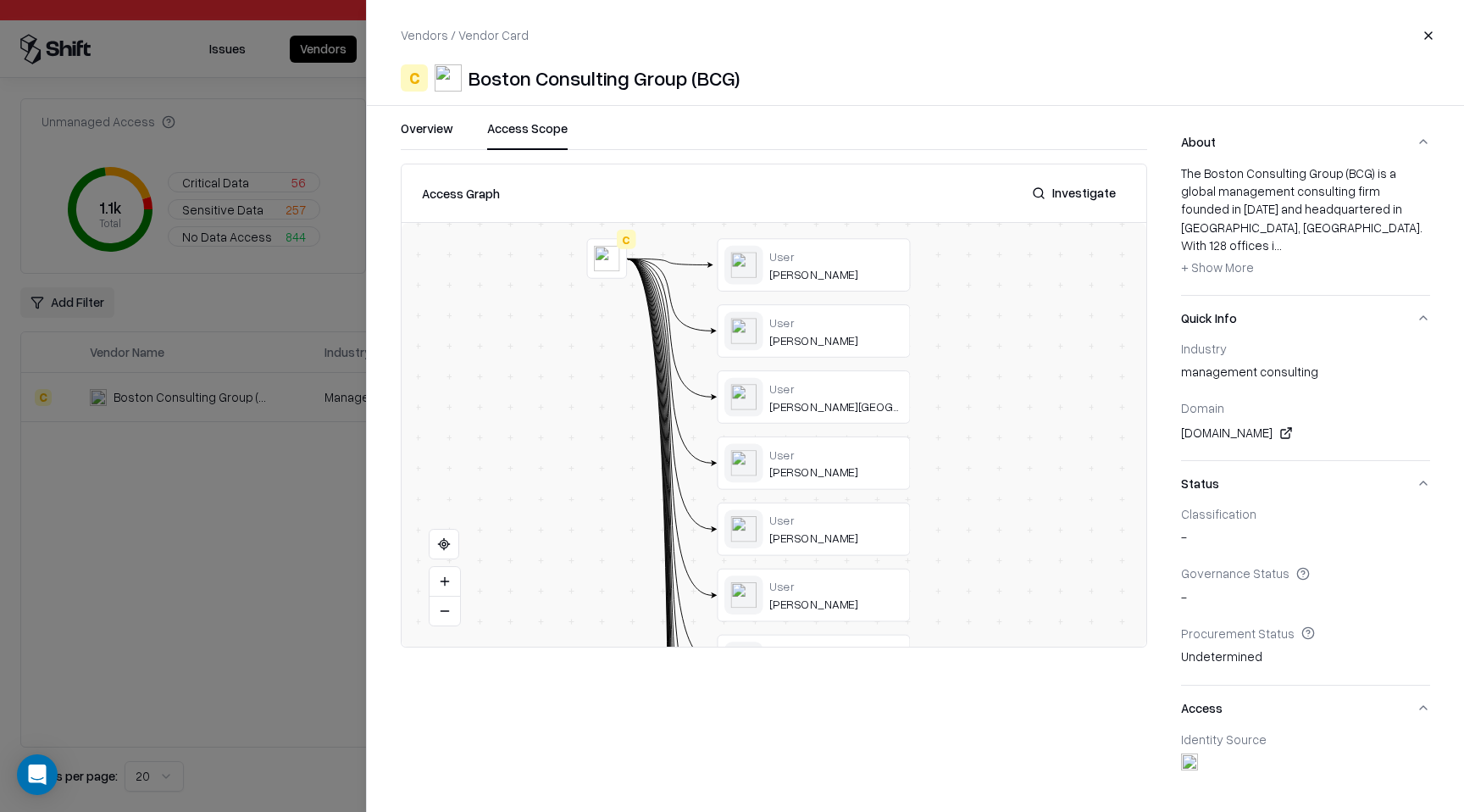
drag, startPoint x: 1076, startPoint y: 510, endPoint x: 1075, endPoint y: 426, distance: 84.0
click at [1075, 426] on div "Vendor C Identity User [PERSON_NAME] User [PERSON_NAME] User [PERSON_NAME] User…" at bounding box center [774, 435] width 745 height 424
click at [0, 0] on div at bounding box center [0, 0] width 0 height 0
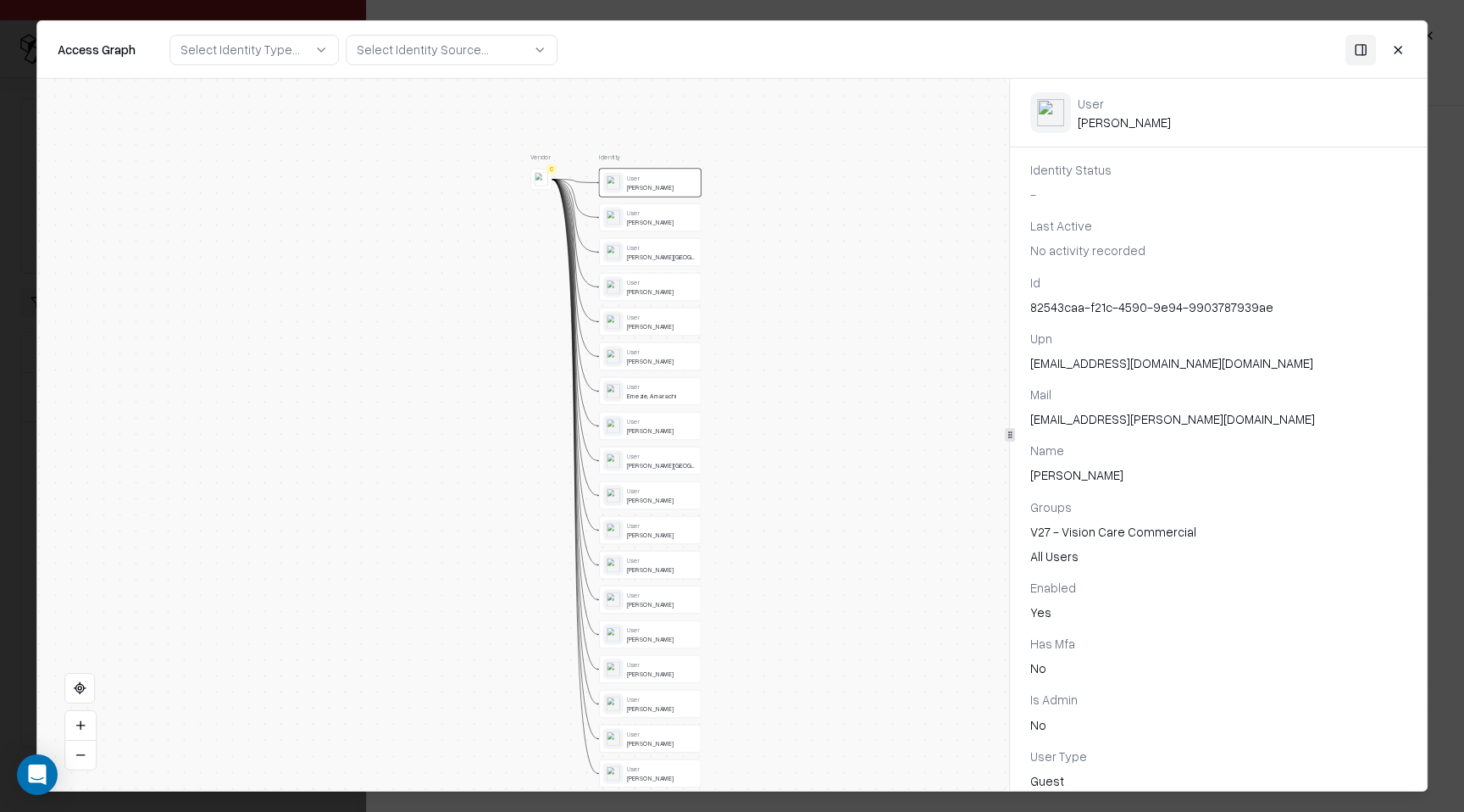
drag, startPoint x: 845, startPoint y: 364, endPoint x: 814, endPoint y: 321, distance: 53.0
click at [814, 321] on div "Vendor C Identity User [PERSON_NAME] User [PERSON_NAME] User [PERSON_NAME] User…" at bounding box center [522, 435] width 972 height 712
click at [1073, 247] on span "No activity recorded" at bounding box center [1088, 250] width 115 height 16
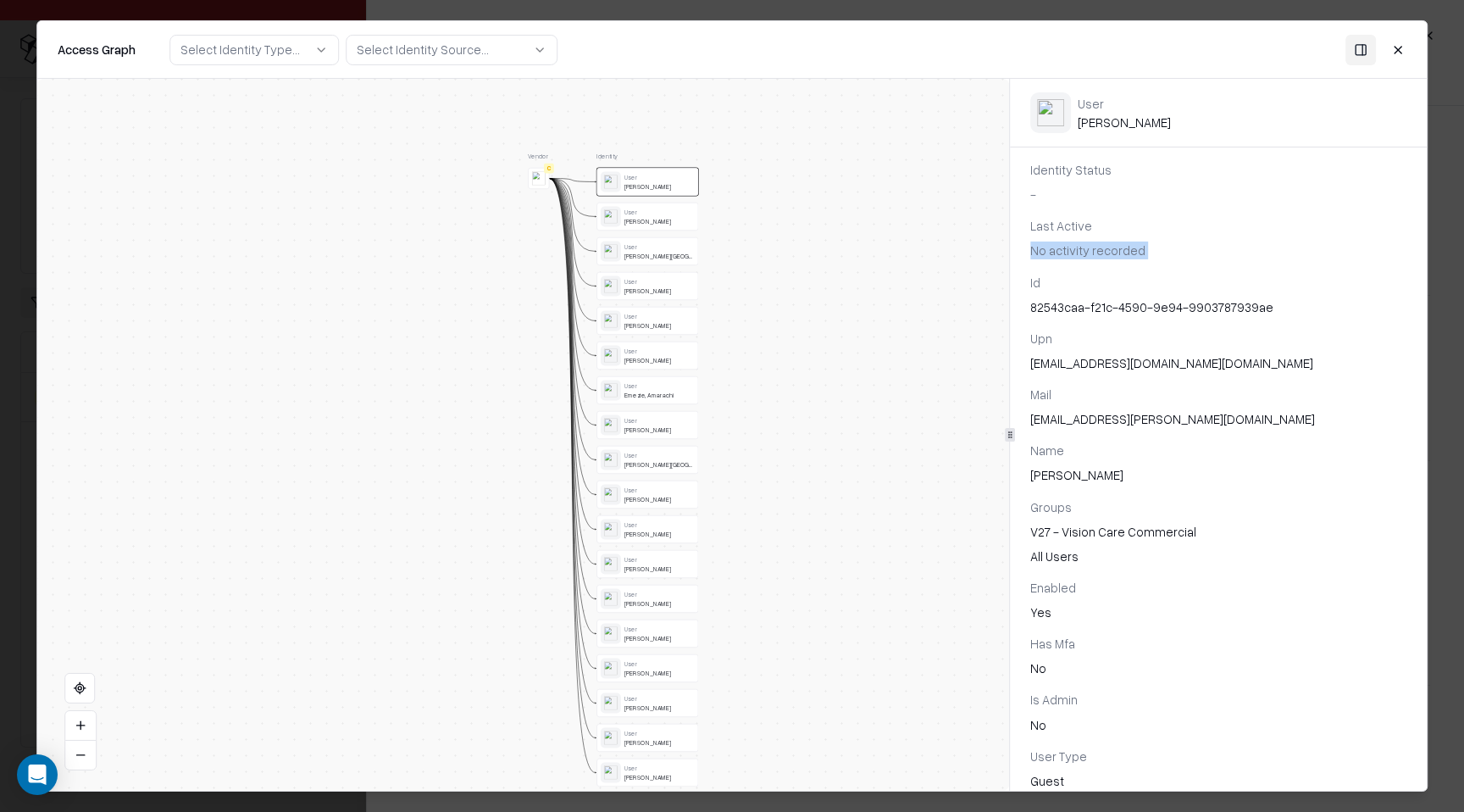
click at [660, 218] on div "[PERSON_NAME]" at bounding box center [660, 222] width 70 height 8
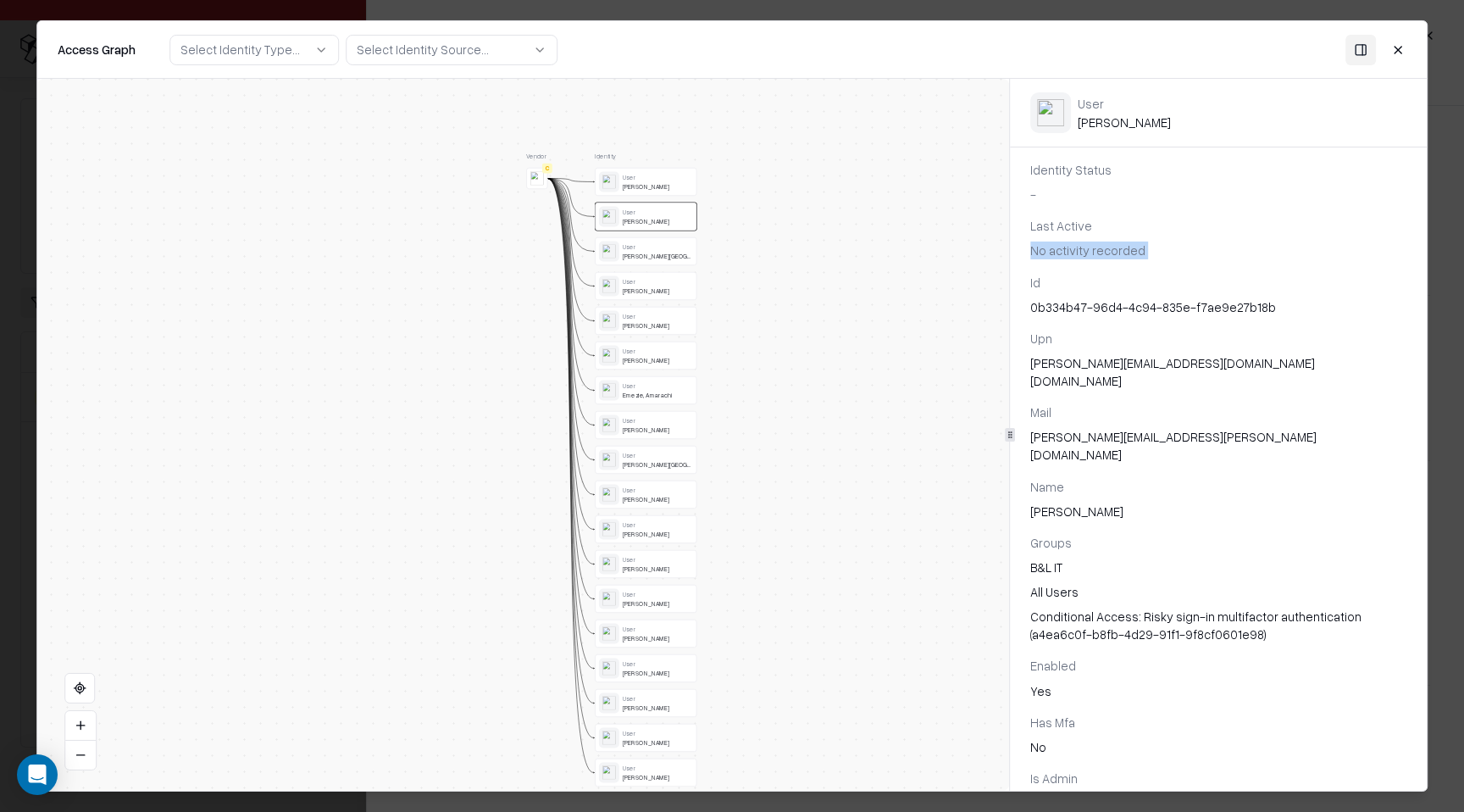
click at [652, 253] on div "[PERSON_NAME][GEOGRAPHIC_DATA]" at bounding box center [658, 257] width 70 height 8
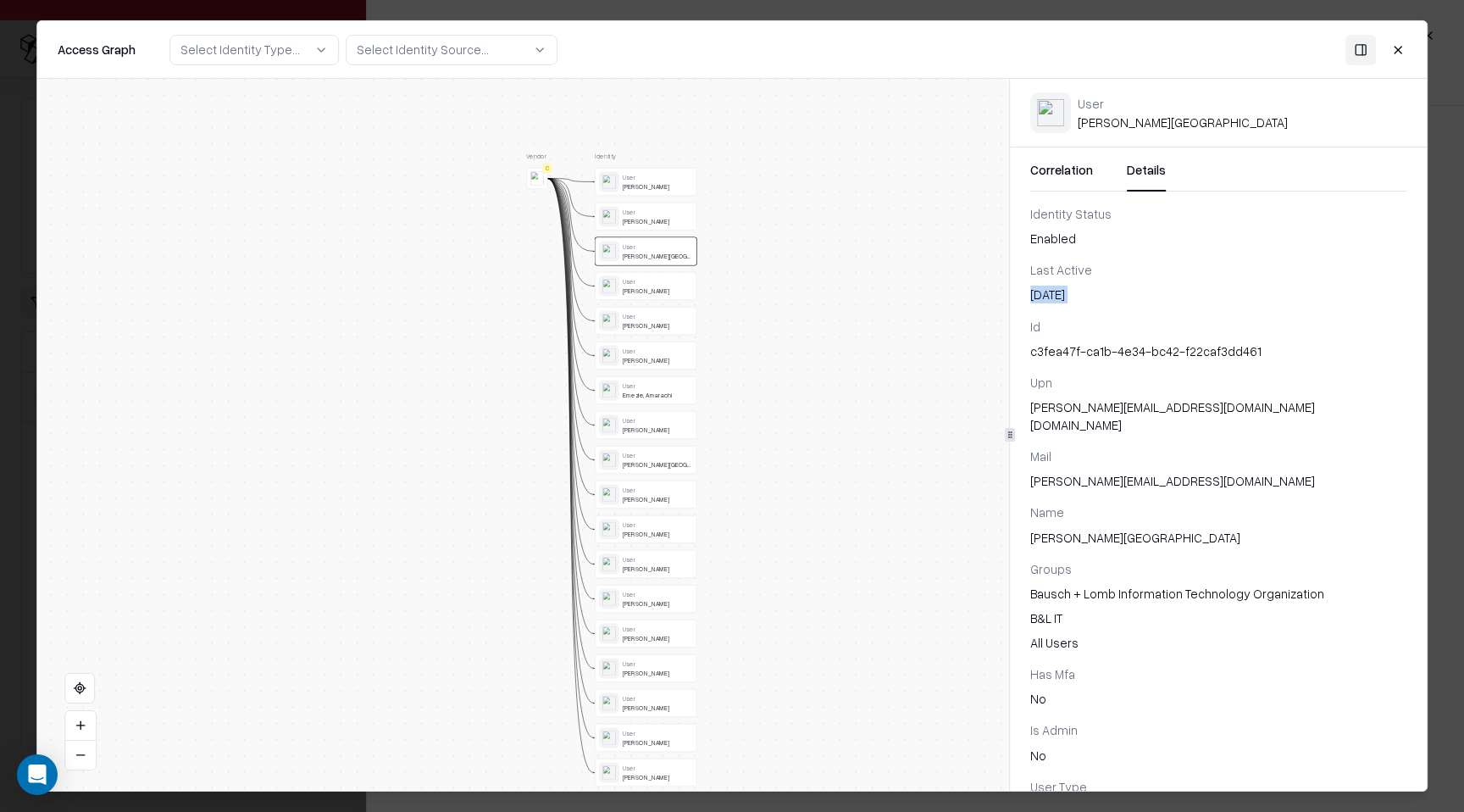
click at [652, 253] on div "[PERSON_NAME][GEOGRAPHIC_DATA]" at bounding box center [658, 257] width 70 height 8
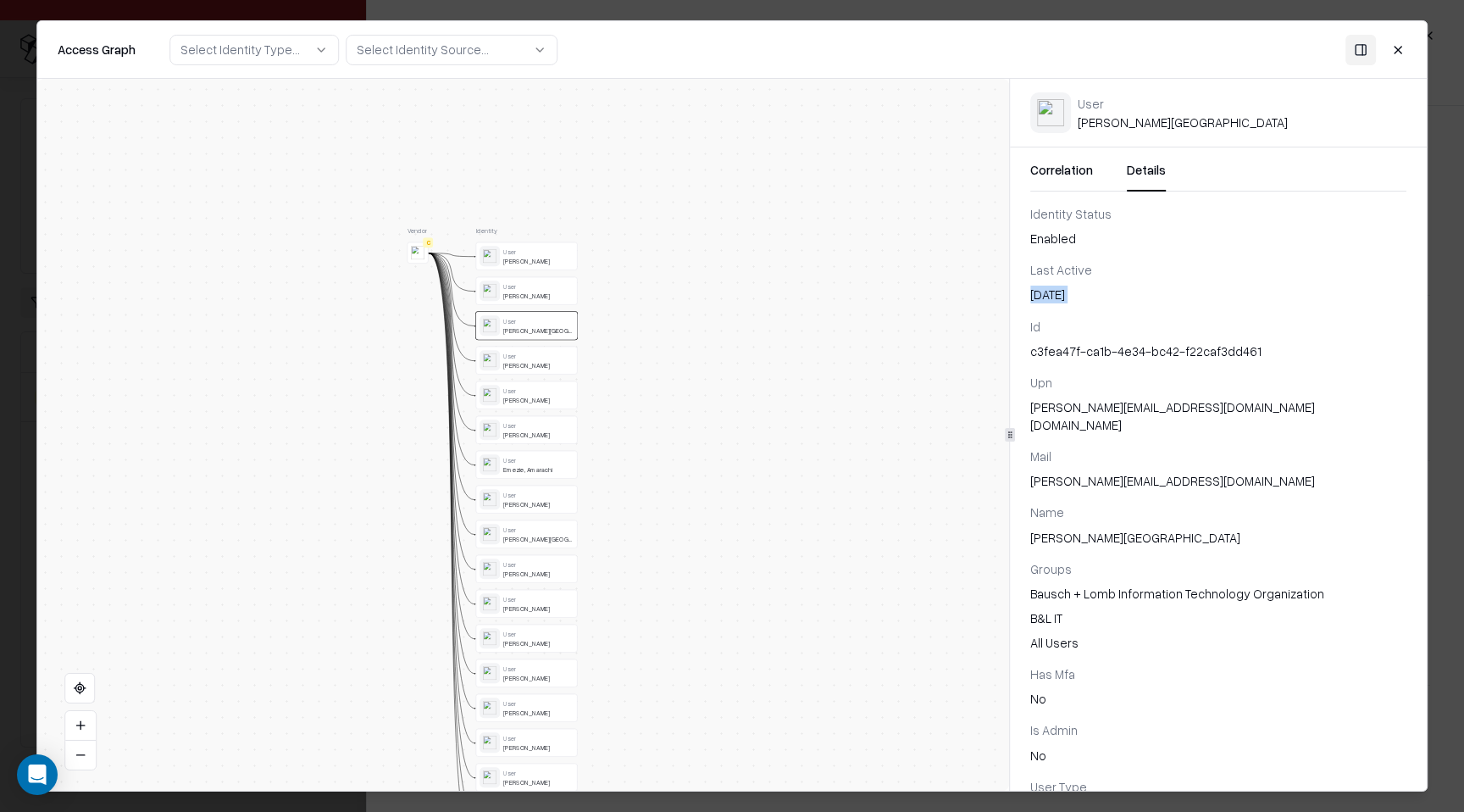
drag, startPoint x: 366, startPoint y: 184, endPoint x: 688, endPoint y: 420, distance: 399.2
click at [690, 421] on div "Vendor C Identity User [PERSON_NAME] User [PERSON_NAME] User [PERSON_NAME] User…" at bounding box center [522, 435] width 972 height 712
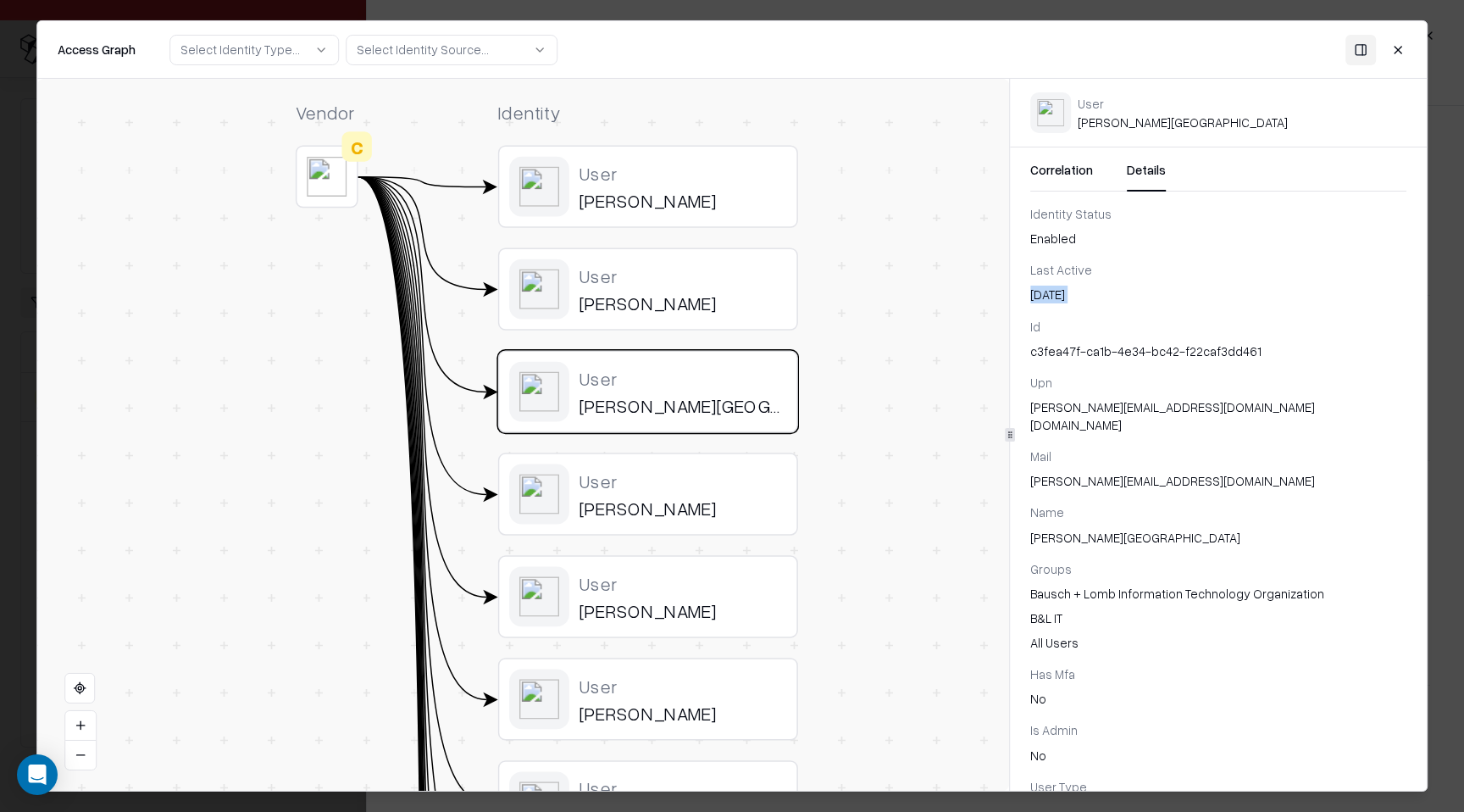
drag, startPoint x: 584, startPoint y: 471, endPoint x: 696, endPoint y: 446, distance: 114.8
click at [737, 488] on div "User" at bounding box center [683, 480] width 207 height 23
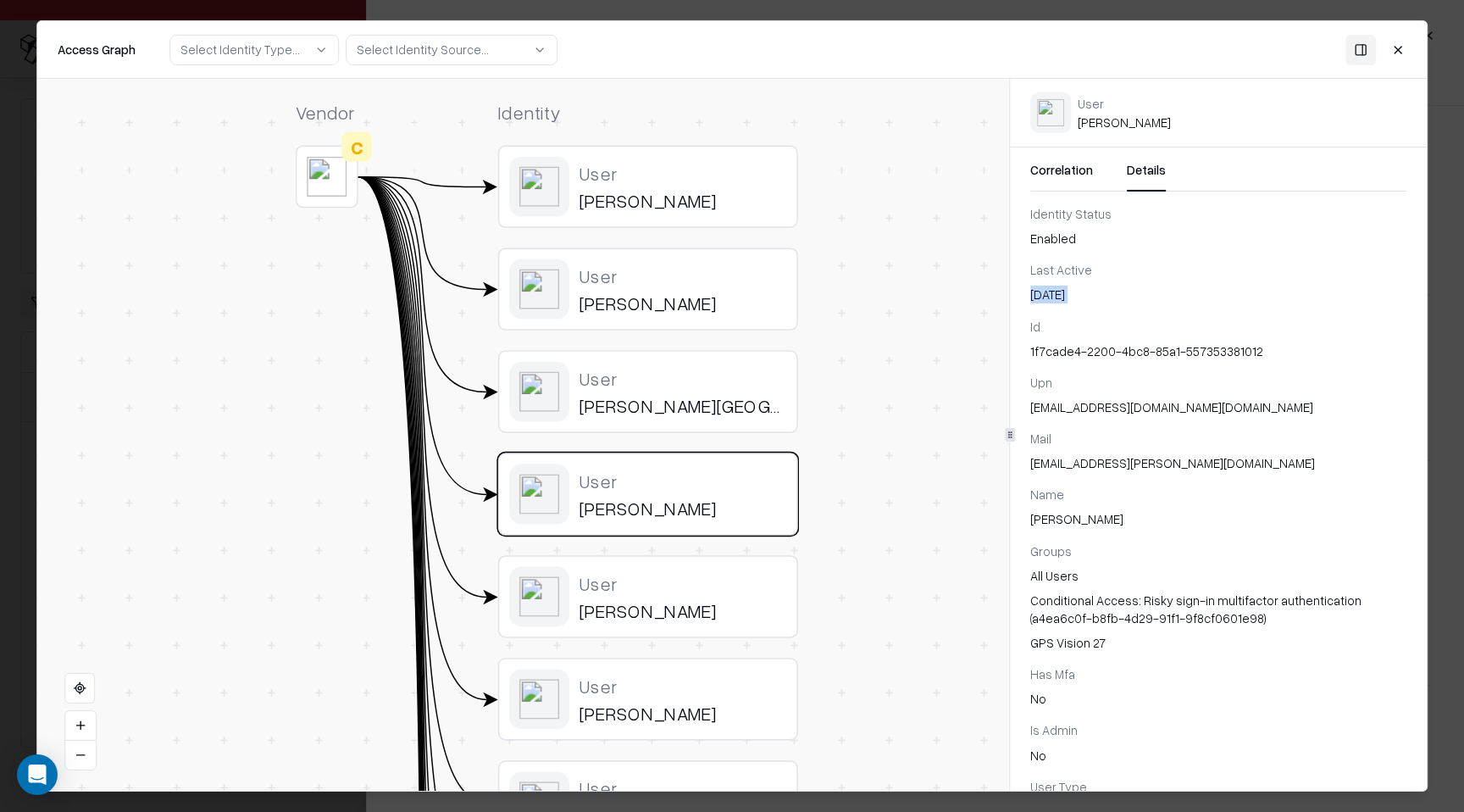
click at [722, 588] on div "User" at bounding box center [683, 583] width 207 height 23
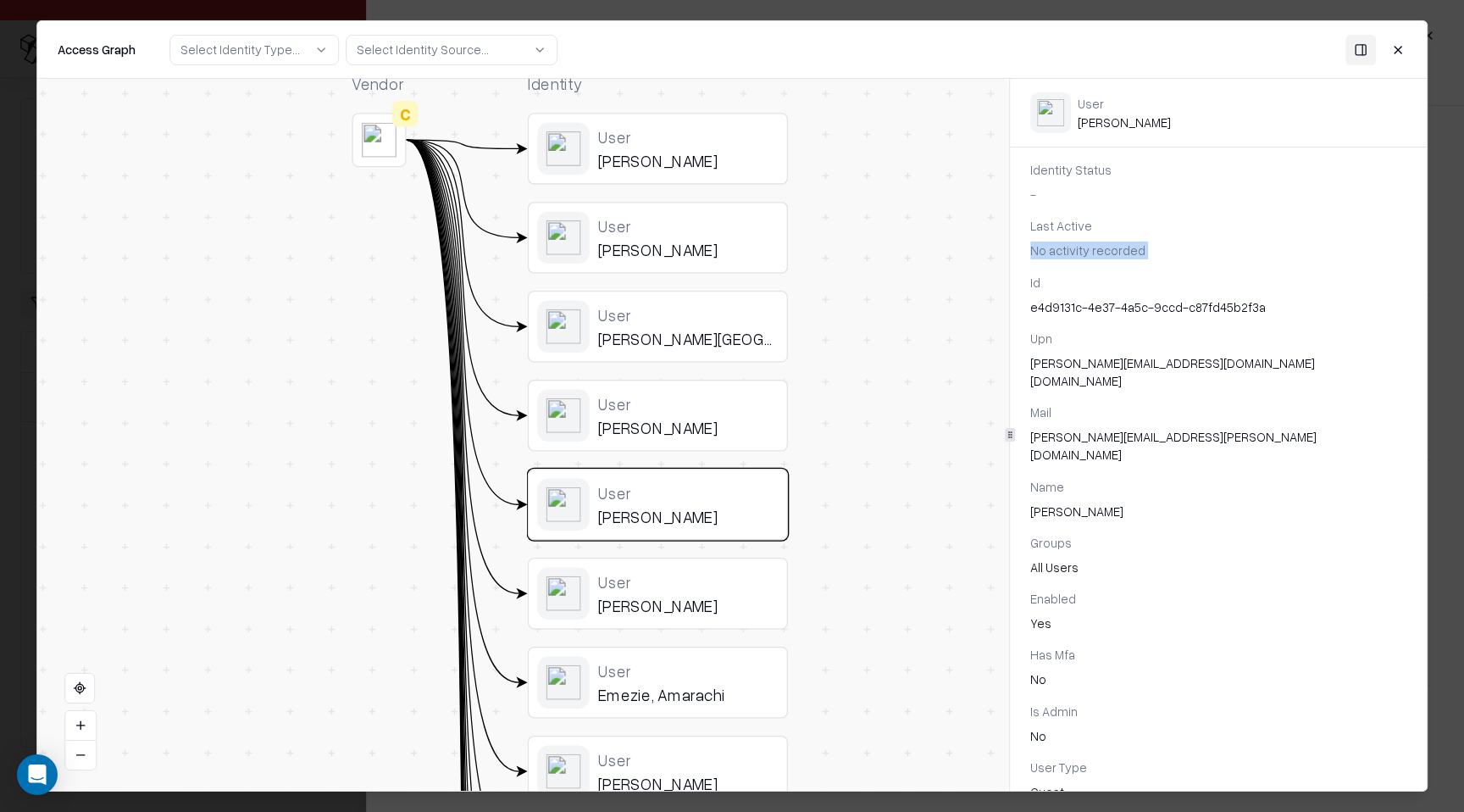
click at [734, 581] on div "User" at bounding box center [688, 581] width 180 height 20
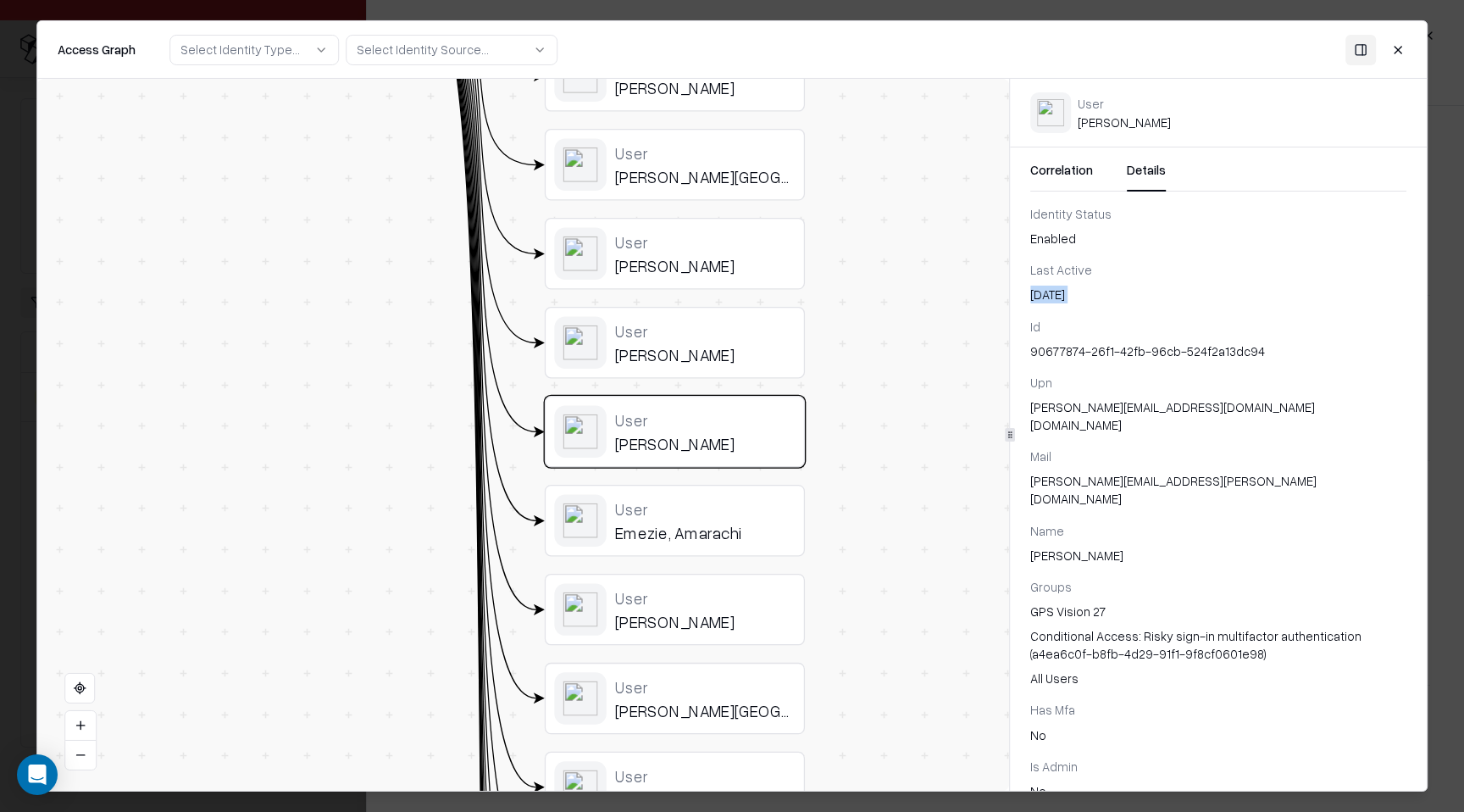
click at [733, 507] on div "User" at bounding box center [705, 508] width 180 height 20
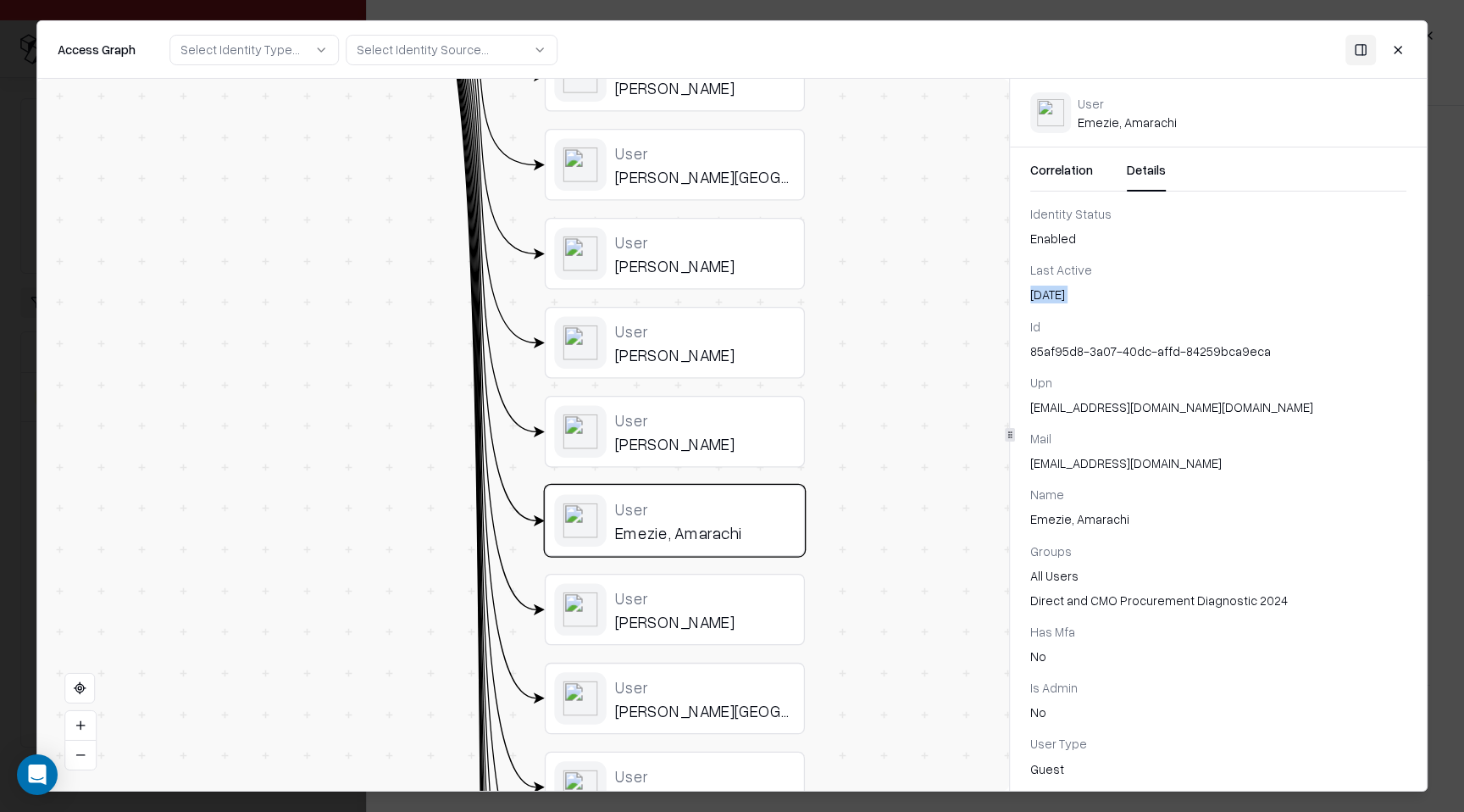
click at [1403, 56] on button "Close" at bounding box center [1398, 49] width 30 height 30
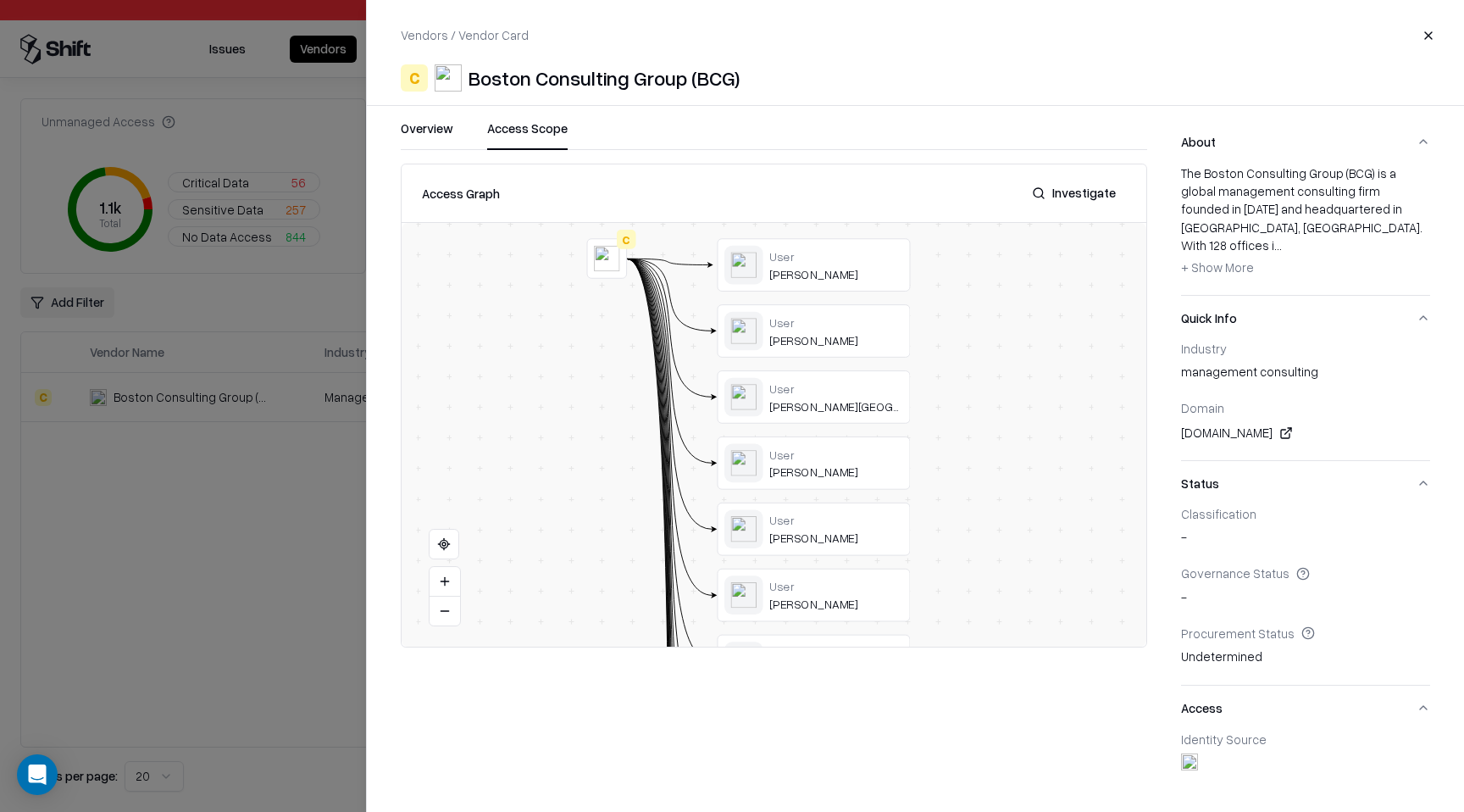
click at [1441, 43] on button "Close" at bounding box center [1428, 35] width 30 height 30
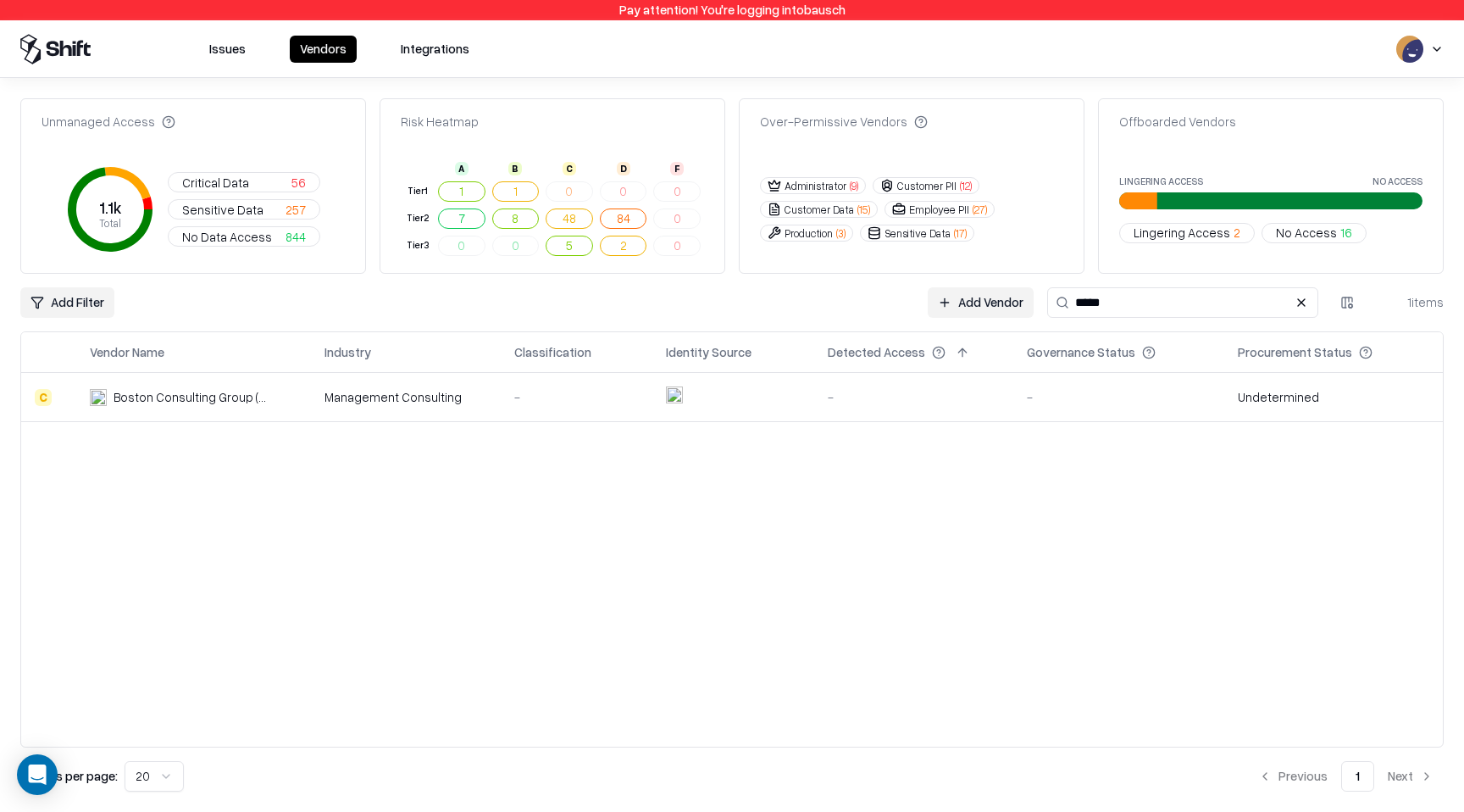
click at [236, 60] on button "Issues" at bounding box center [228, 50] width 56 height 27
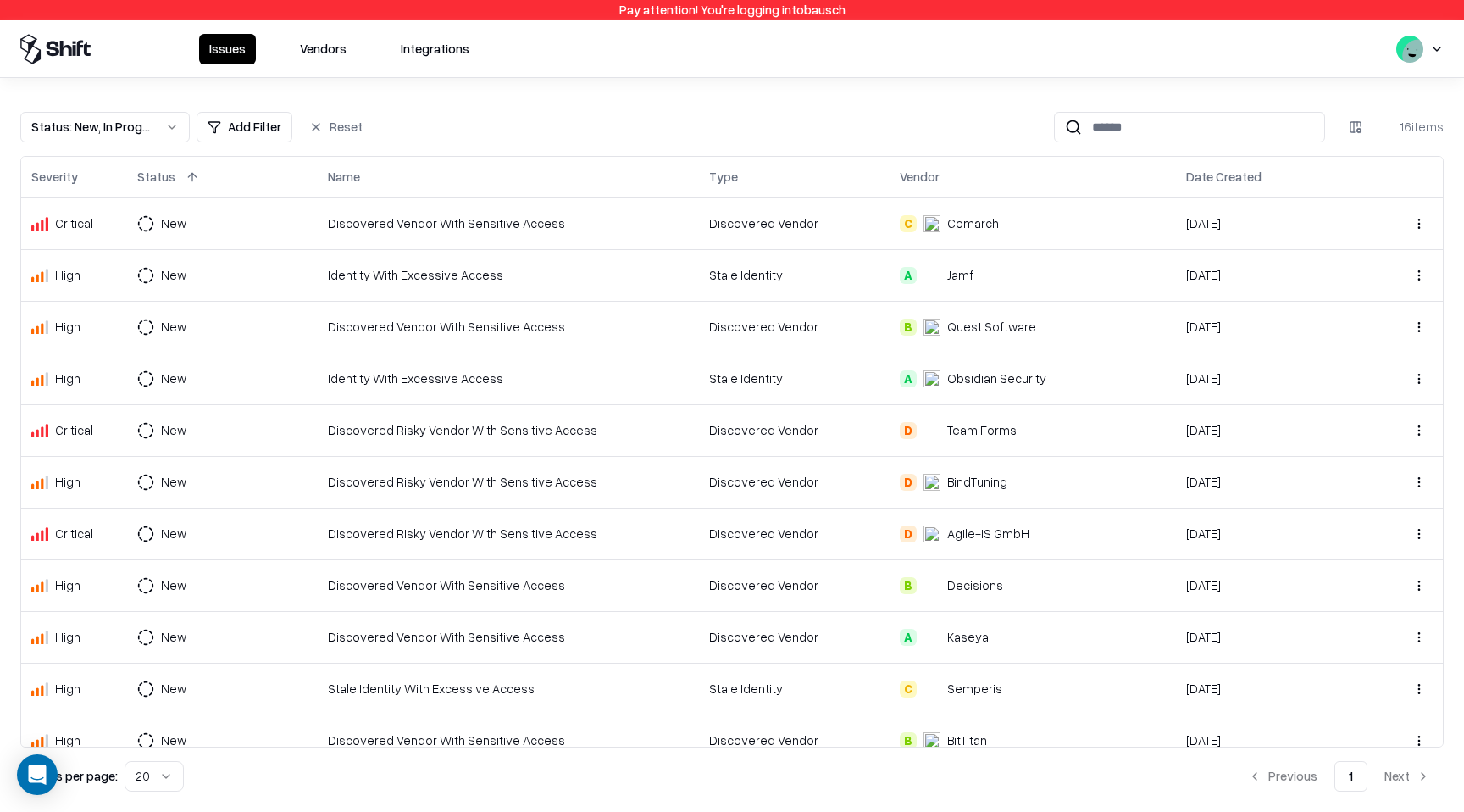
click at [578, 394] on td "Identity With Excessive Access" at bounding box center [509, 377] width 381 height 52
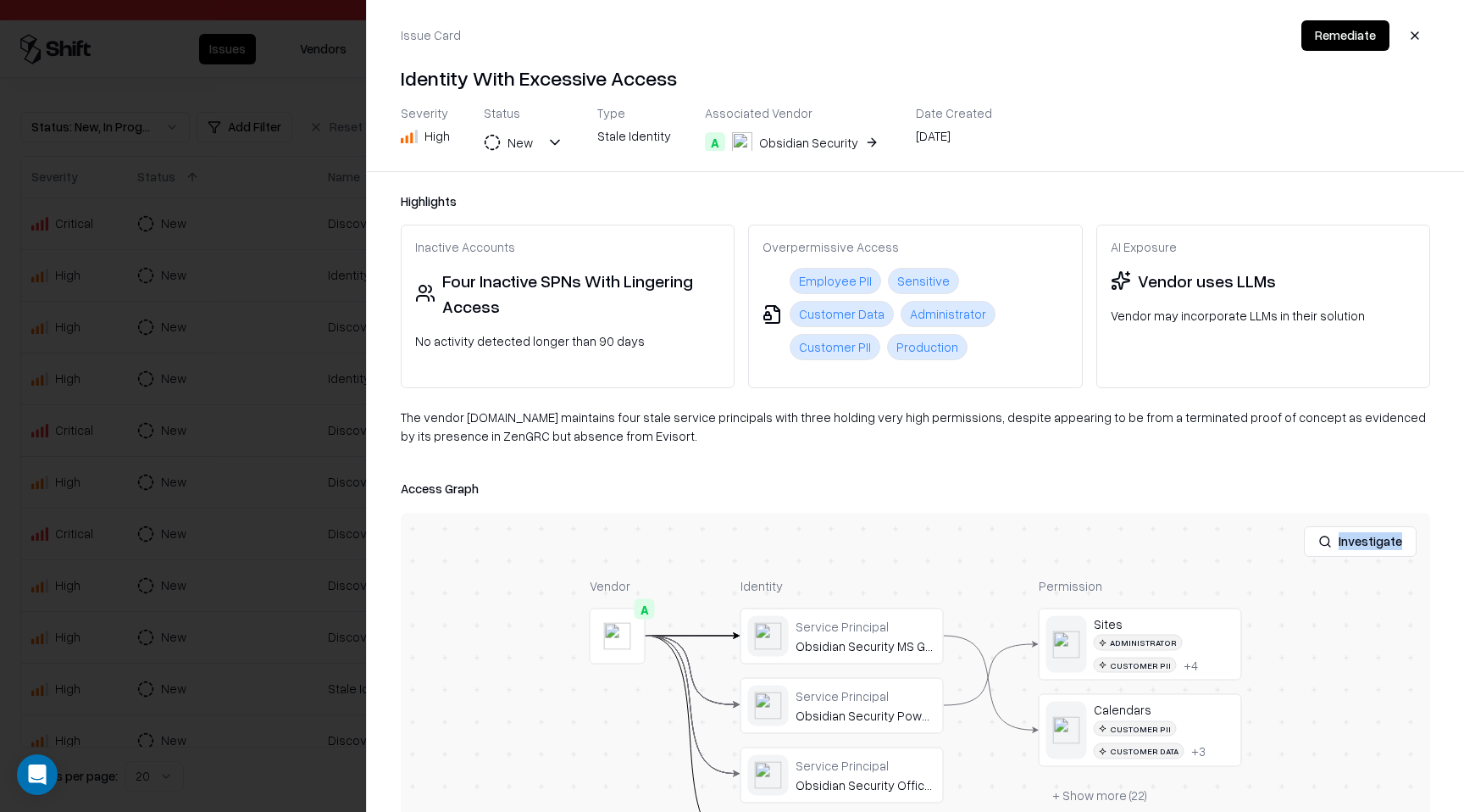
drag, startPoint x: 555, startPoint y: 543, endPoint x: 542, endPoint y: 471, distance: 73.2
click at [543, 478] on div "Access Graph Investigate Vendor A Identity Service Principal Obsidian Security …" at bounding box center [915, 707] width 1030 height 457
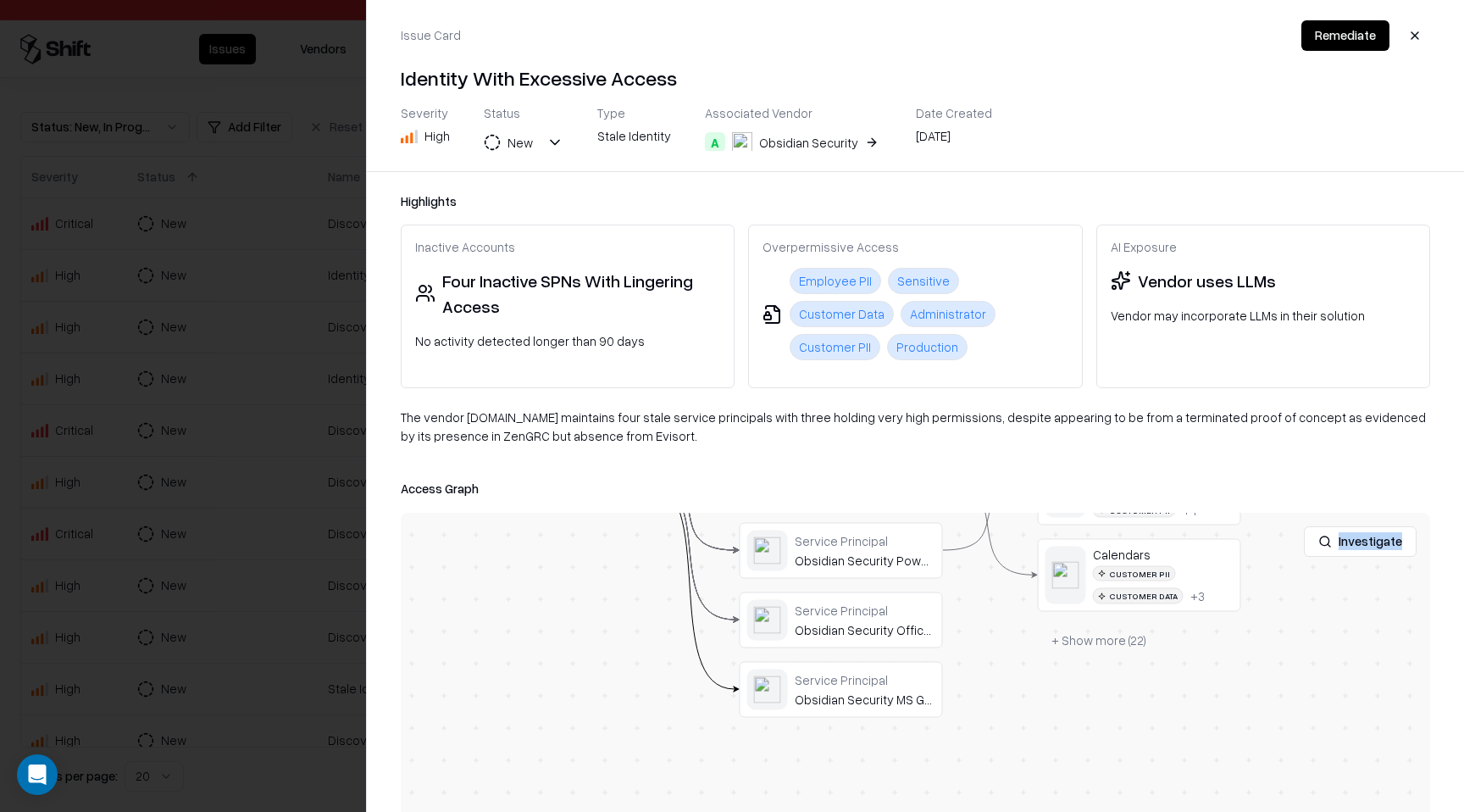
drag, startPoint x: 561, startPoint y: 645, endPoint x: 566, endPoint y: 541, distance: 104.1
click at [566, 537] on div "Investigate Vendor A Identity Service Principal Obsidian Security MS Graph Serv…" at bounding box center [915, 724] width 1030 height 424
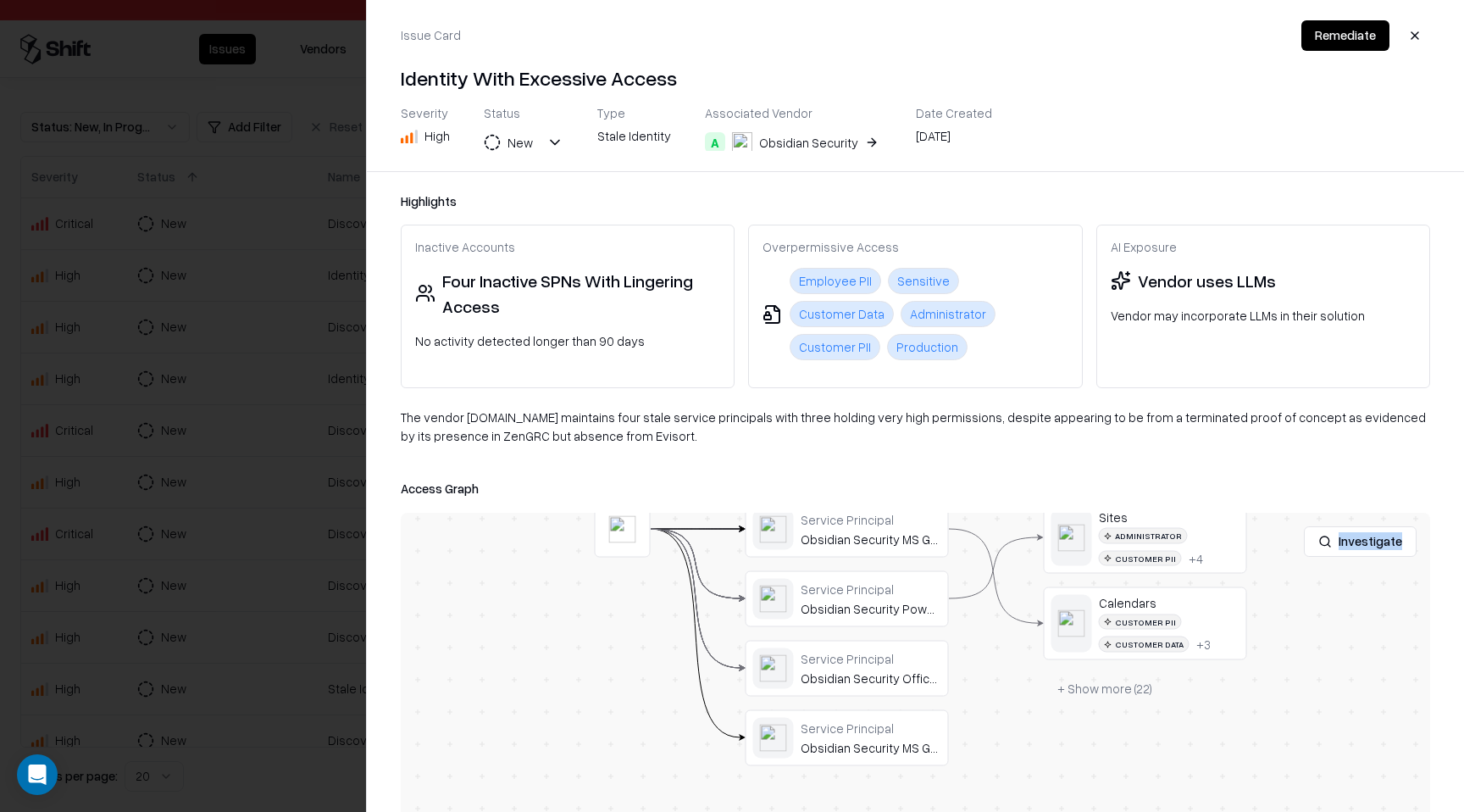
click at [1418, 33] on button "button" at bounding box center [1414, 35] width 30 height 30
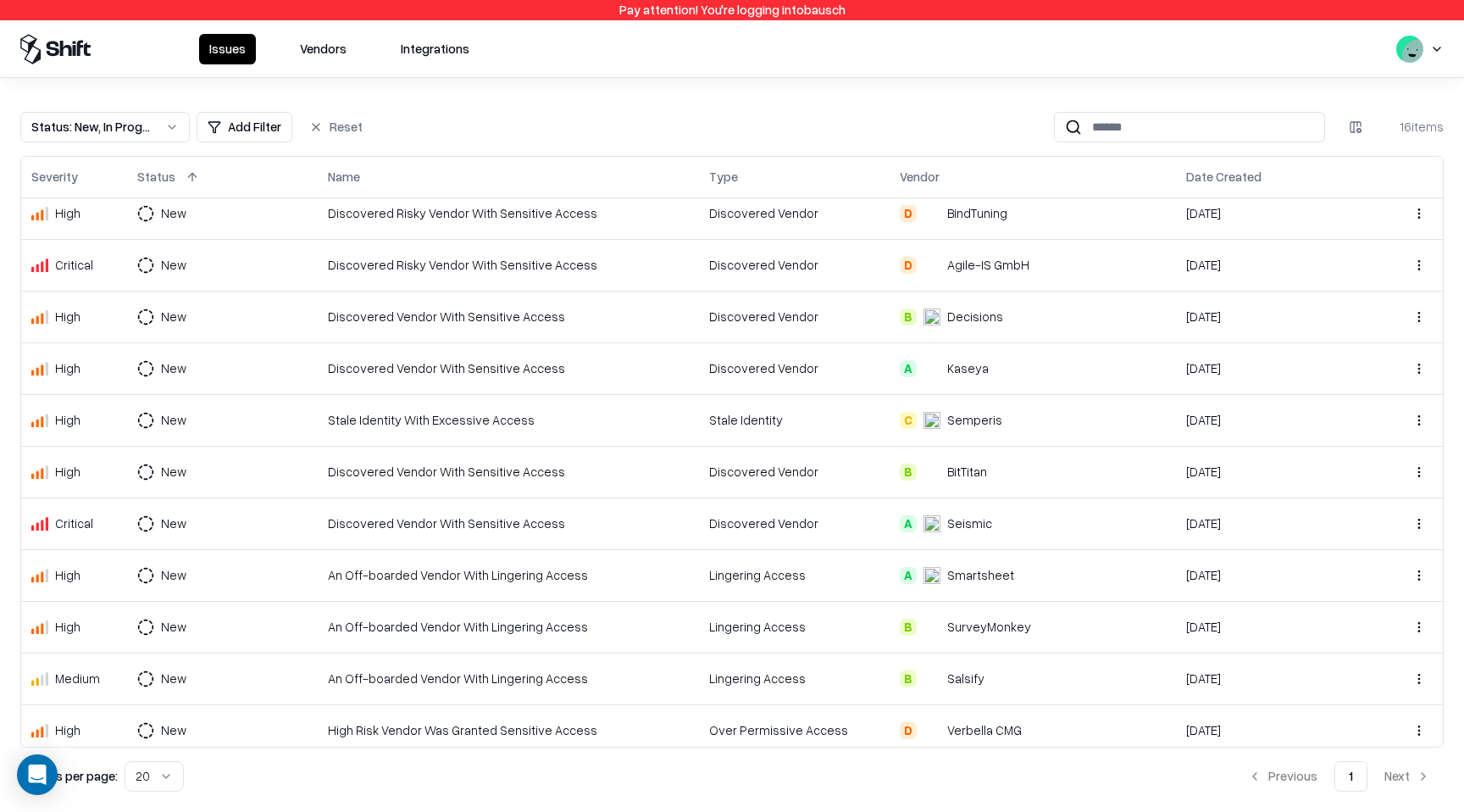
scroll to position [272, 0]
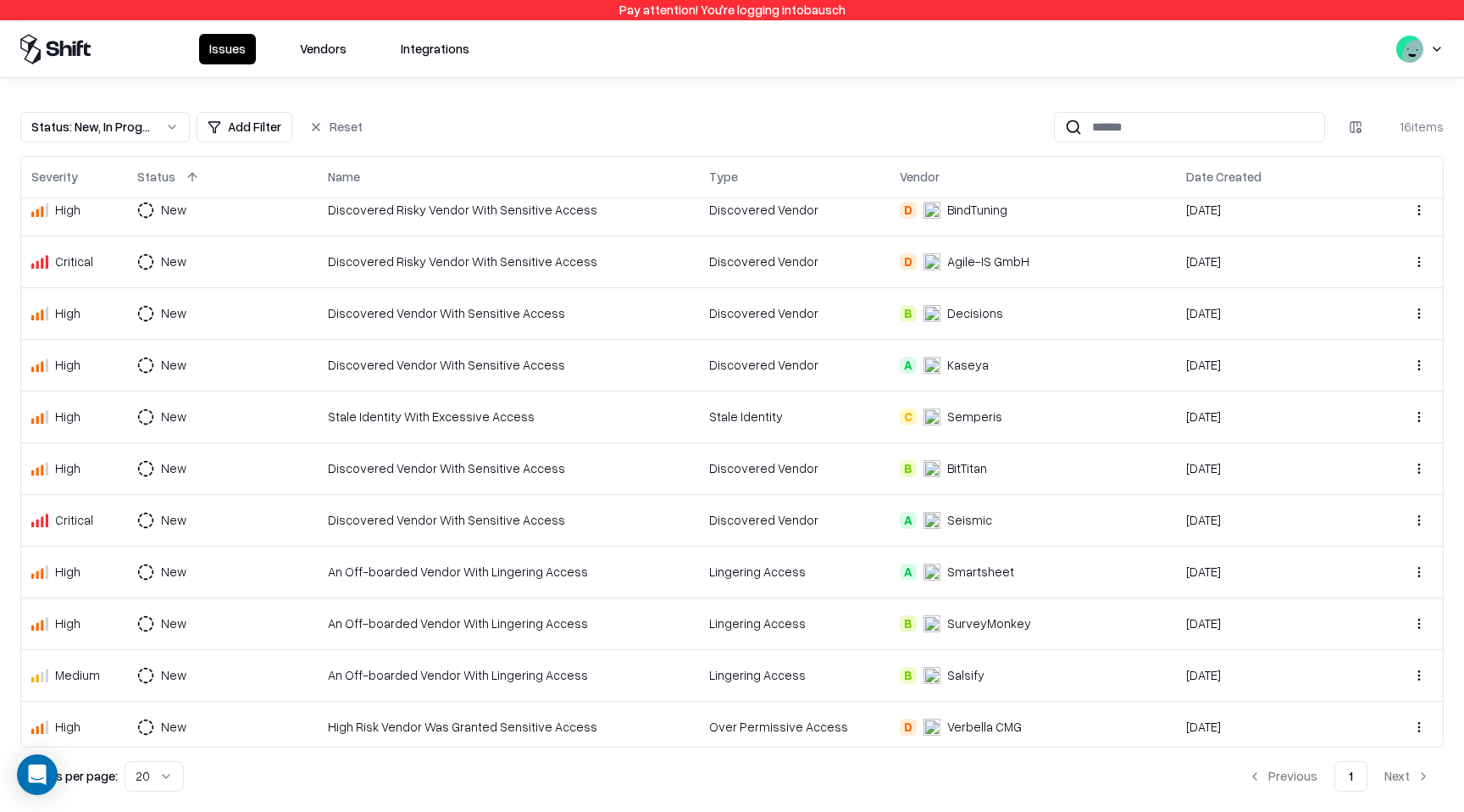
click at [857, 578] on div "Lingering Access" at bounding box center [794, 571] width 170 height 18
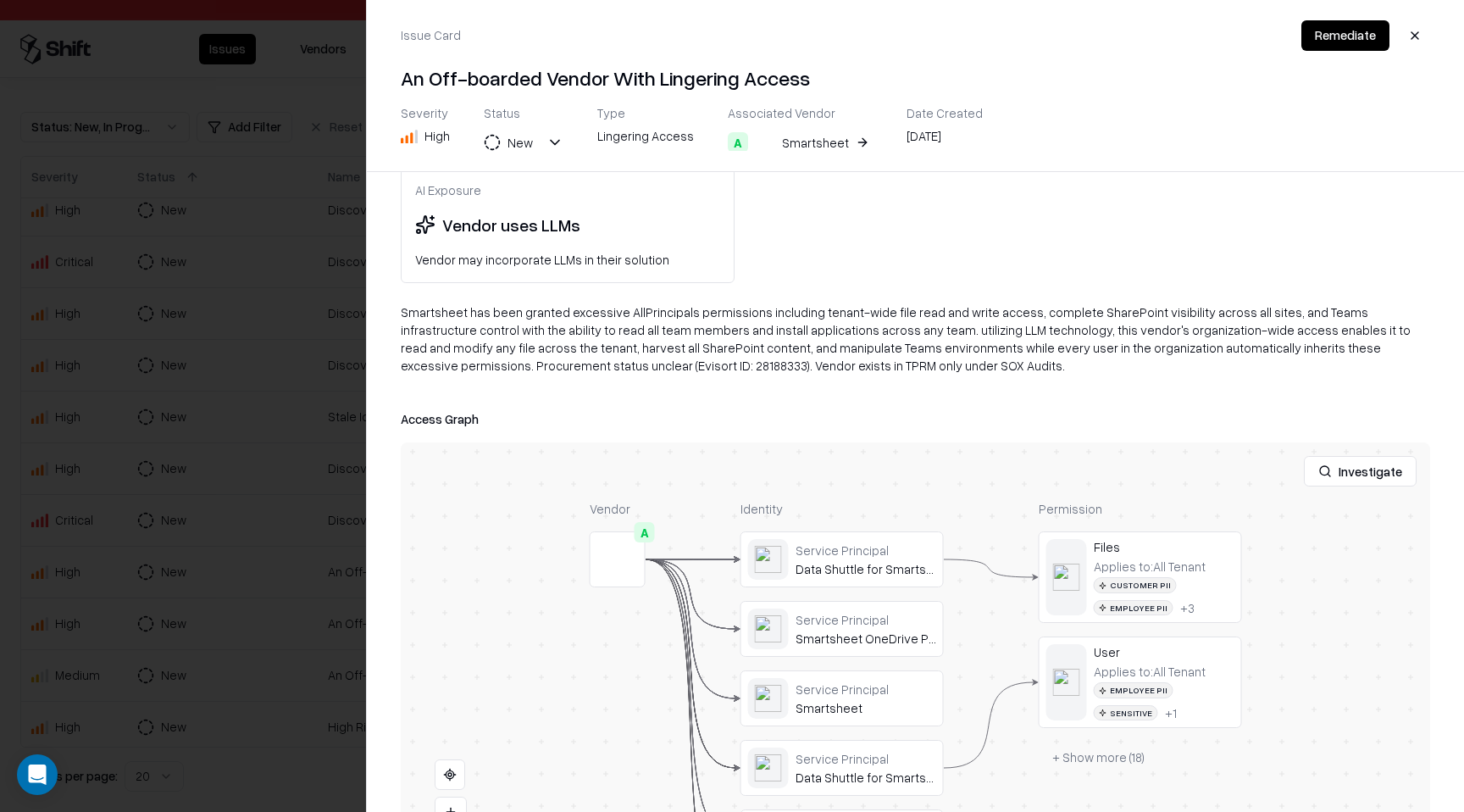
scroll to position [292, 0]
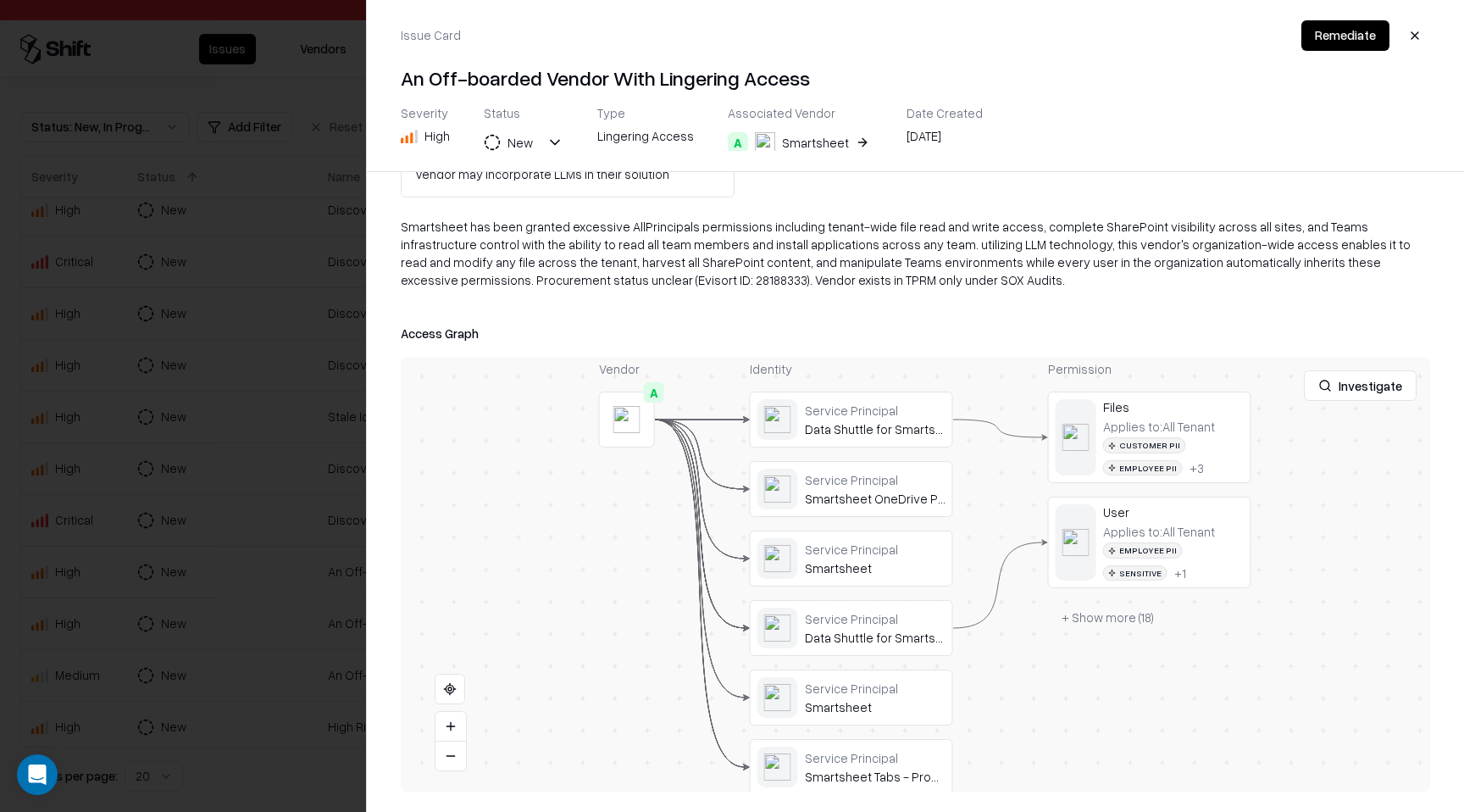
click at [1418, 38] on button "button" at bounding box center [1414, 35] width 30 height 30
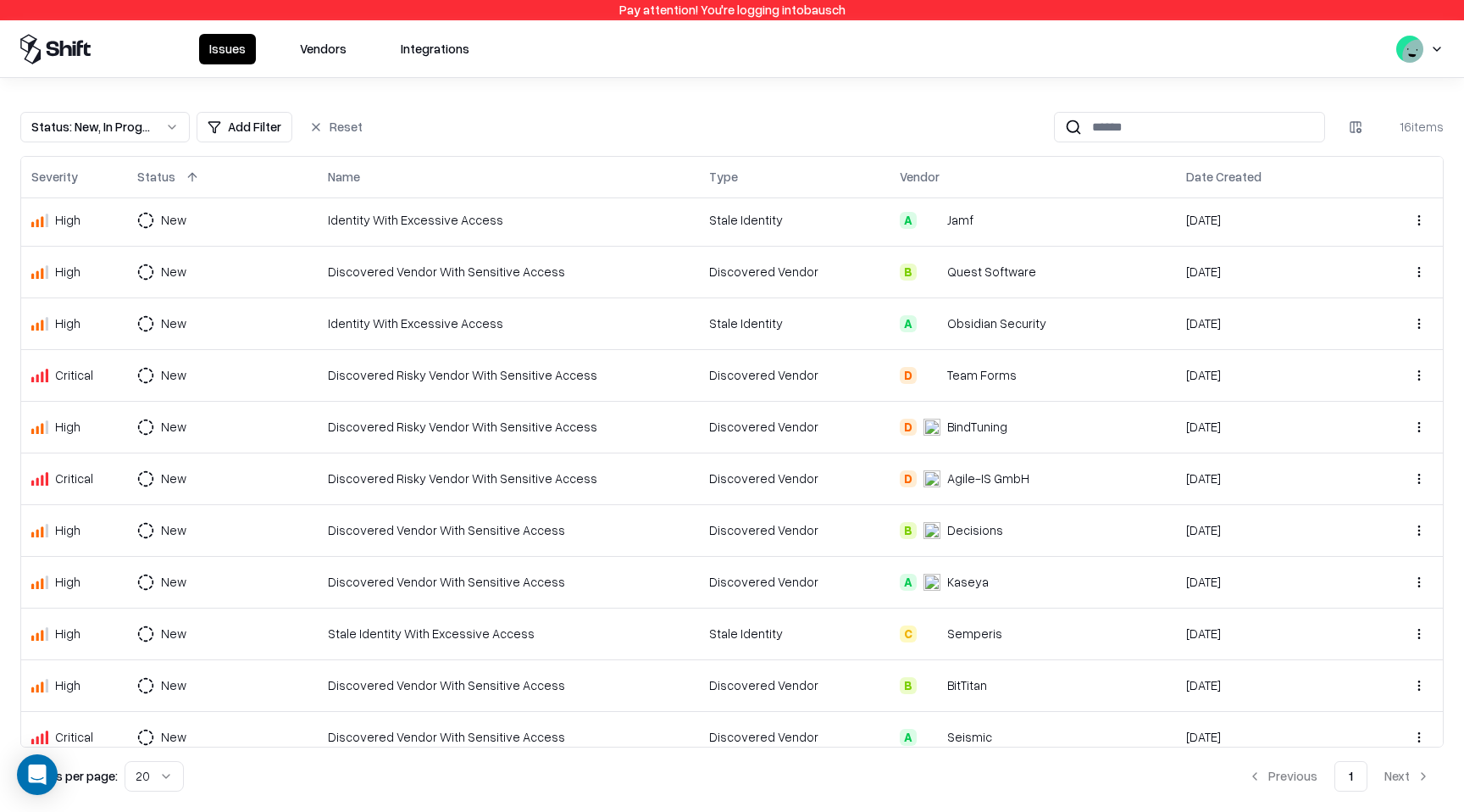
scroll to position [0, 0]
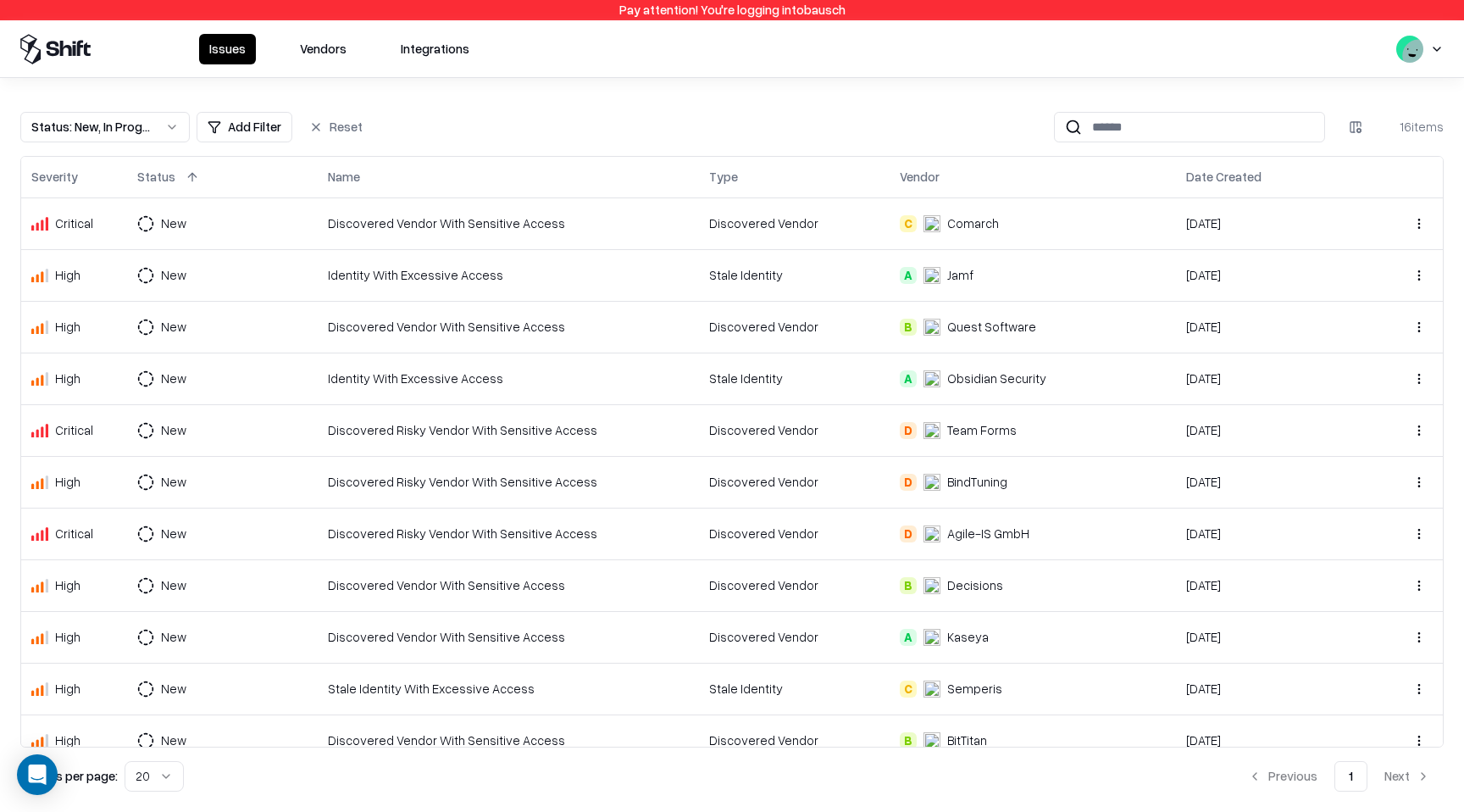
click at [839, 266] on div "Stale Identity" at bounding box center [794, 275] width 170 height 18
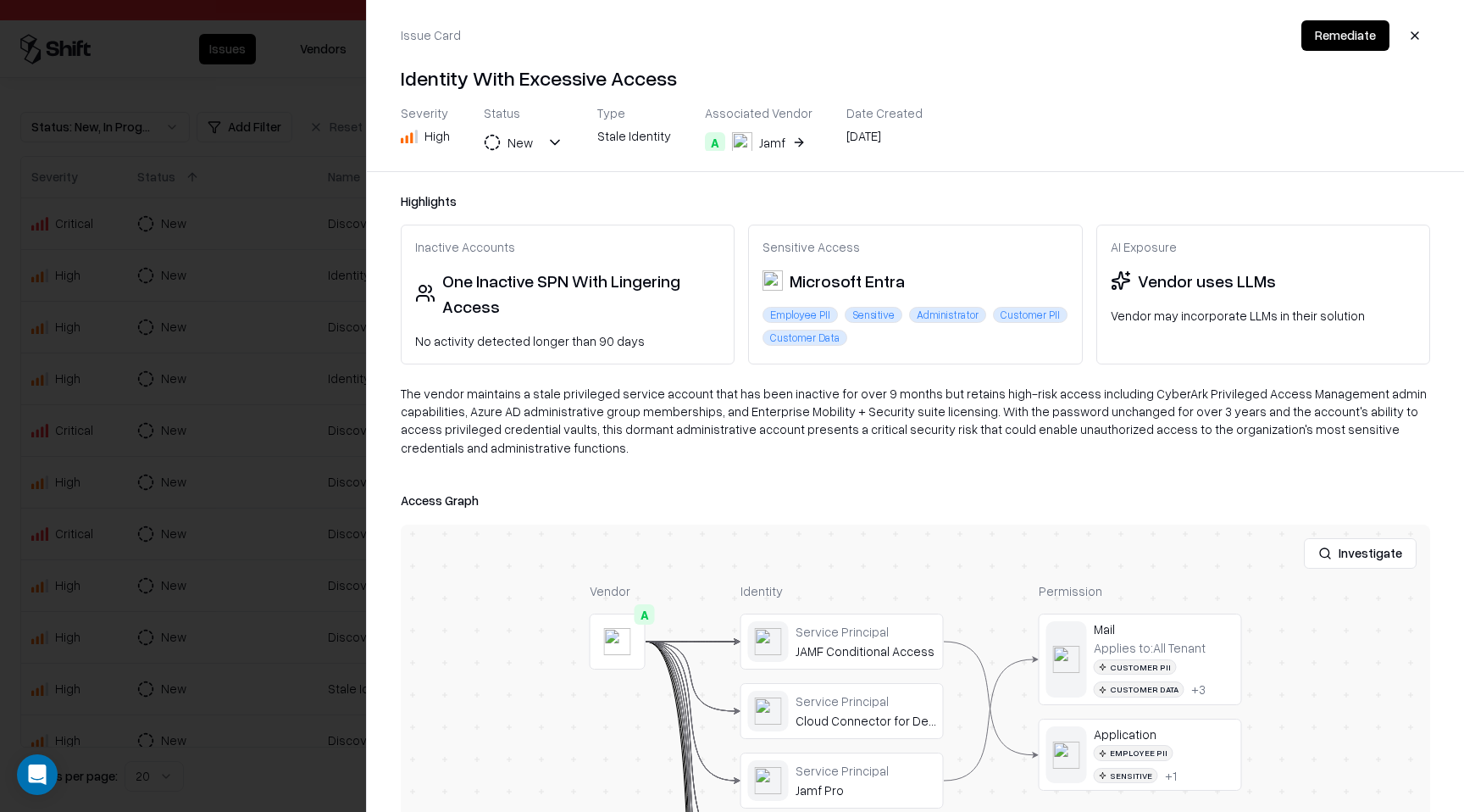
click at [1415, 33] on button "button" at bounding box center [1414, 35] width 30 height 30
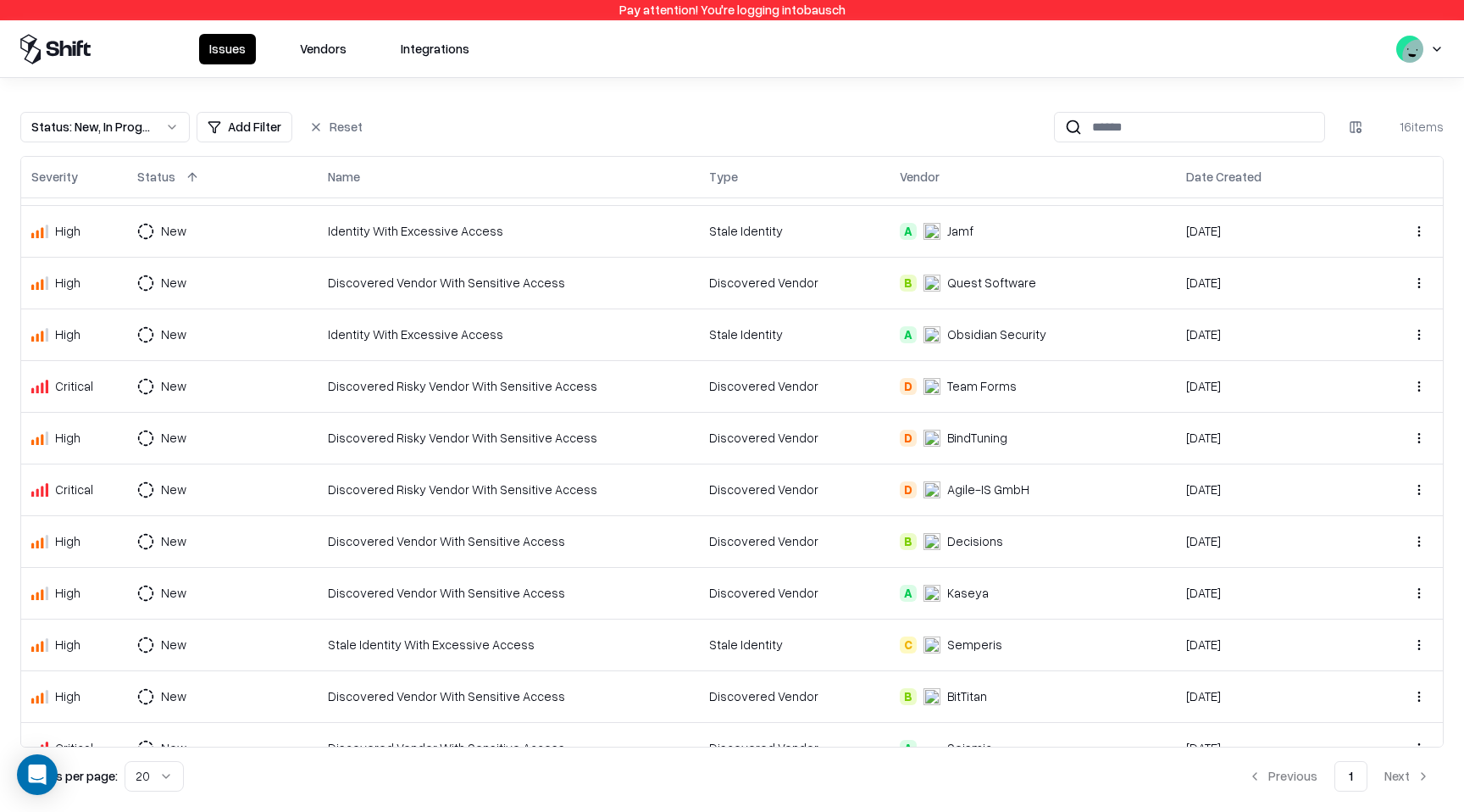
scroll to position [52, 0]
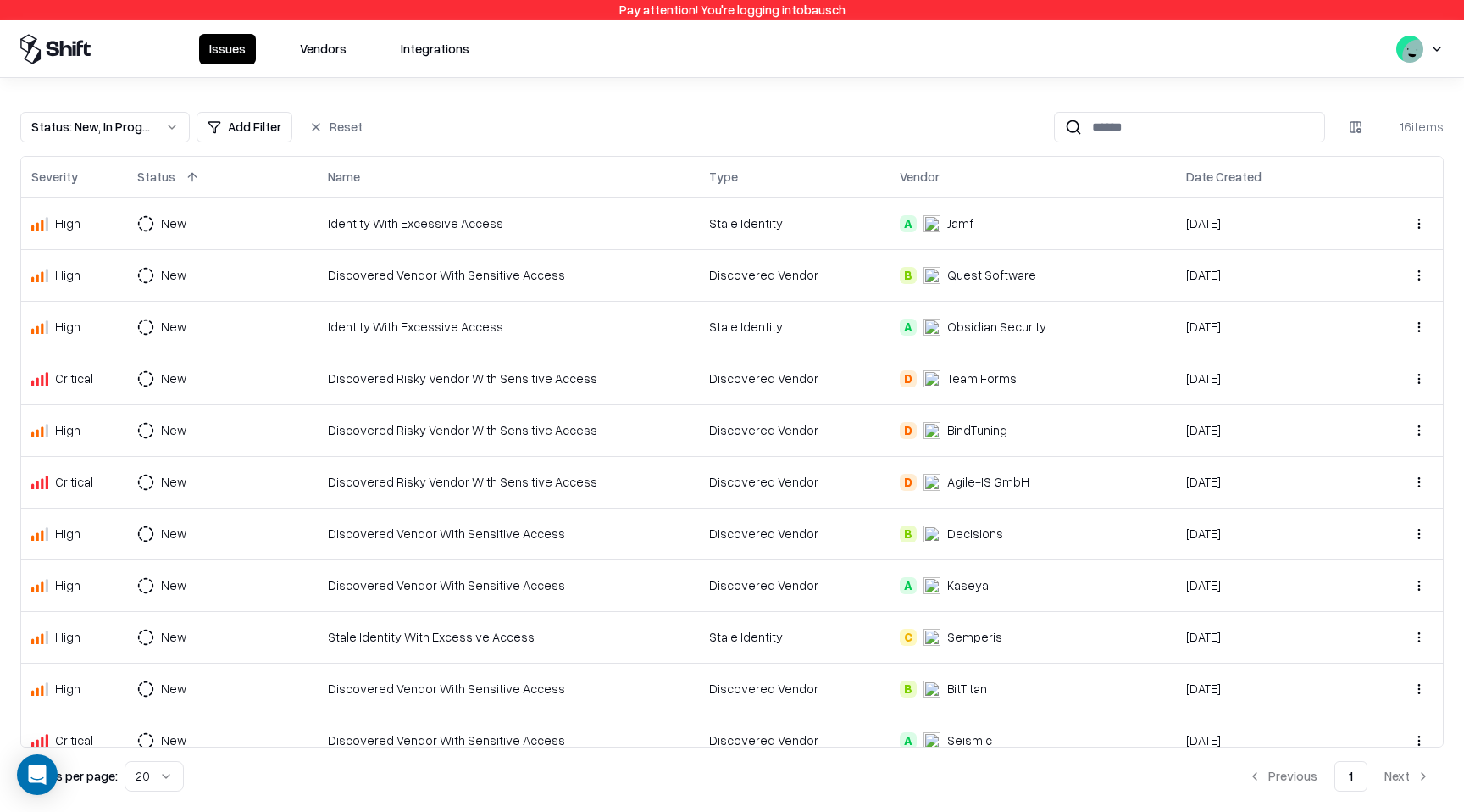
click at [978, 368] on td "D Team Forms" at bounding box center [1033, 377] width 286 height 52
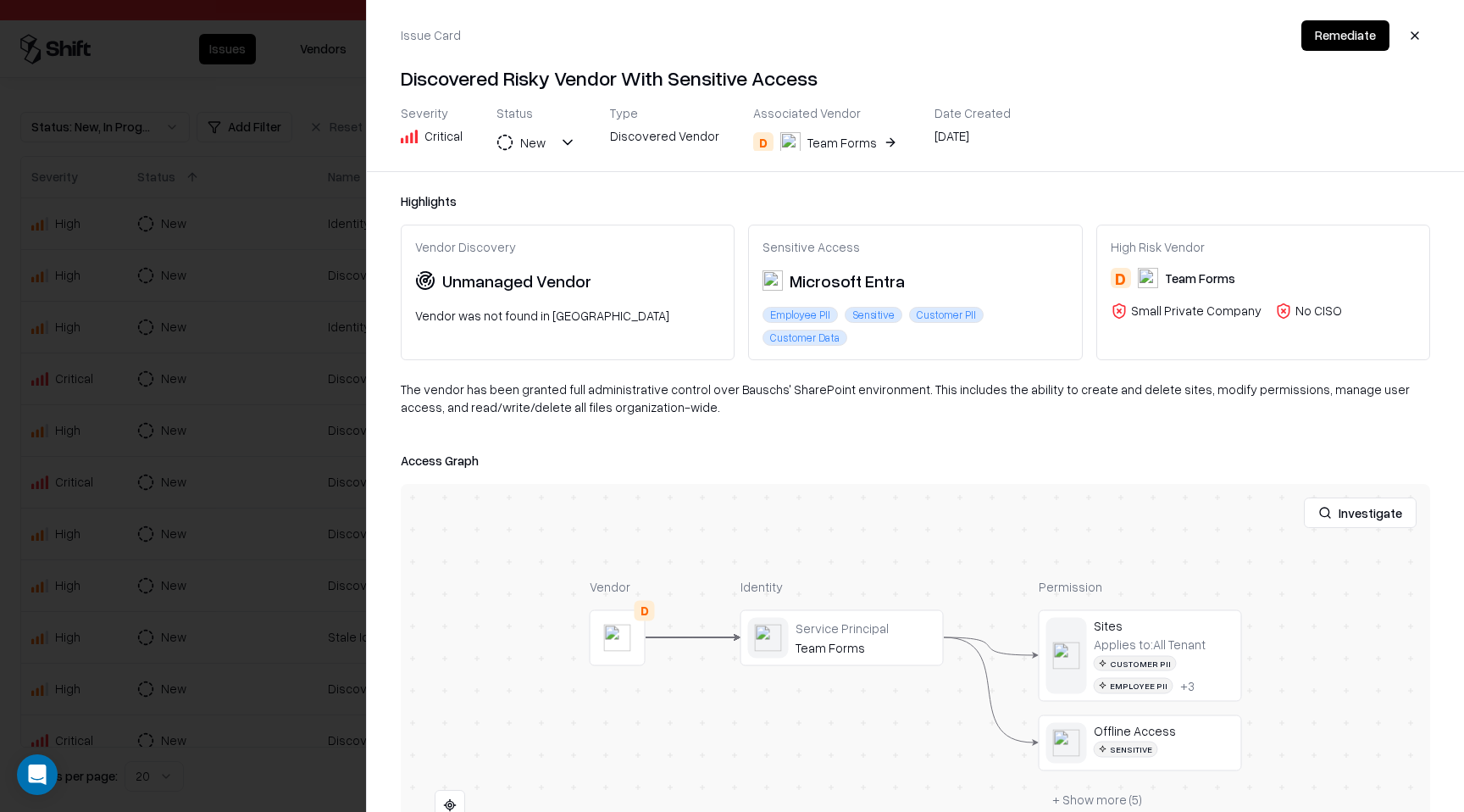
click at [1413, 35] on button "button" at bounding box center [1414, 35] width 30 height 30
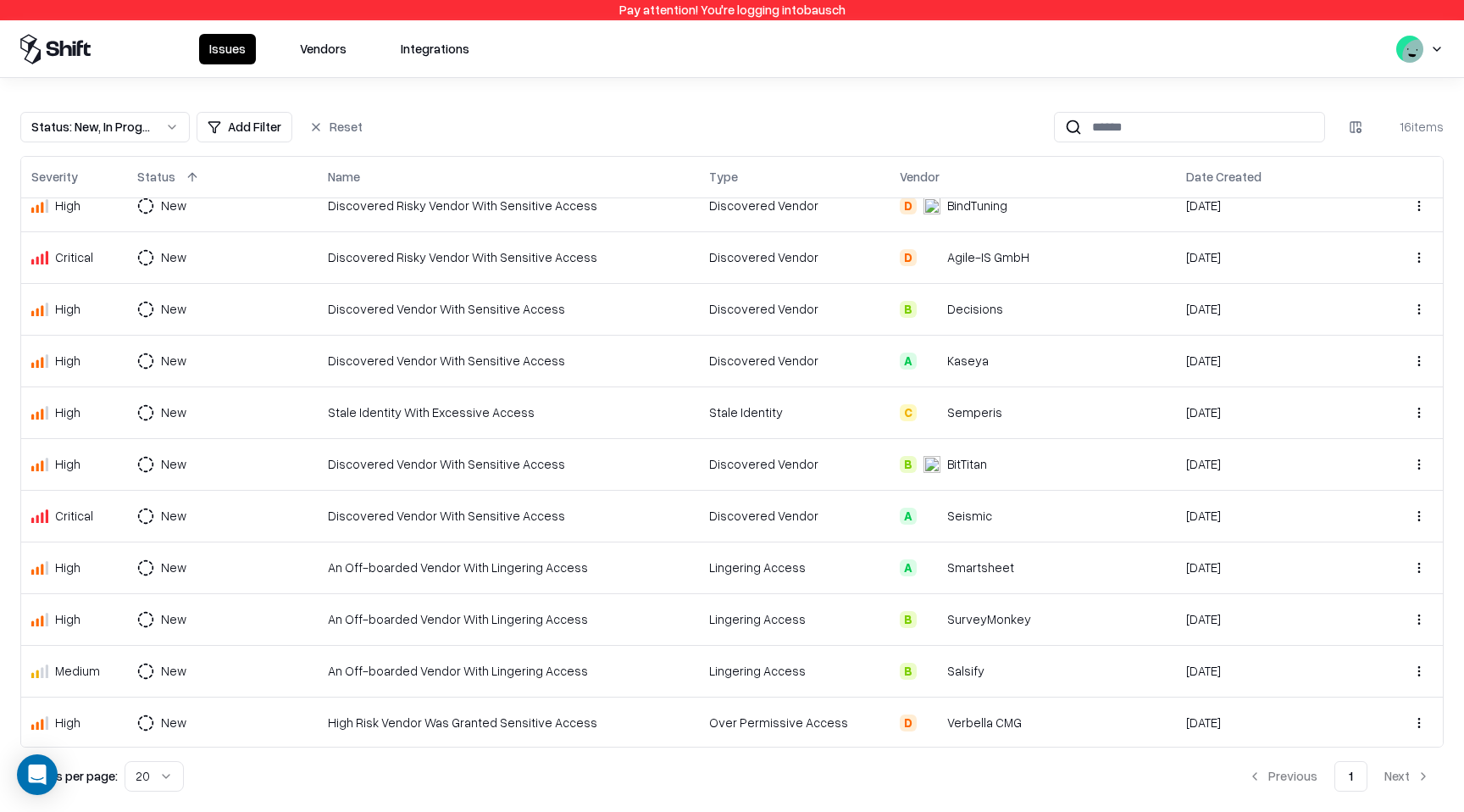
scroll to position [277, 0]
click at [1107, 714] on div "D Verbella CMG" at bounding box center [1033, 722] width 267 height 18
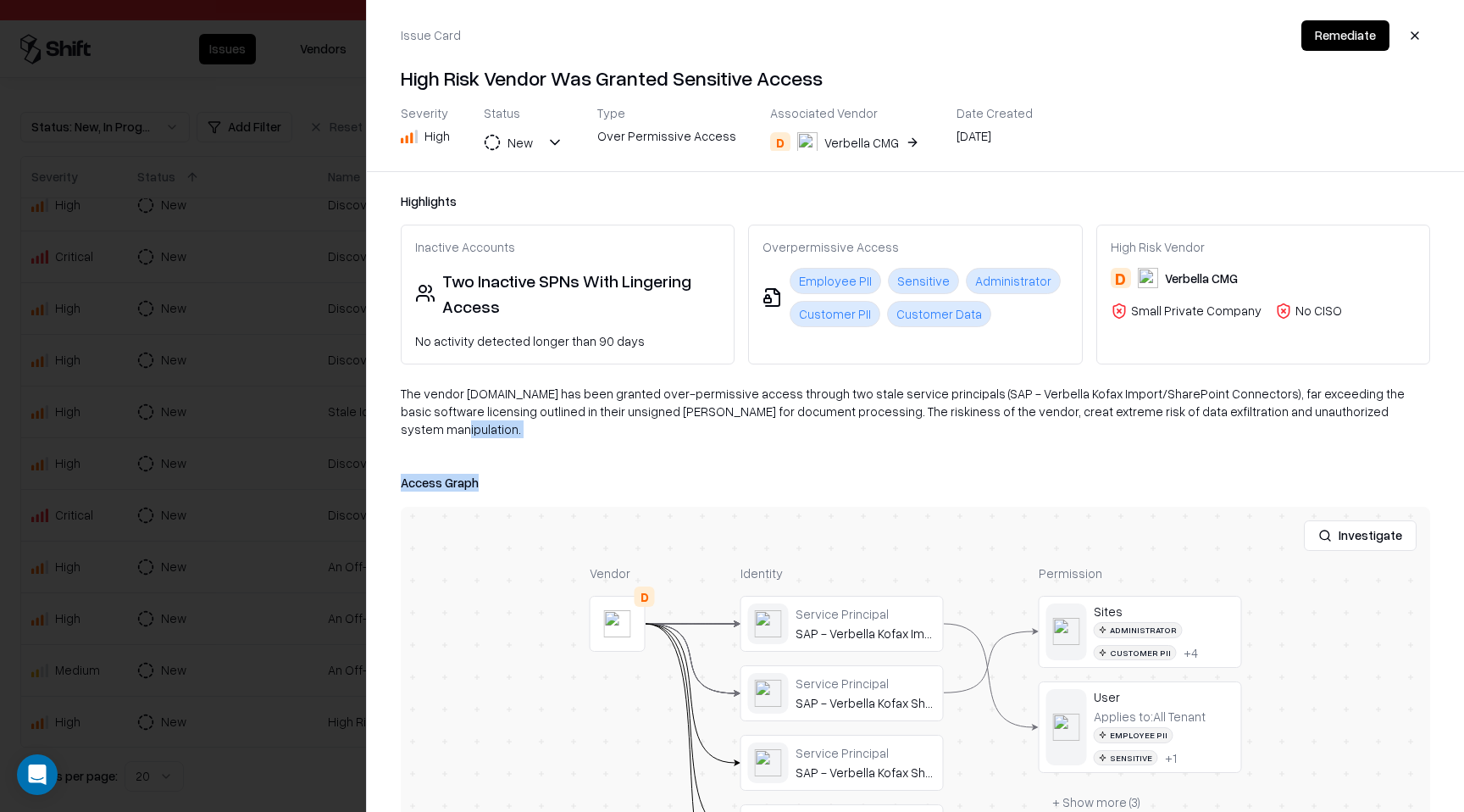
drag, startPoint x: 753, startPoint y: 515, endPoint x: 753, endPoint y: 427, distance: 88.0
click at [753, 427] on div "Highlights Inactive Accounts Two Inactive SPNs With Lingering Access No activit…" at bounding box center [915, 492] width 1097 height 640
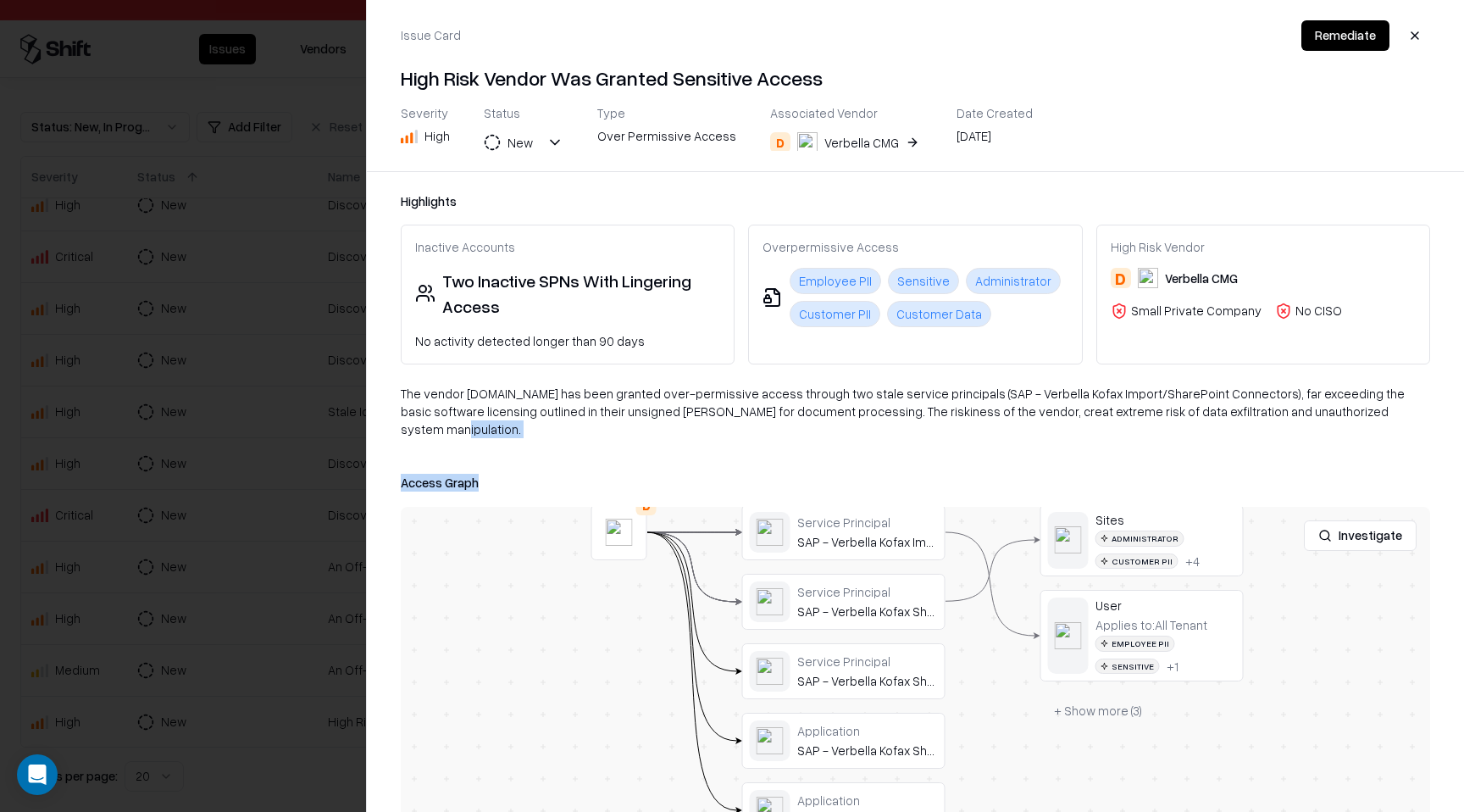
drag, startPoint x: 687, startPoint y: 583, endPoint x: 687, endPoint y: 490, distance: 93.0
click at [0, 0] on div at bounding box center [0, 0] width 0 height 0
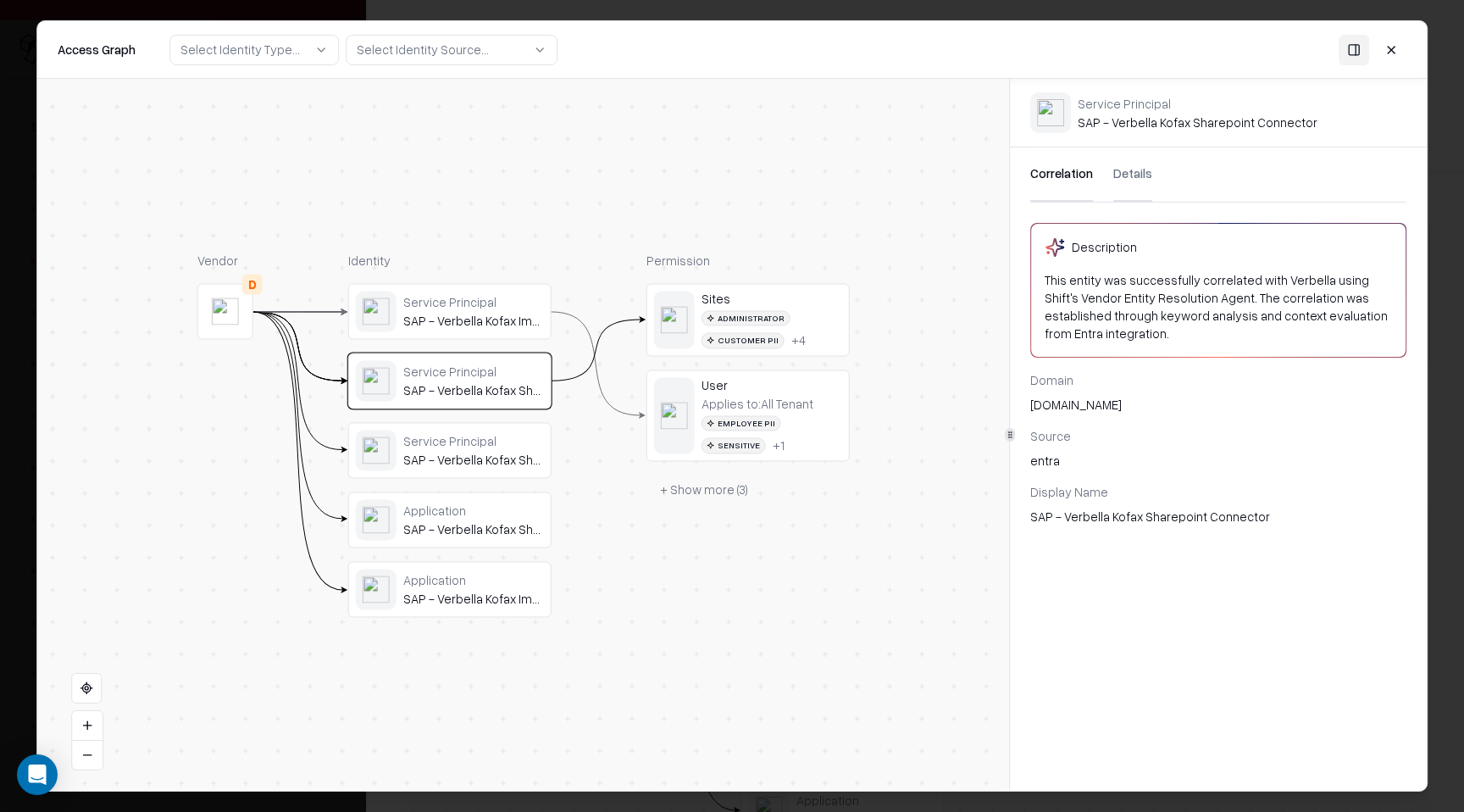
click at [709, 490] on button "+ Show more ( 3 )" at bounding box center [704, 489] width 115 height 30
click at [1402, 45] on button at bounding box center [1391, 49] width 30 height 30
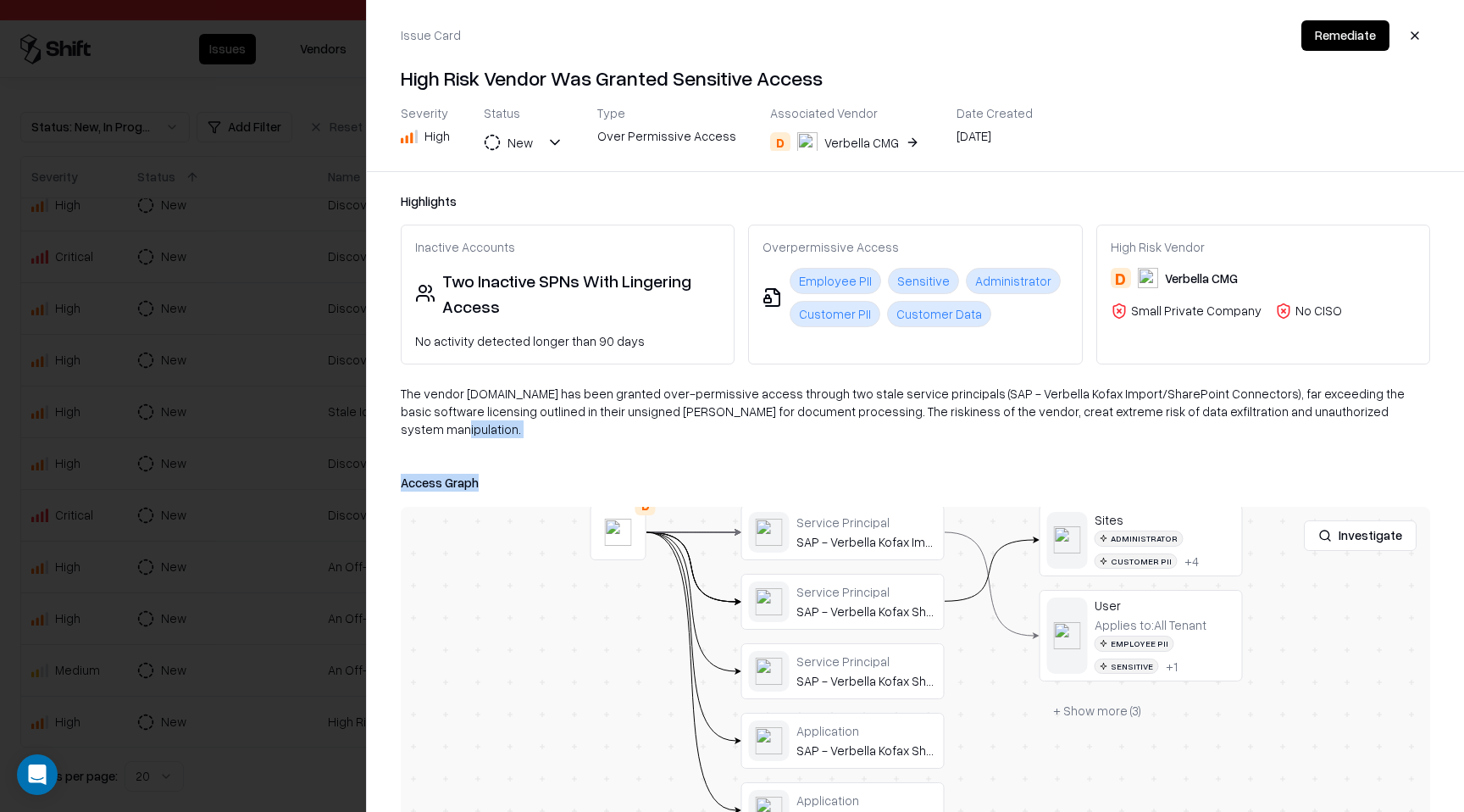
click at [1411, 40] on button "button" at bounding box center [1414, 35] width 30 height 30
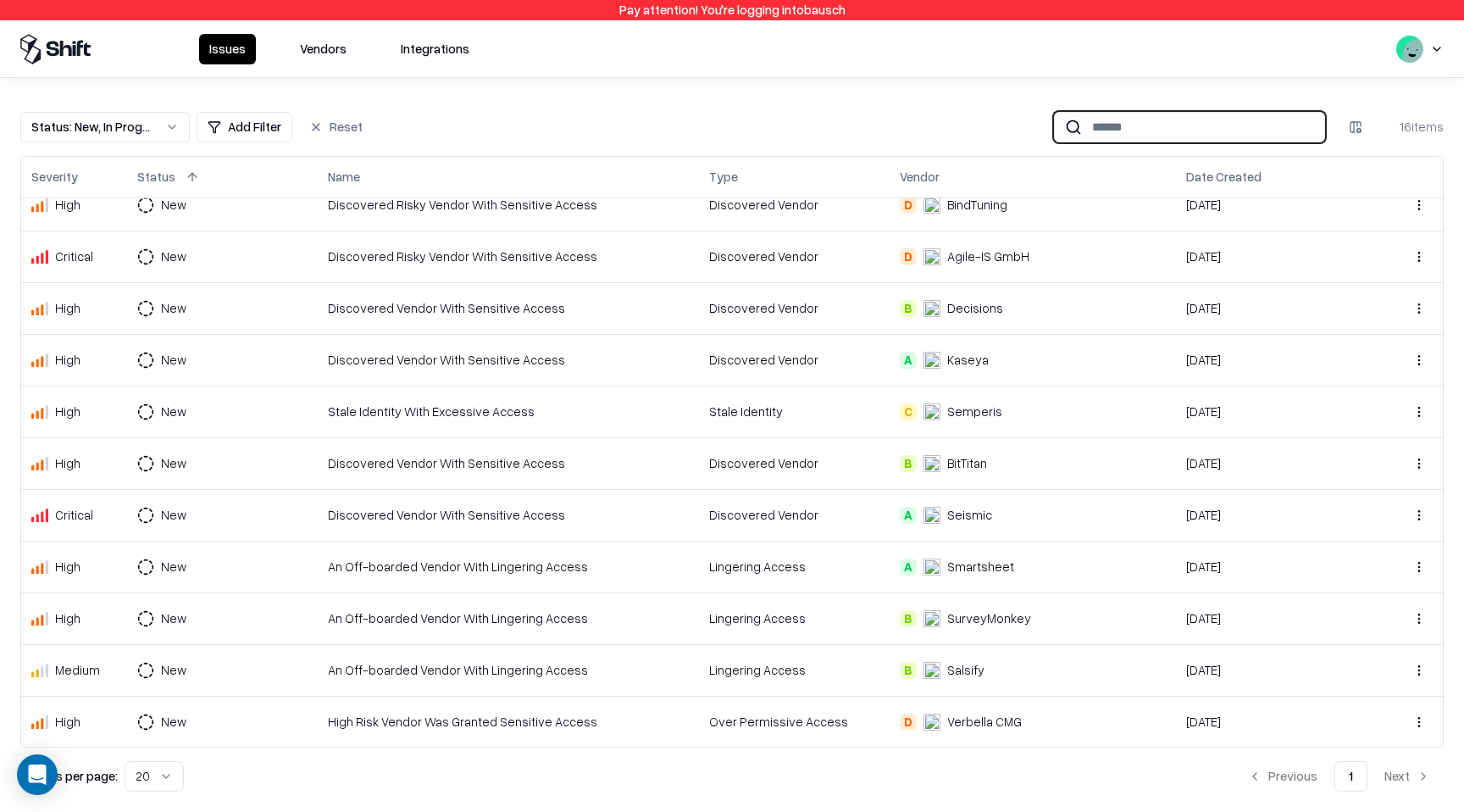
click at [1163, 124] on input at bounding box center [1203, 126] width 242 height 31
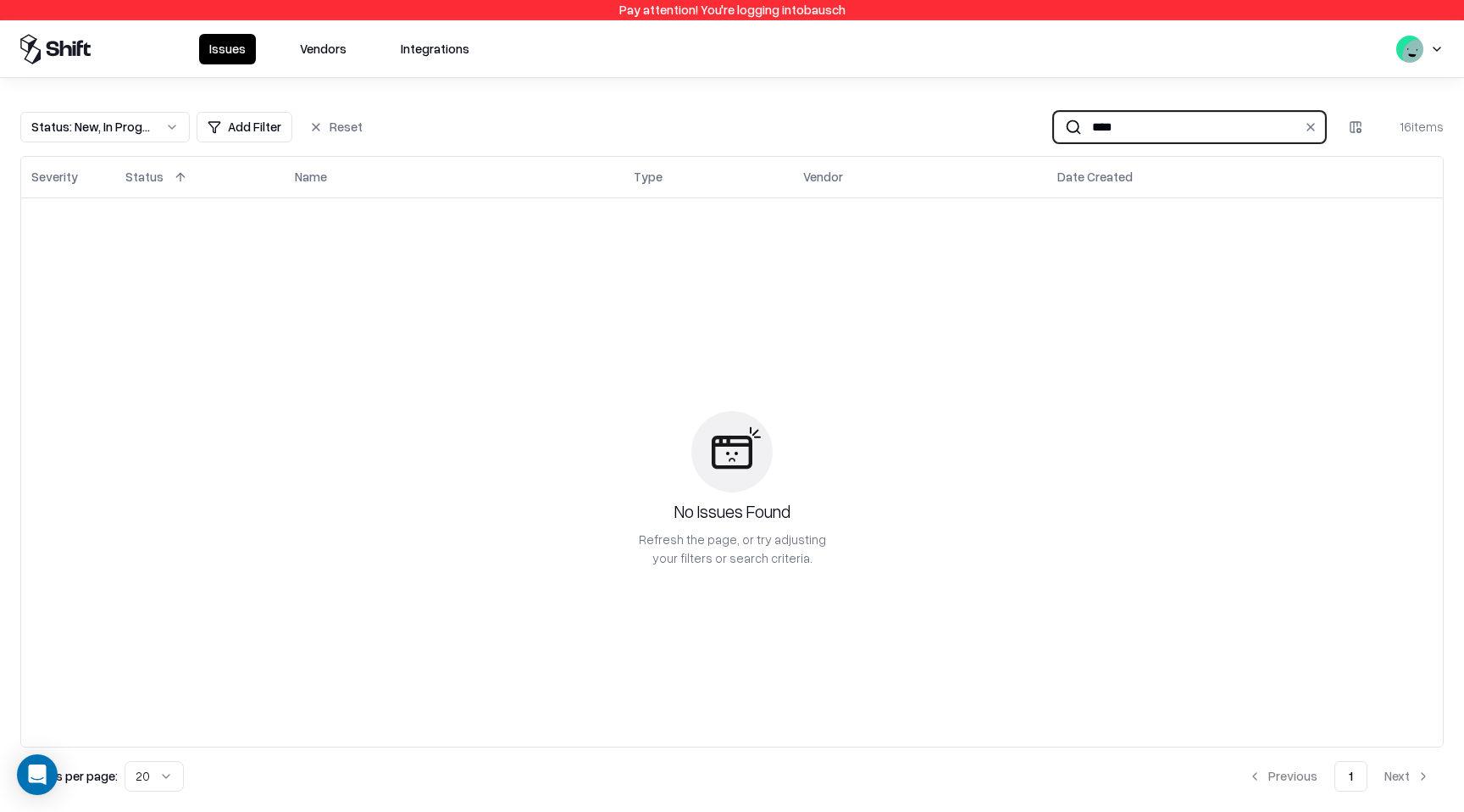
type input "****"
click at [305, 81] on div "Status : New, In Progress Add Filter Reset **** 16 items Severity Status Name T…" at bounding box center [732, 444] width 1464 height 733
click at [328, 53] on button "Vendors" at bounding box center [323, 49] width 67 height 30
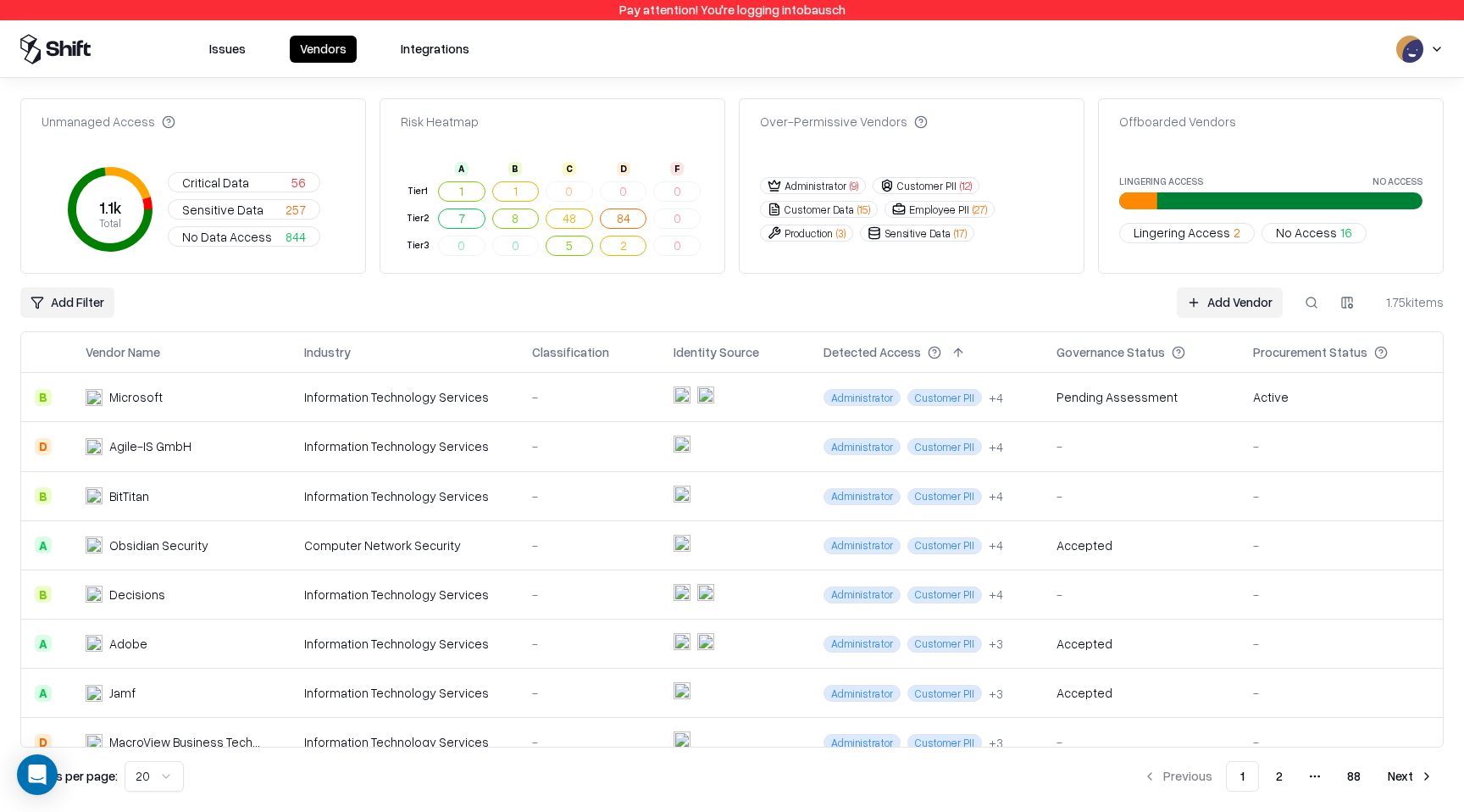
click at [1309, 309] on button at bounding box center [1311, 301] width 30 height 30
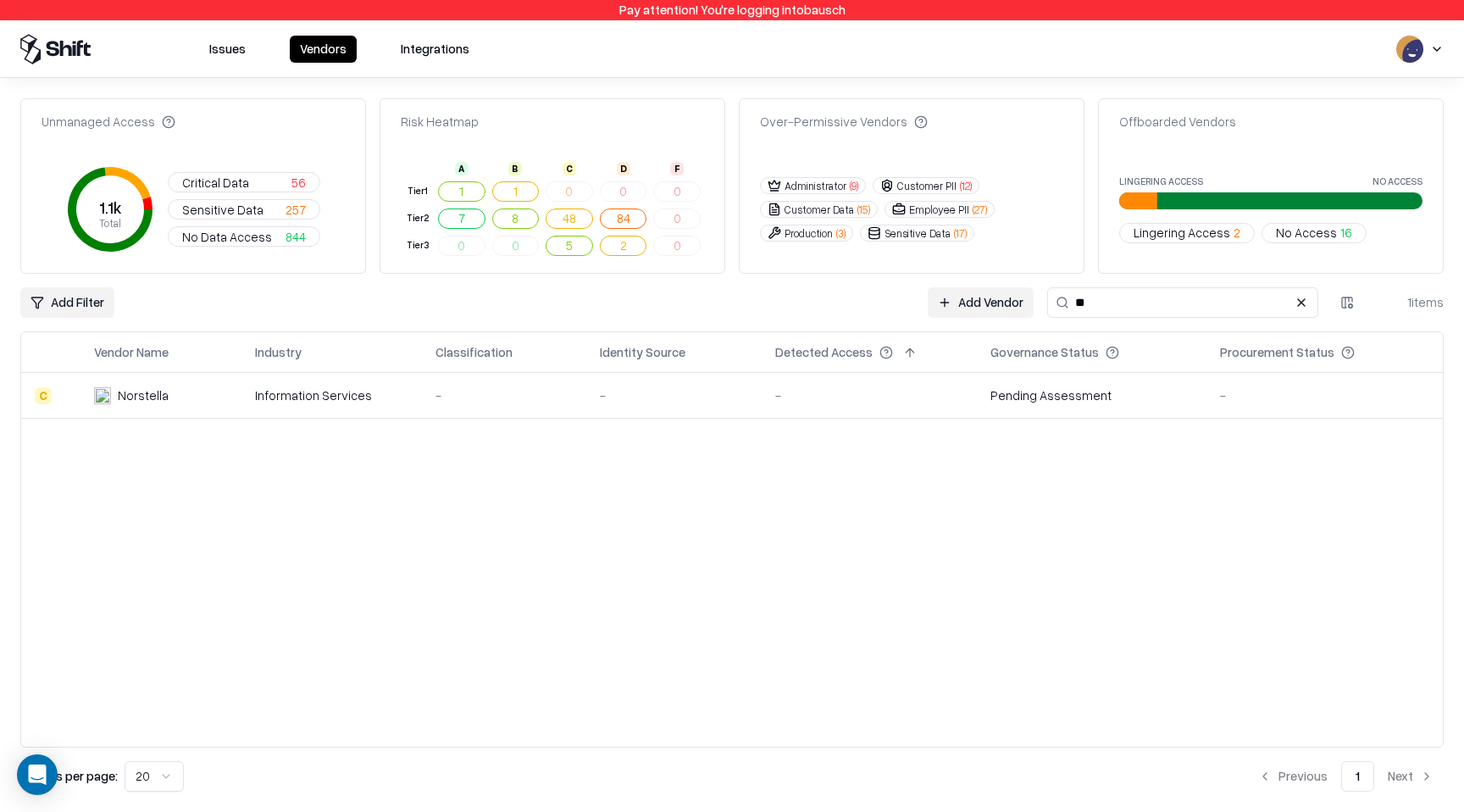
type input "*"
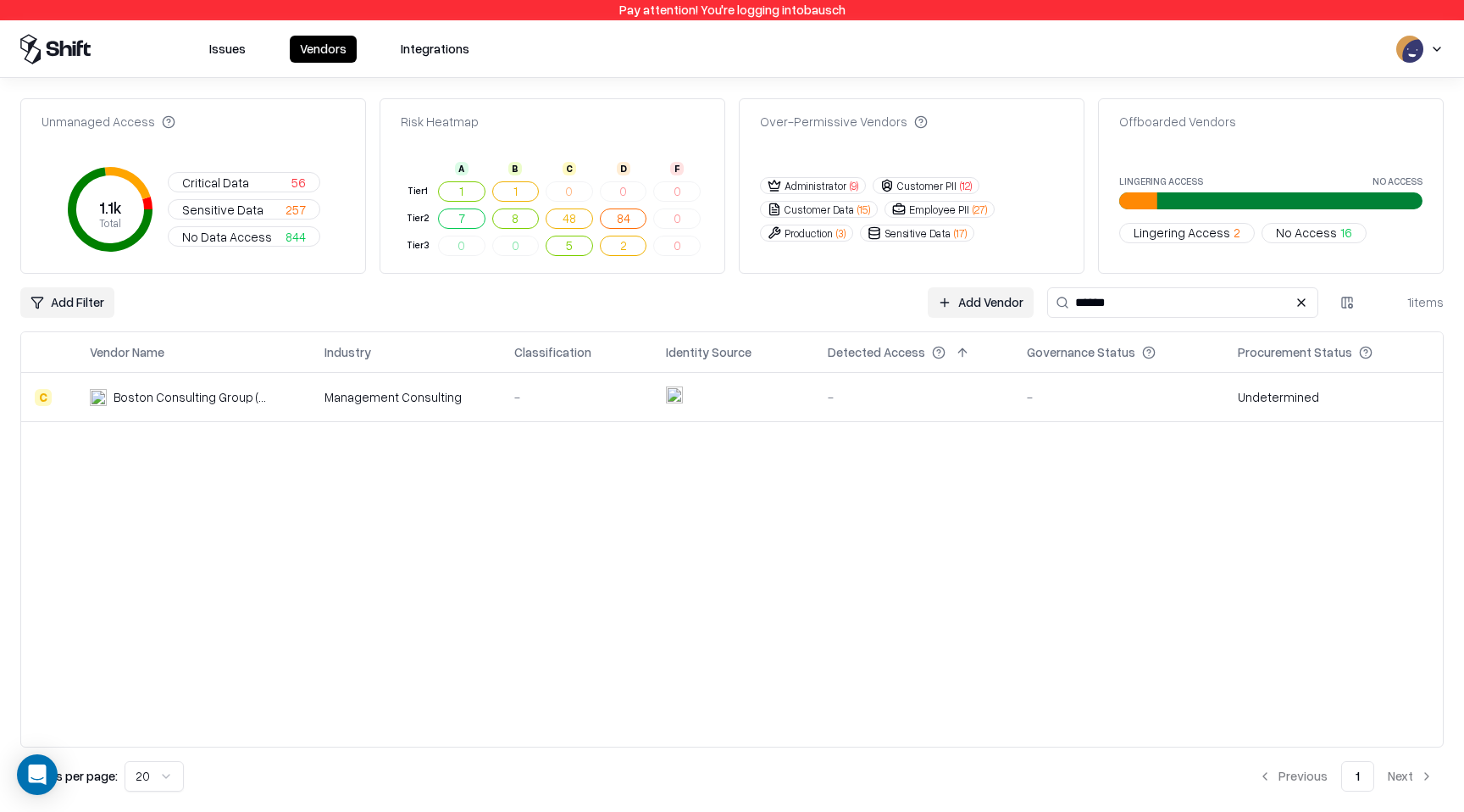
type input "******"
click at [468, 398] on div "Management Consulting" at bounding box center [406, 397] width 162 height 18
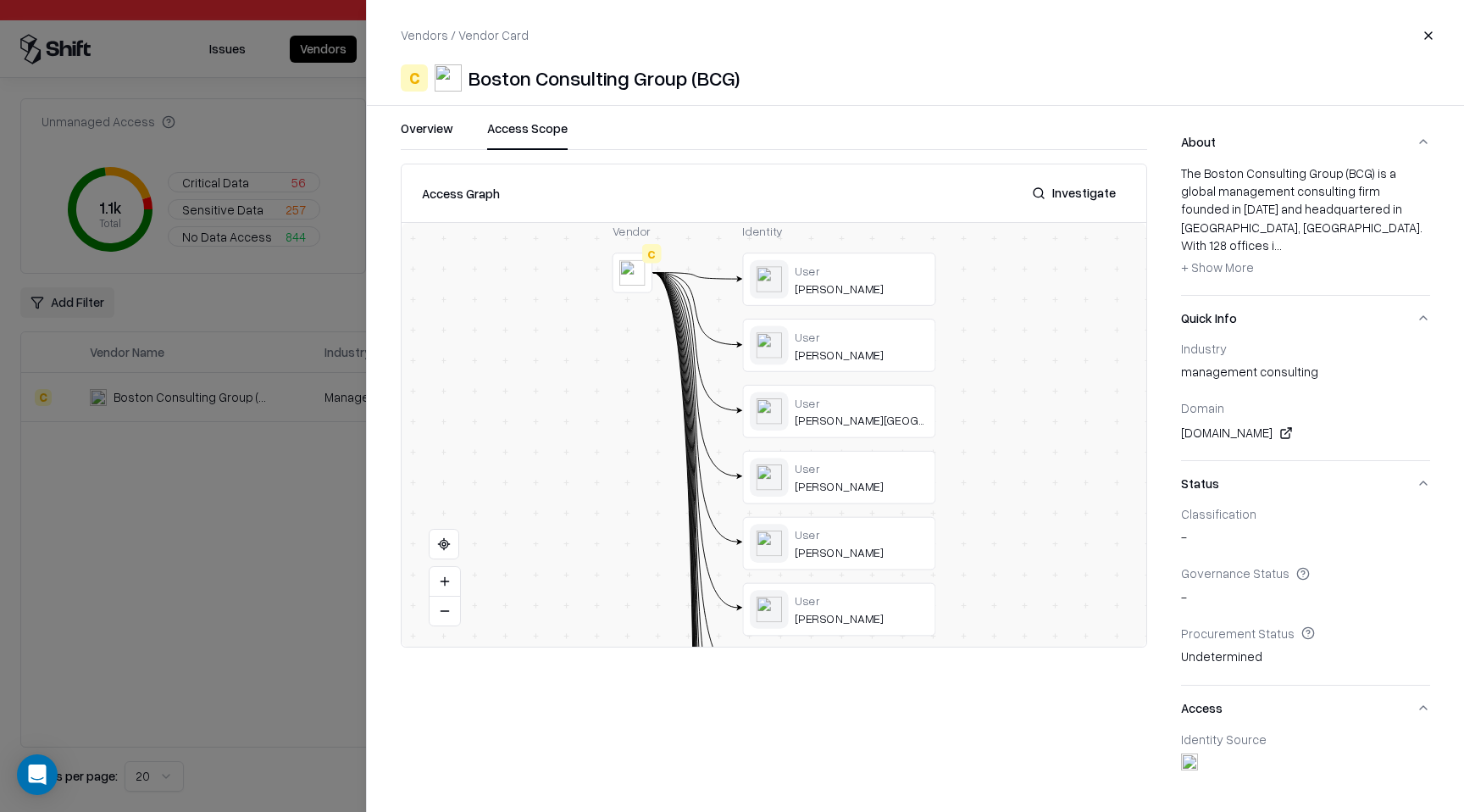
click at [555, 128] on button "Access Scope" at bounding box center [527, 134] width 81 height 30
click at [0, 0] on div at bounding box center [0, 0] width 0 height 0
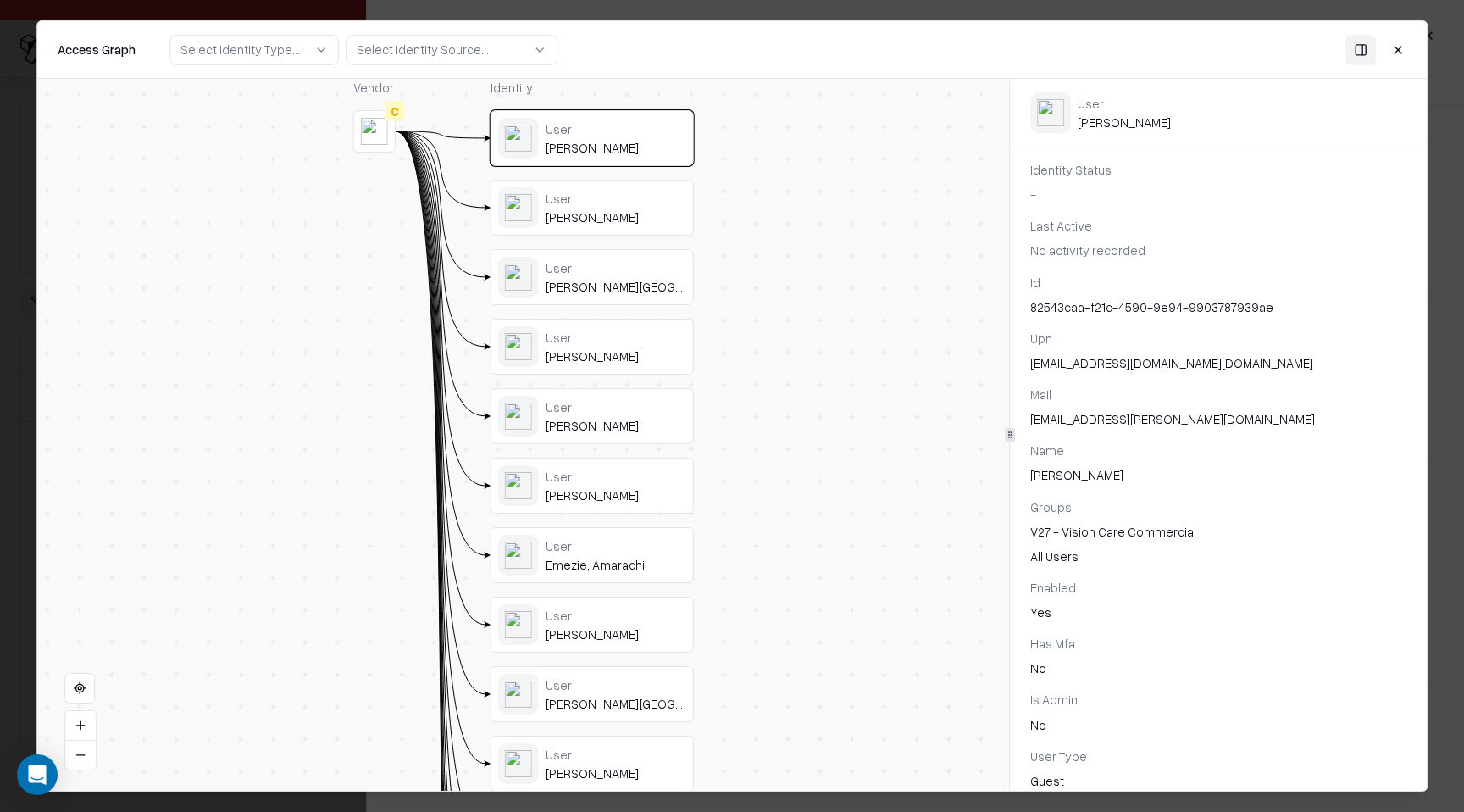
click at [1049, 673] on div "No" at bounding box center [1218, 668] width 376 height 18
click at [1395, 53] on button "Close" at bounding box center [1398, 49] width 30 height 30
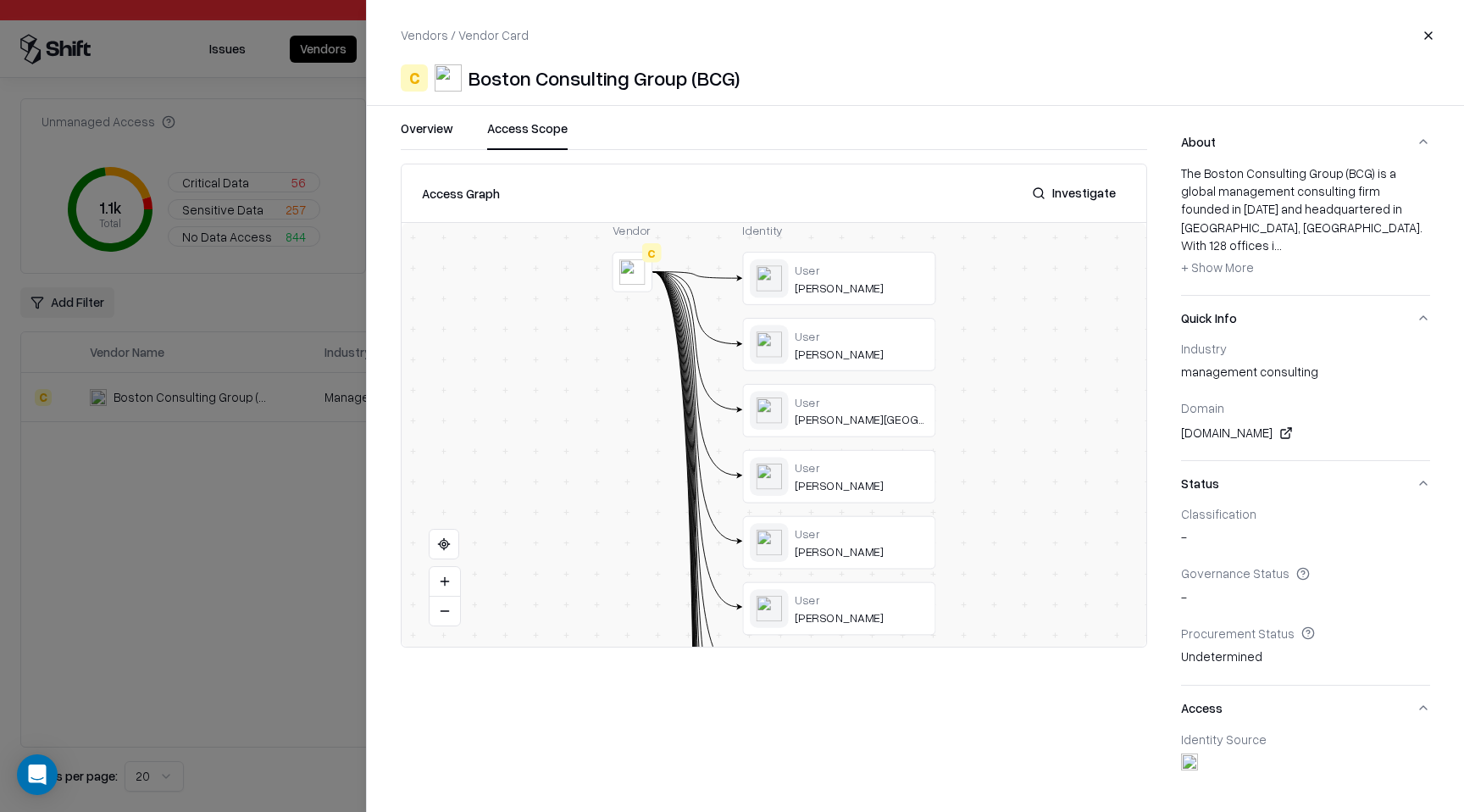
click at [172, 266] on div at bounding box center [732, 406] width 1464 height 812
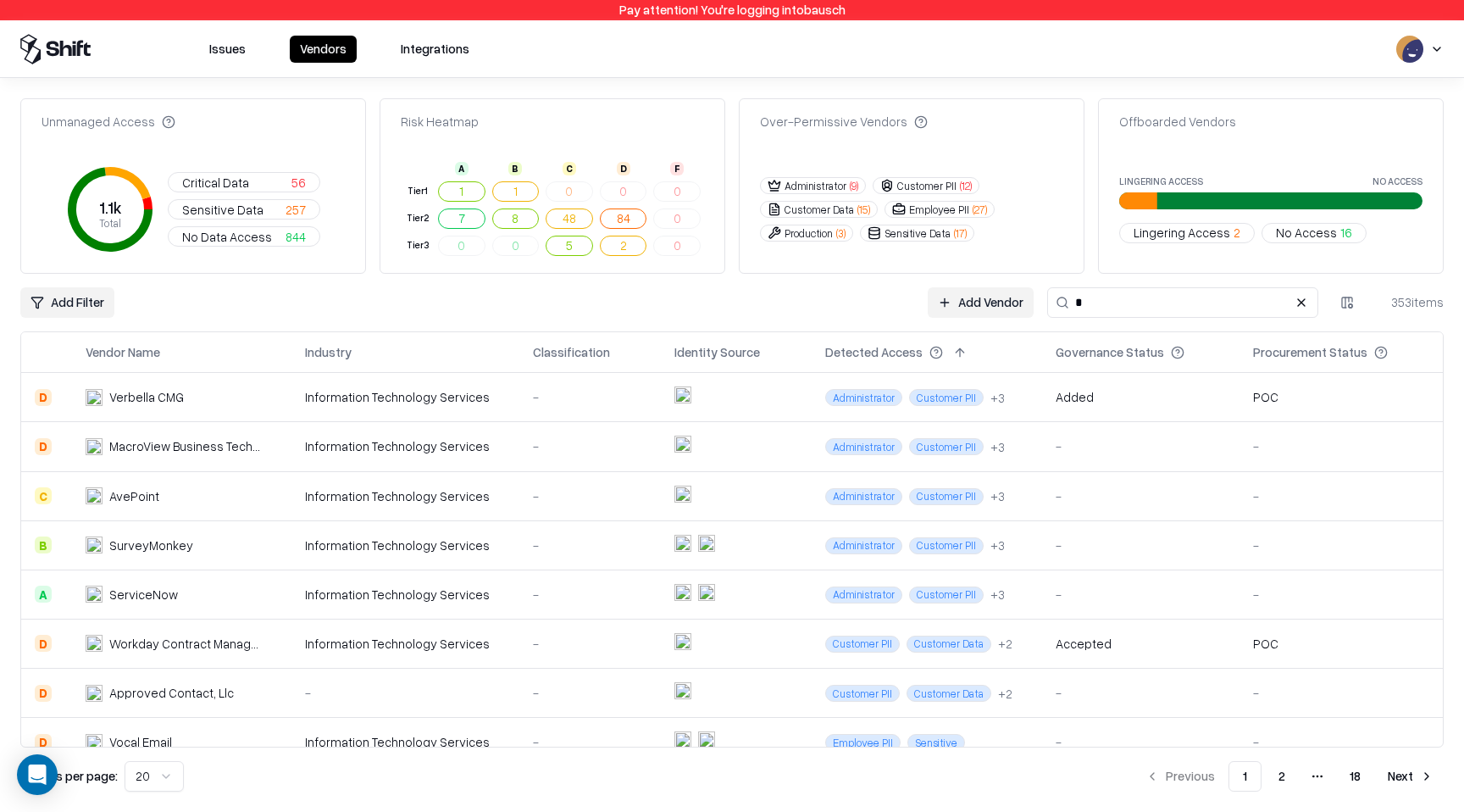
click at [75, 38] on icon at bounding box center [55, 49] width 70 height 30
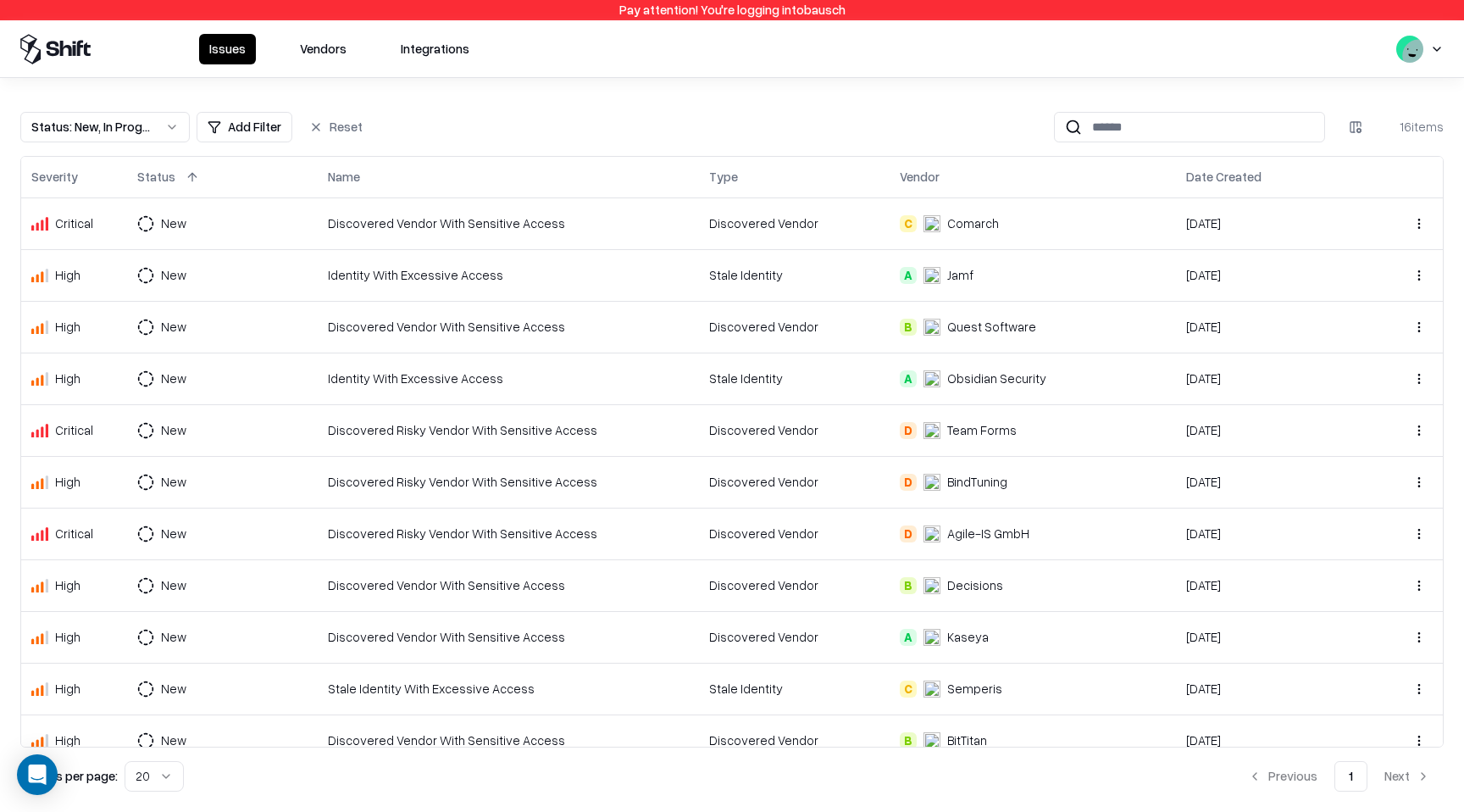
click at [1445, 45] on div "Issues Vendors Integrations" at bounding box center [732, 49] width 1464 height 56
click at [1441, 45] on html "Pay attention! You're logging into bausch Issues Vendors Integrations Status : …" at bounding box center [732, 406] width 1464 height 812
click at [1310, 139] on div "Log out" at bounding box center [1360, 134] width 203 height 34
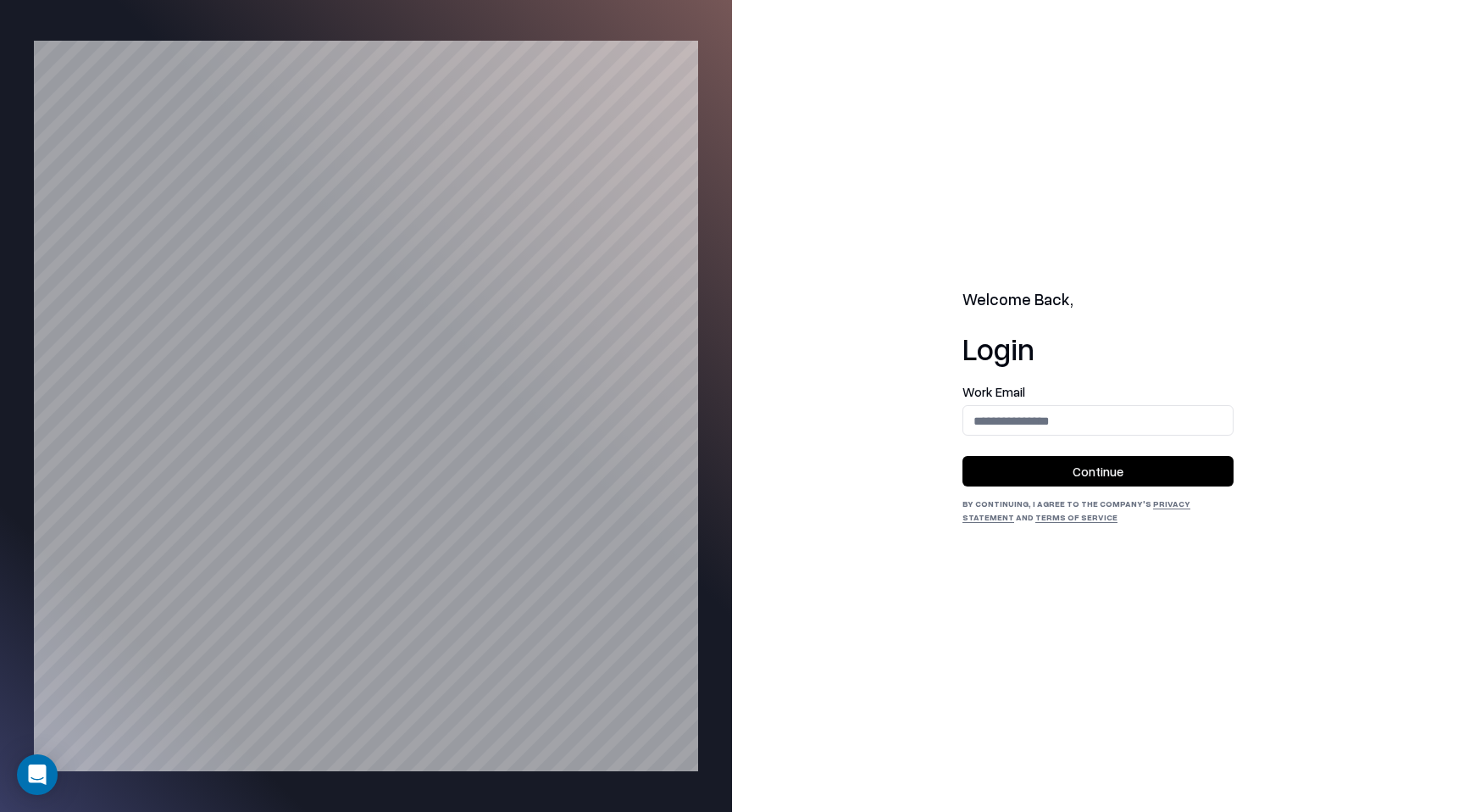
click at [1121, 405] on div "Work Email" at bounding box center [1098, 409] width 271 height 50
click at [1121, 421] on input "email" at bounding box center [1098, 420] width 269 height 31
type input "**********"
click at [1122, 477] on button "Continue" at bounding box center [1098, 471] width 271 height 30
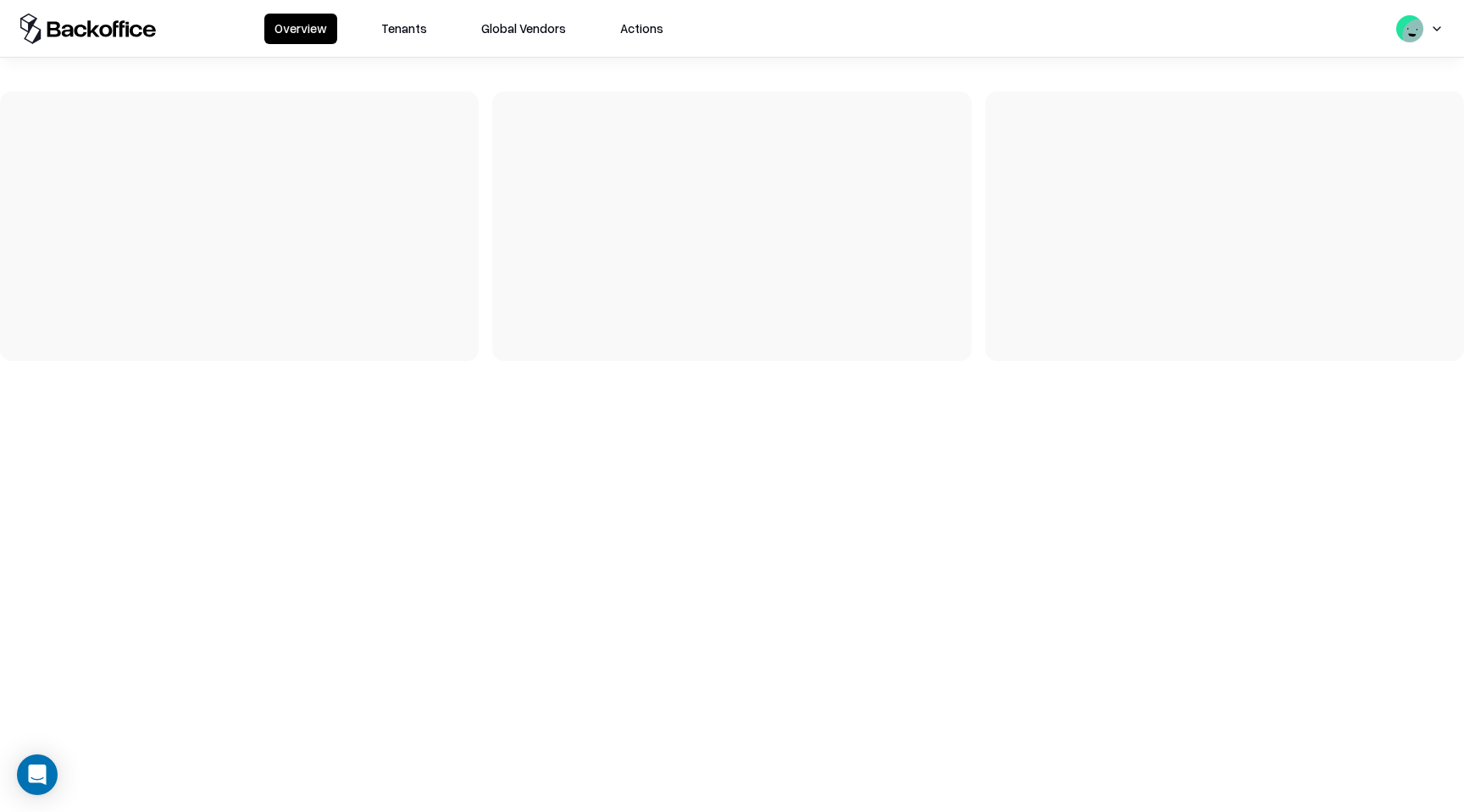
click at [411, 29] on button "Tenants" at bounding box center [405, 28] width 66 height 30
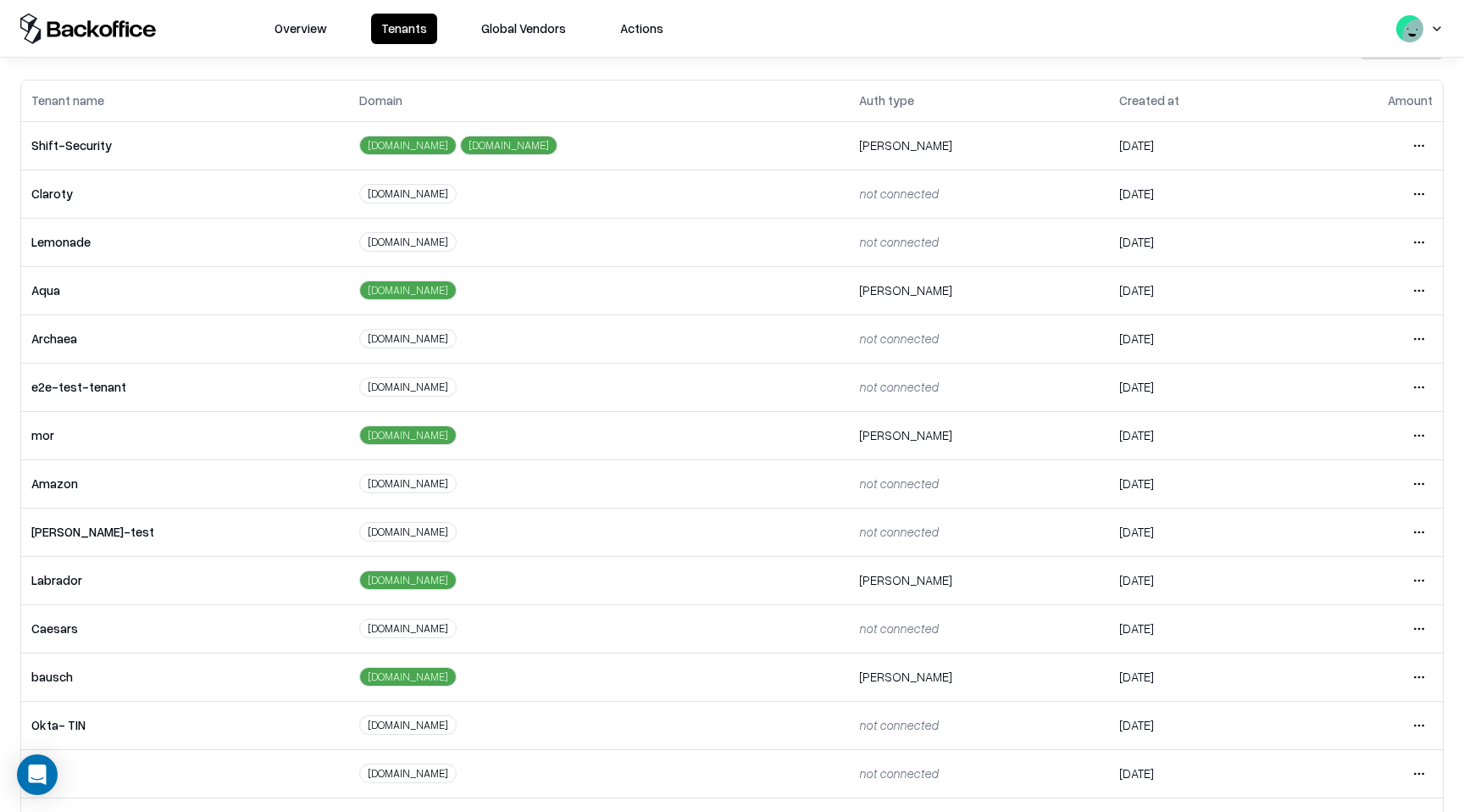
scroll to position [68, 0]
click at [227, 347] on td "Archaea" at bounding box center [185, 336] width 328 height 49
click at [1418, 333] on html "Overview Tenants Global Vendors Actions Tenants Add Tenant Tenant name Domain A…" at bounding box center [732, 406] width 1464 height 812
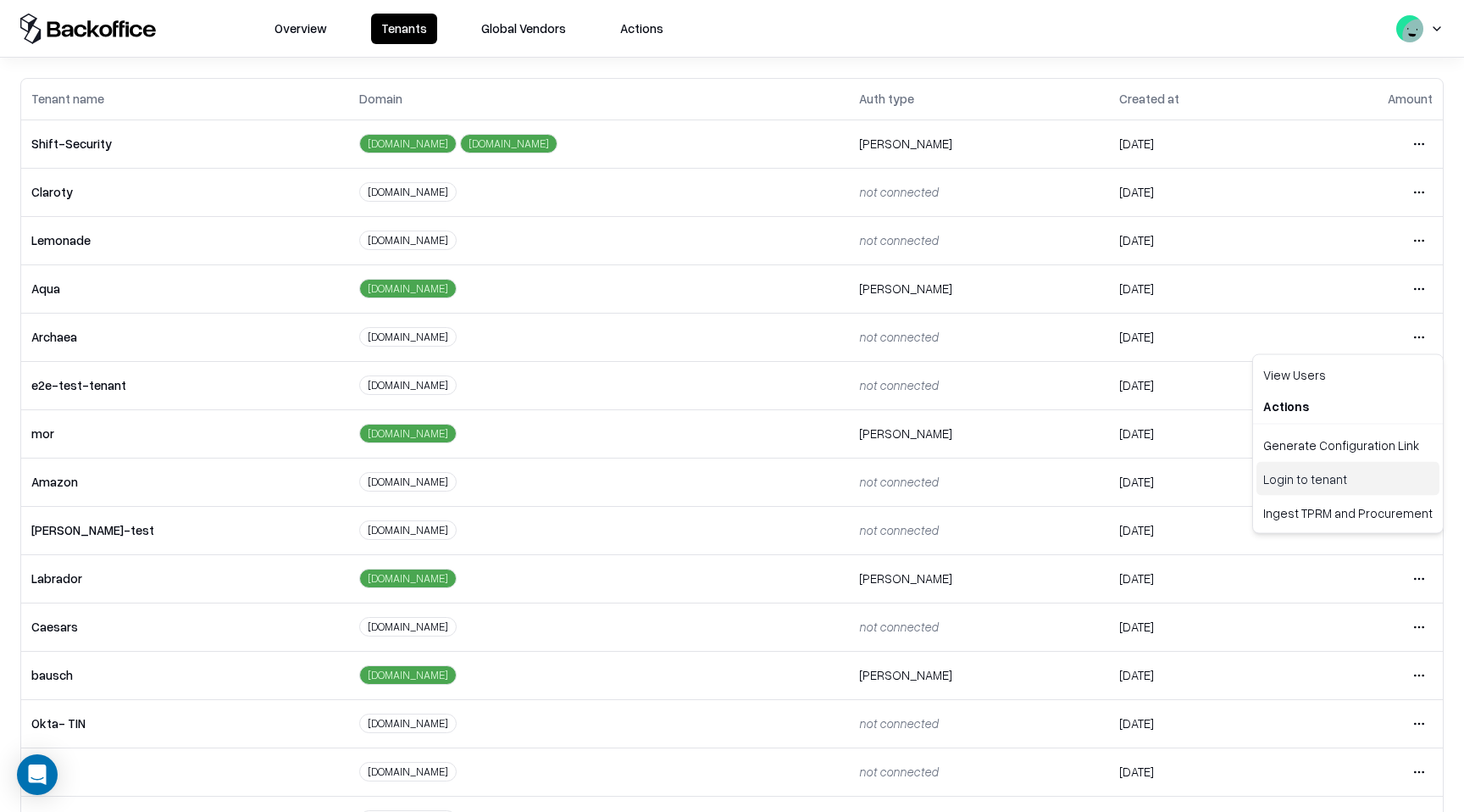
click at [1369, 477] on div "Login to tenant" at bounding box center [1348, 478] width 183 height 34
